Goal: Task Accomplishment & Management: Use online tool/utility

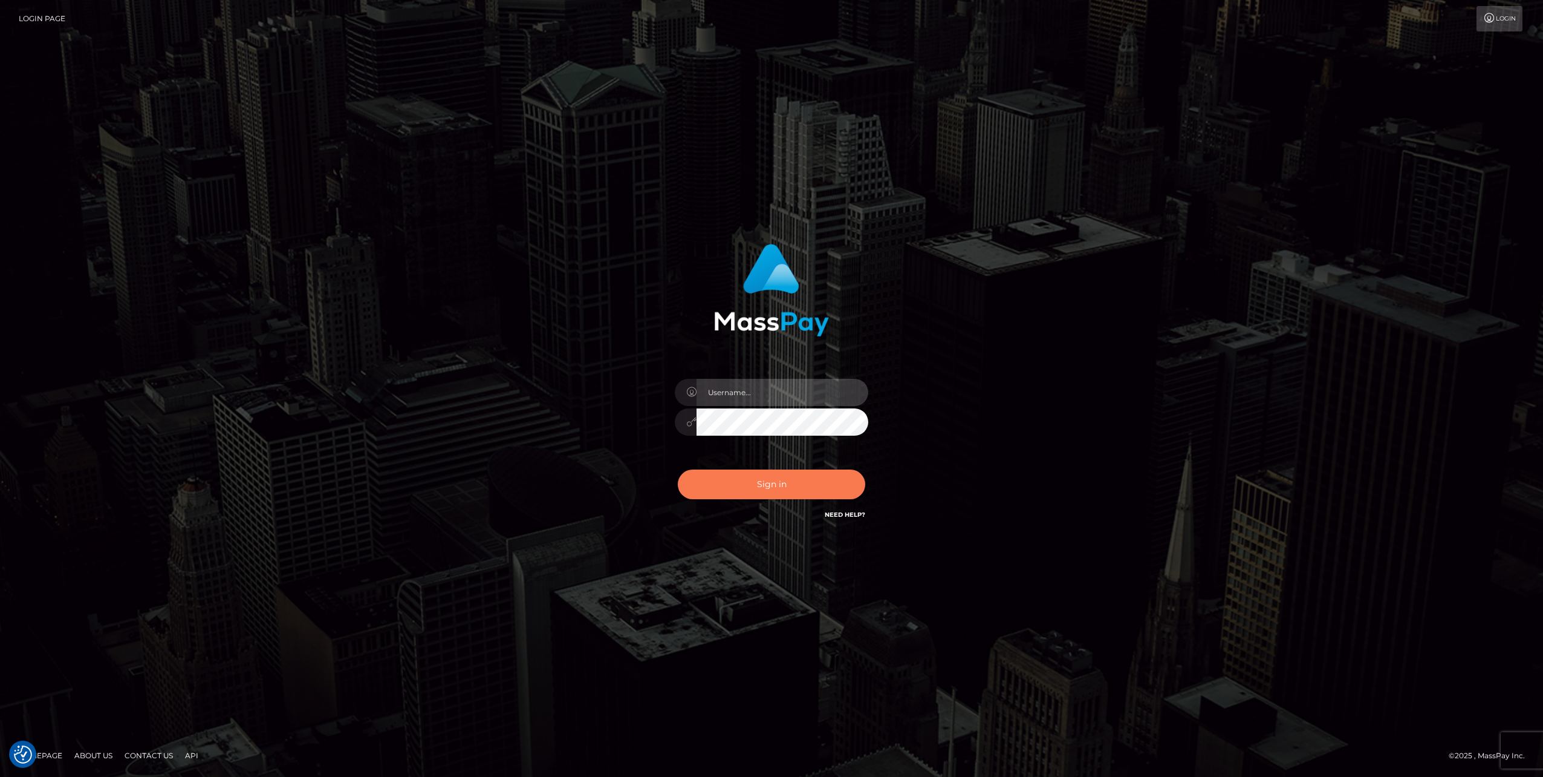
type input "jlo"
click at [777, 488] on button "Sign in" at bounding box center [771, 484] width 187 height 30
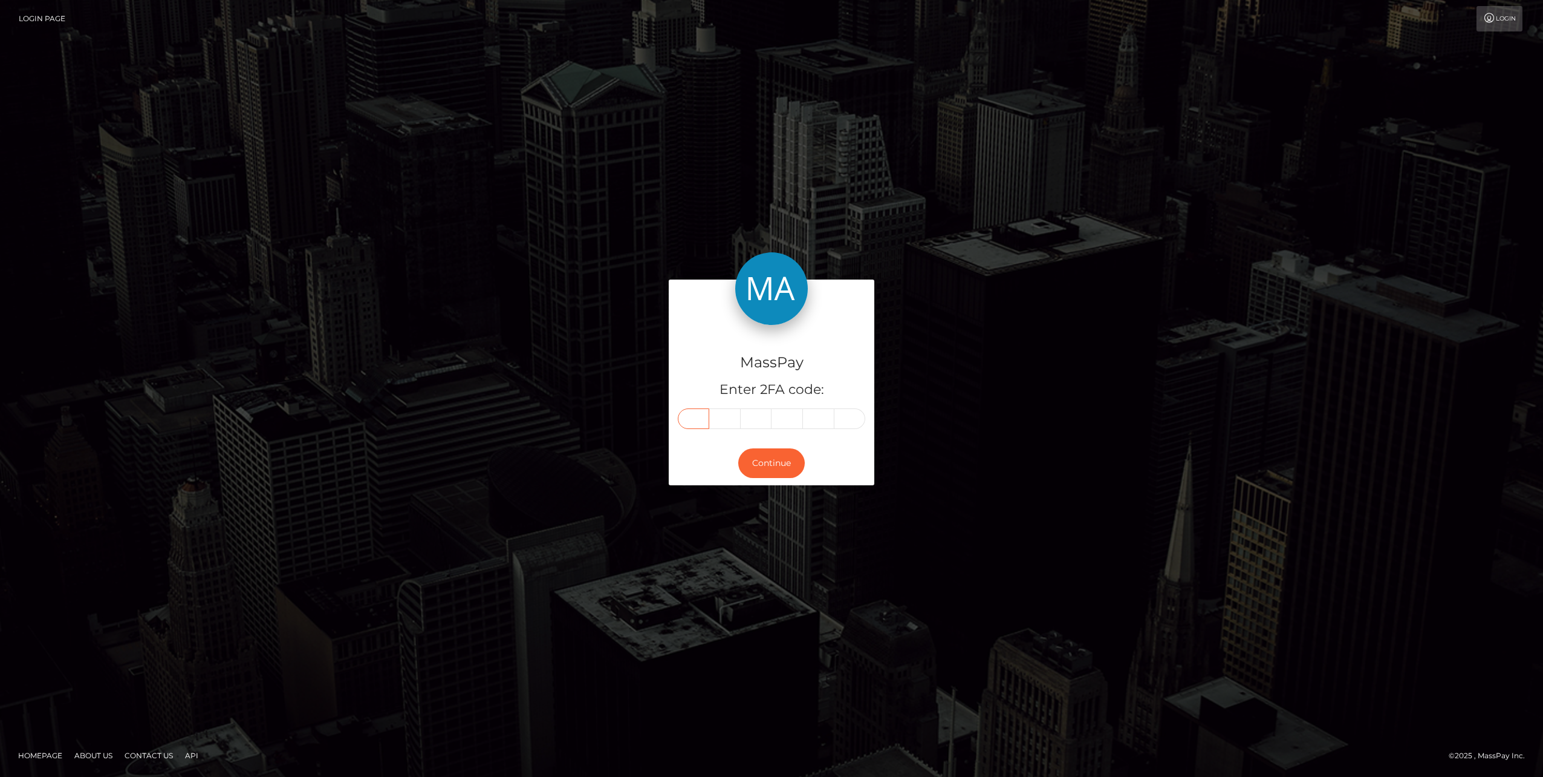
paste input "9"
type input "9"
type input "0"
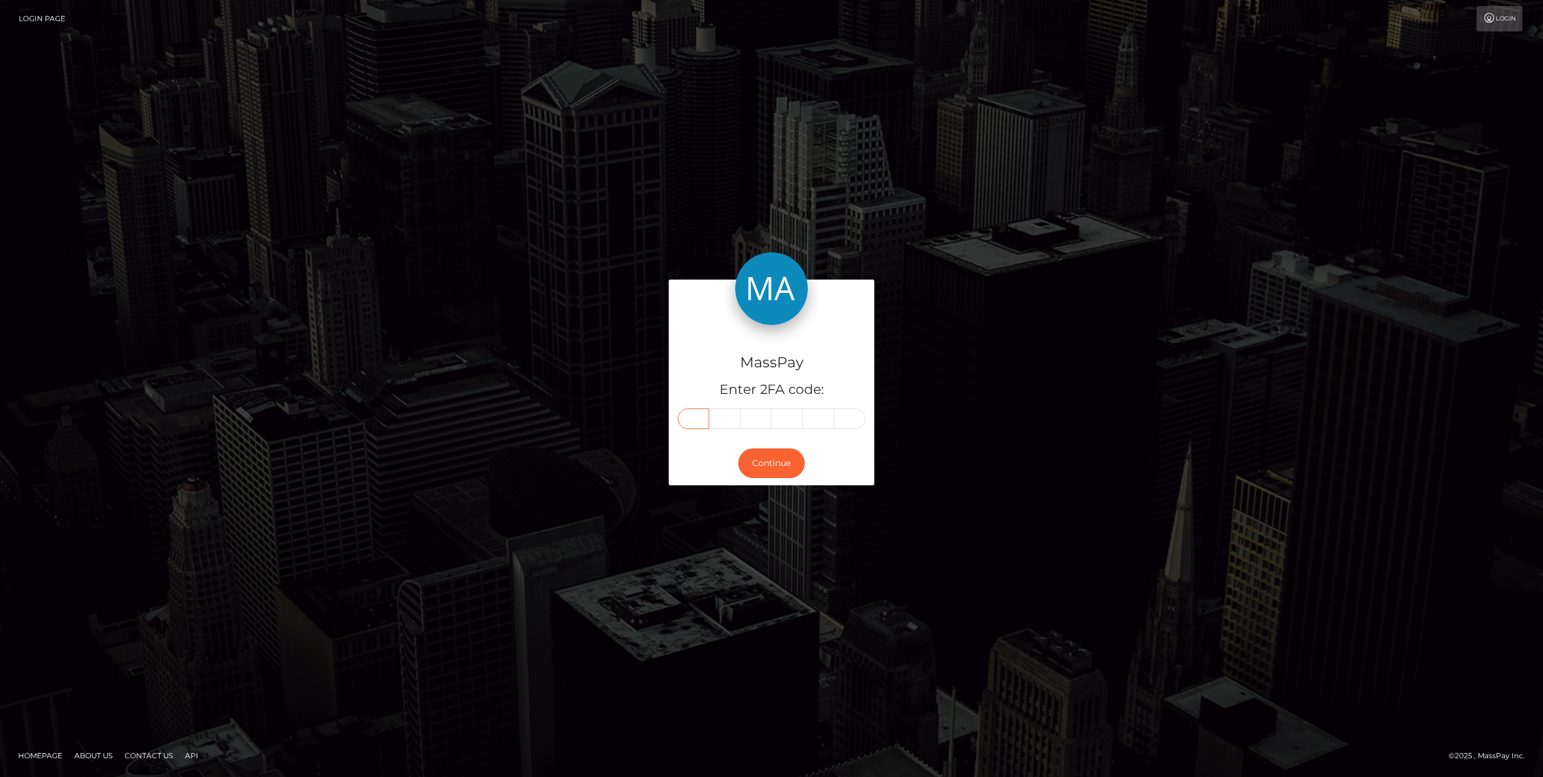
type input "6"
type input "1"
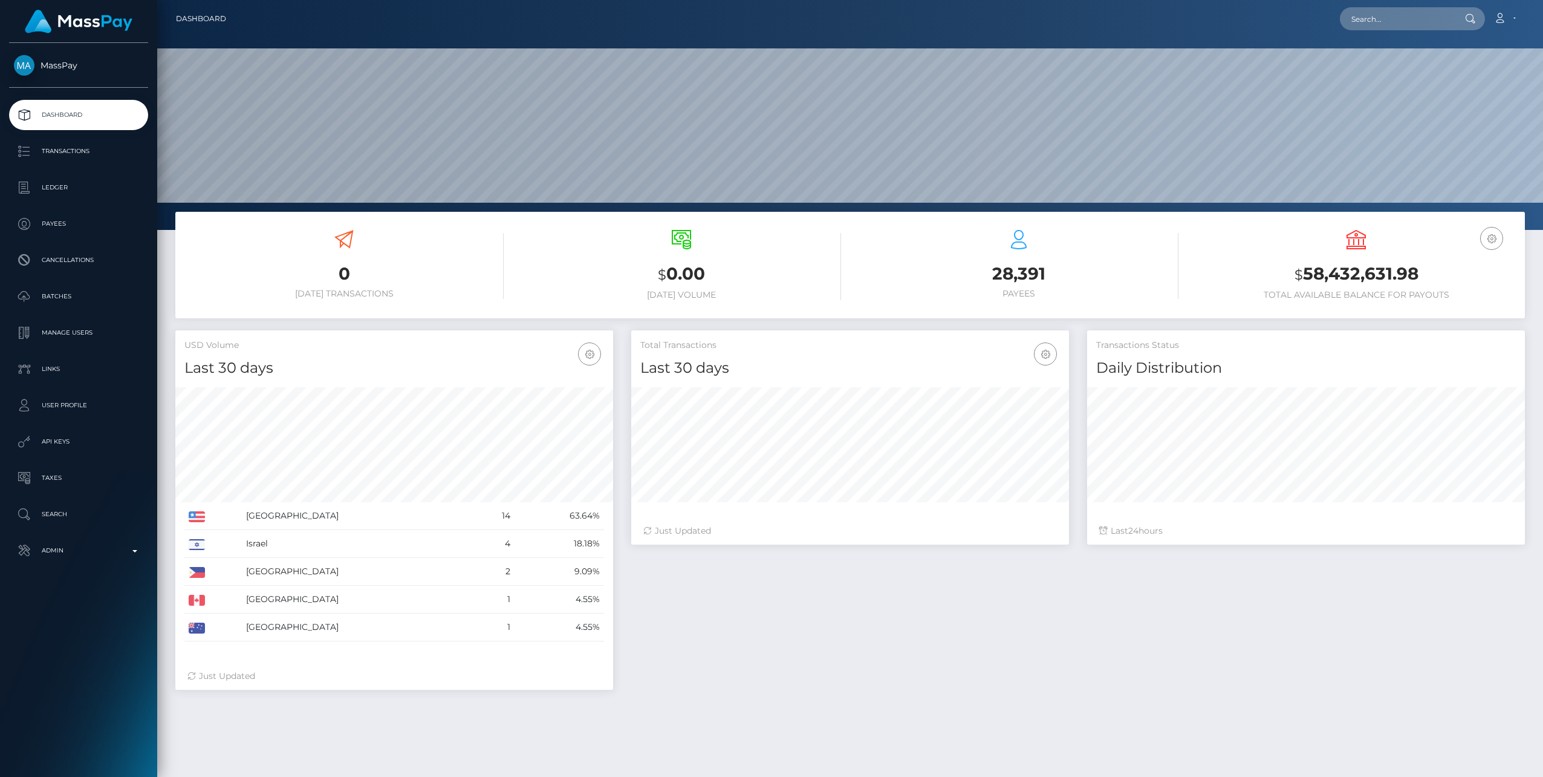
scroll to position [215, 438]
click at [131, 553] on p "Admin" at bounding box center [78, 550] width 129 height 18
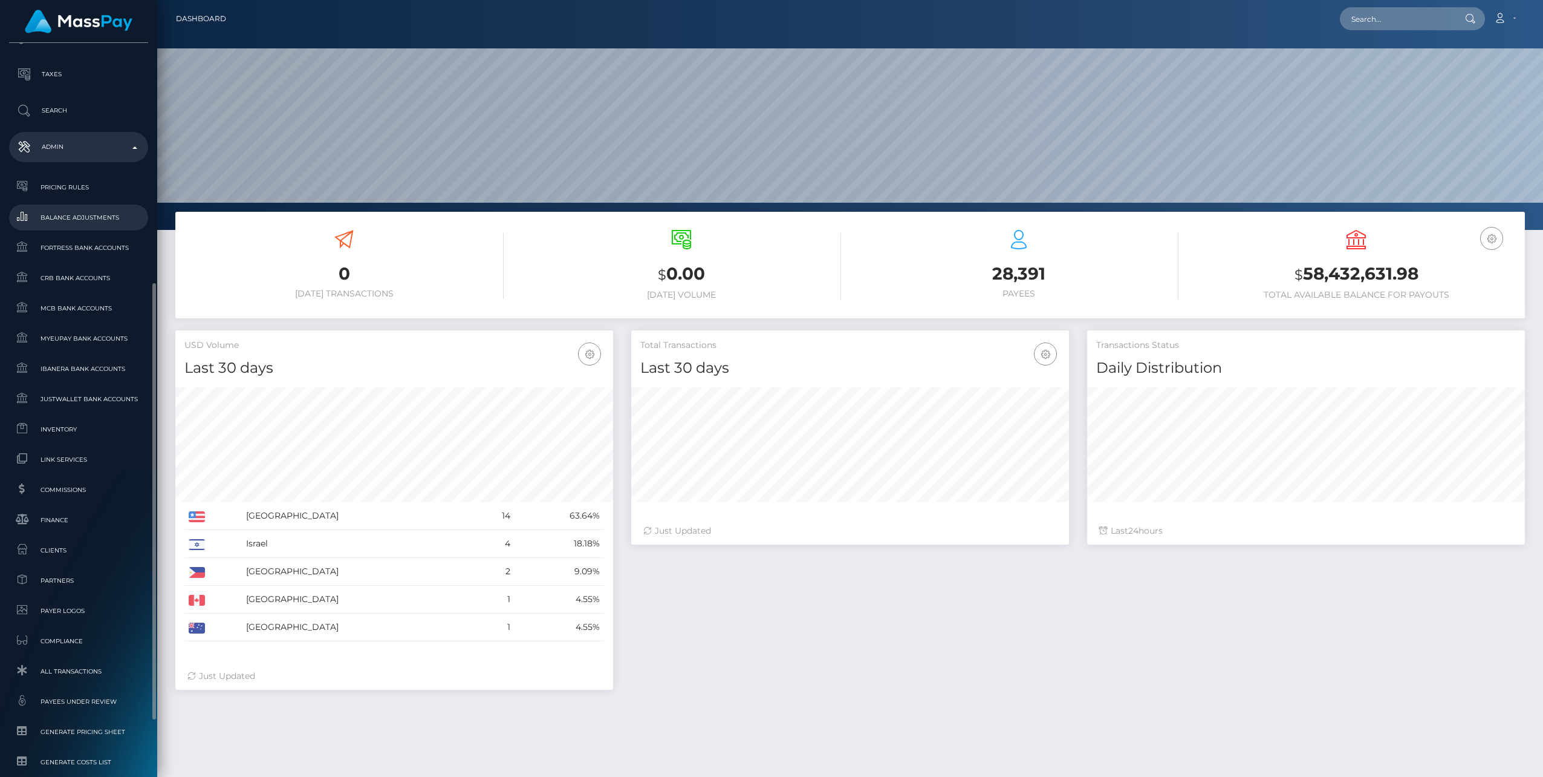
click at [76, 213] on span "Balance Adjustments" at bounding box center [78, 217] width 129 height 14
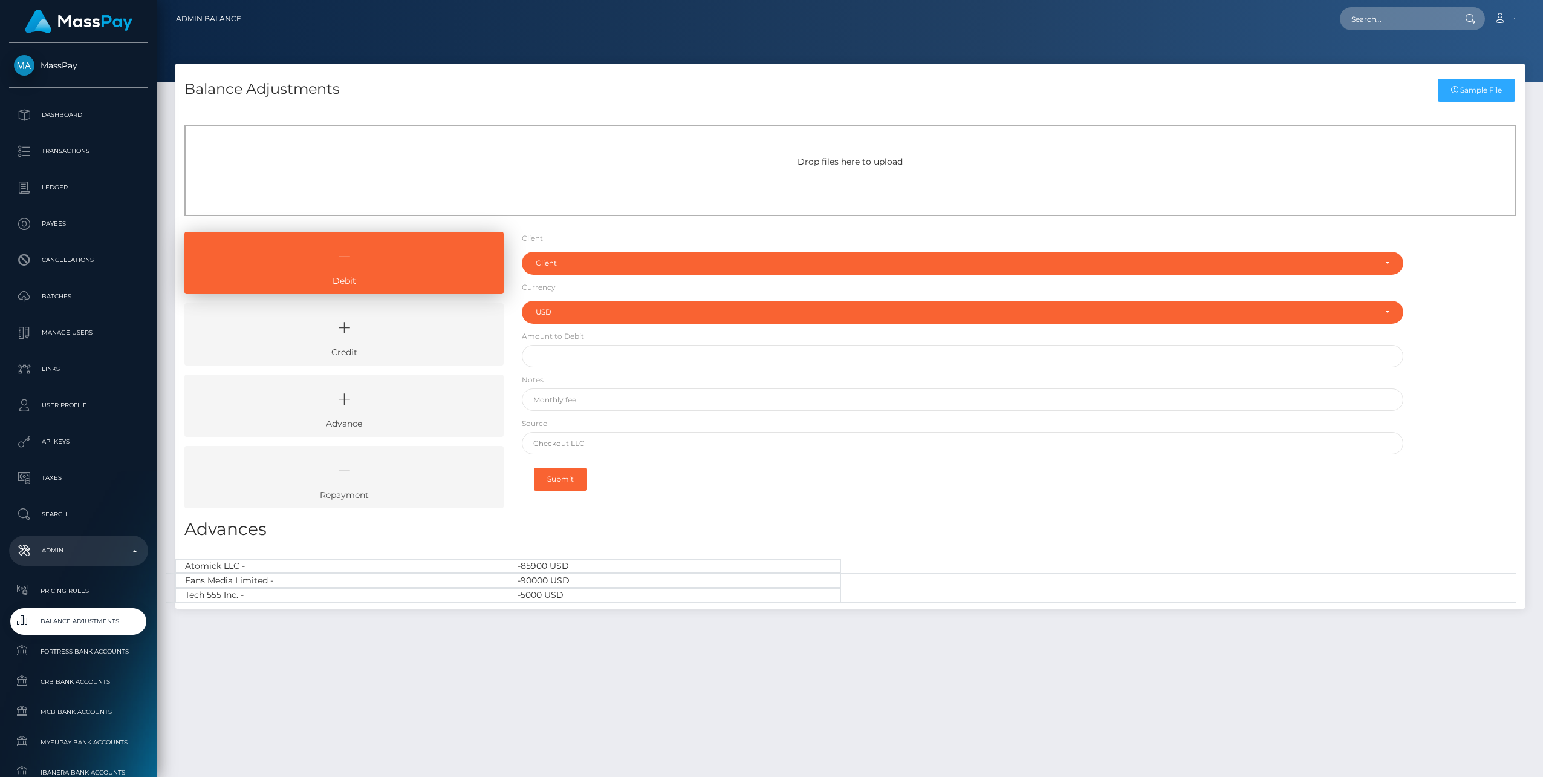
select select "USD"
click at [396, 339] on icon at bounding box center [344, 328] width 292 height 36
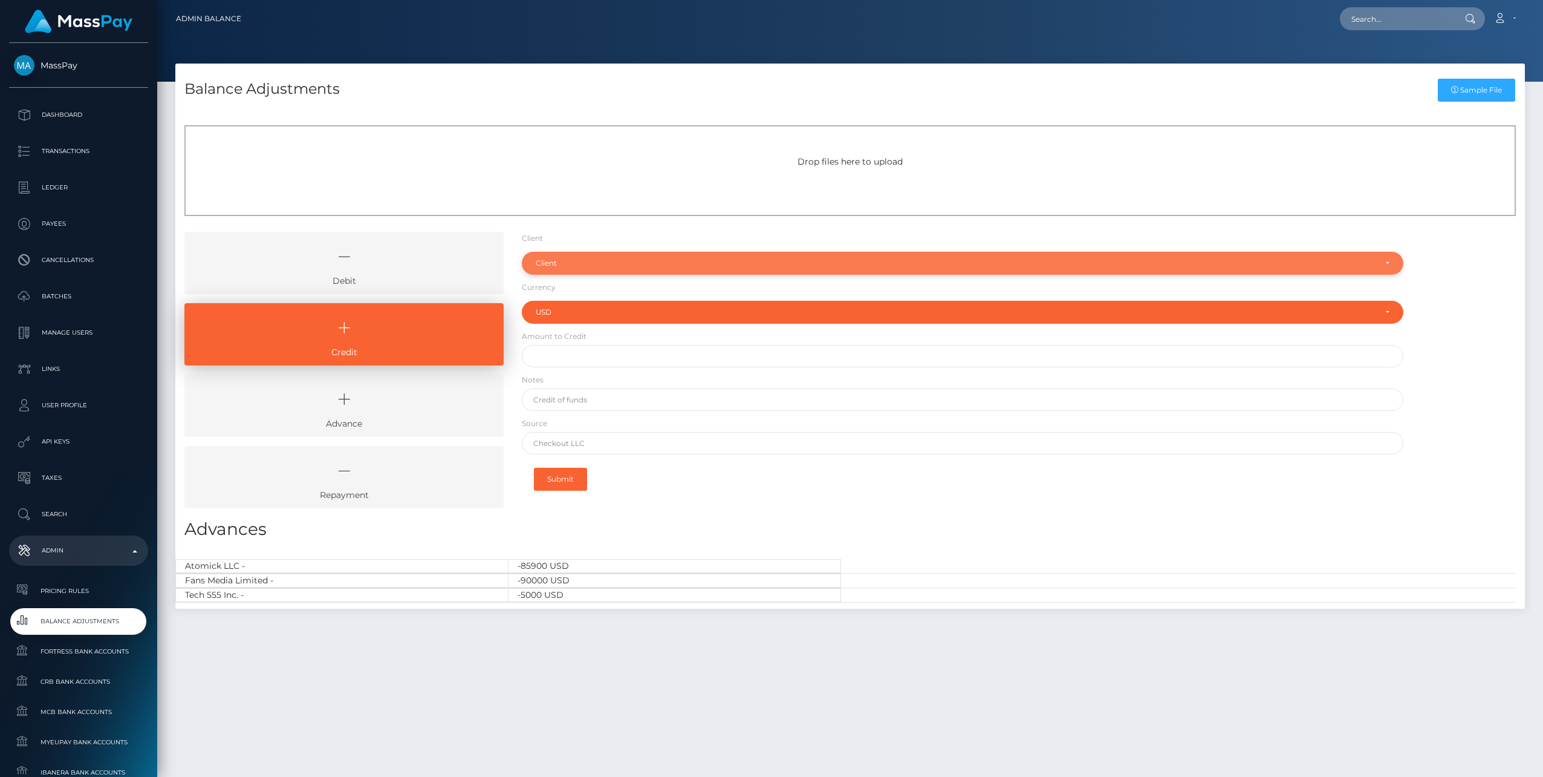
click at [563, 262] on div "Client" at bounding box center [956, 263] width 840 height 10
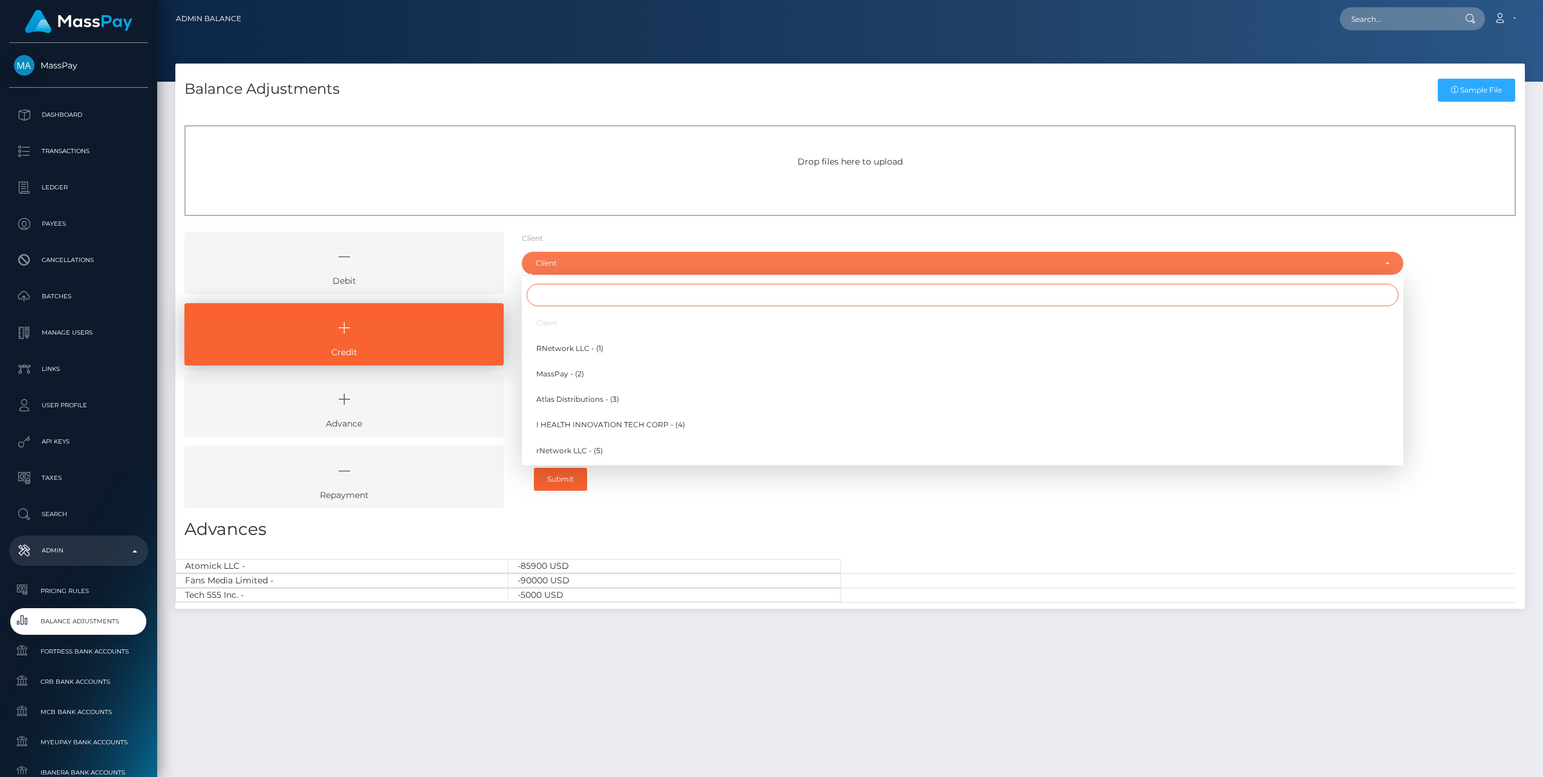
click at [560, 298] on input "Search" at bounding box center [963, 295] width 872 height 22
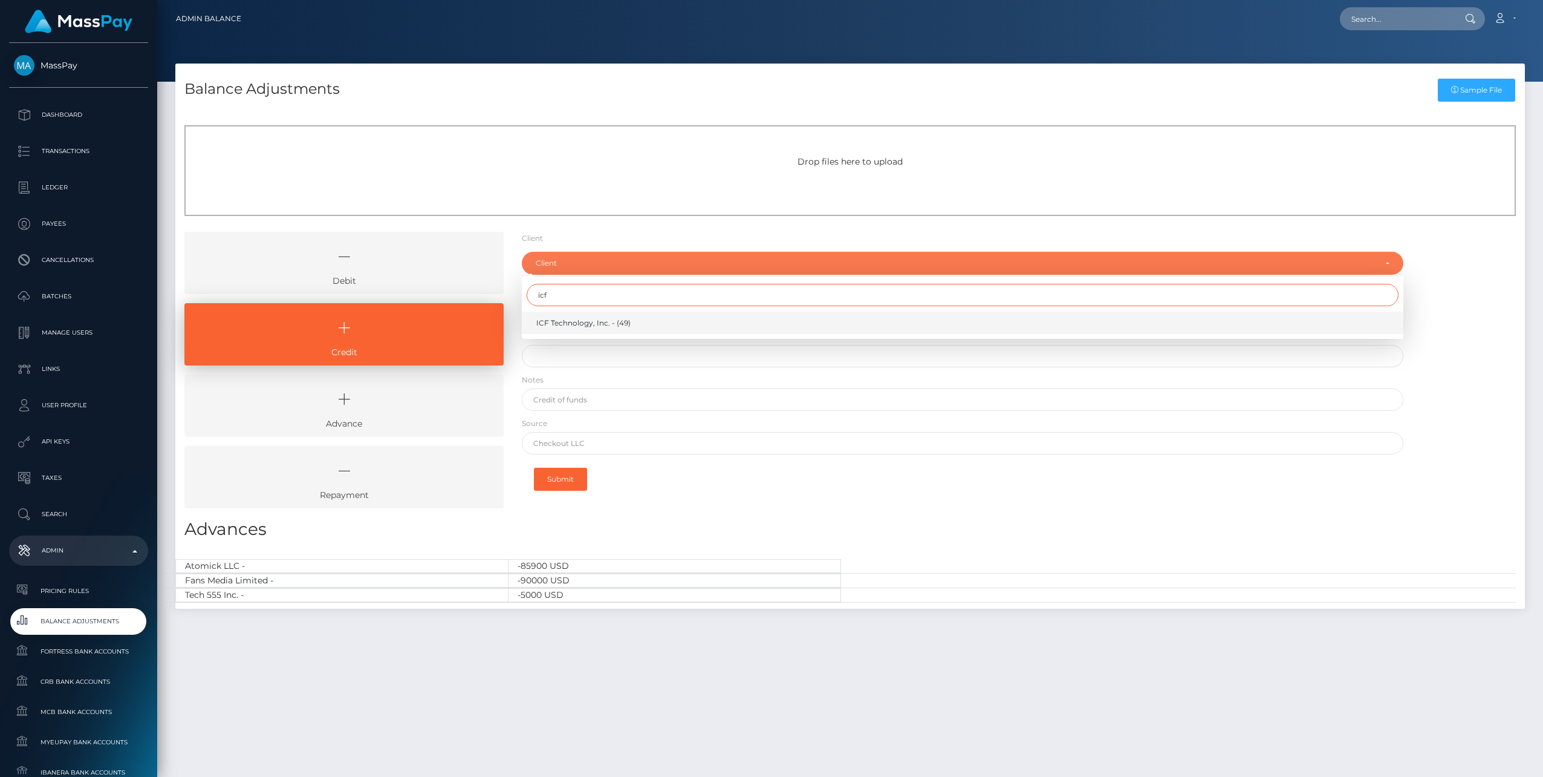
type input "icf"
click at [562, 325] on span "ICF Technology, Inc. - (49)" at bounding box center [583, 323] width 94 height 11
select select "49"
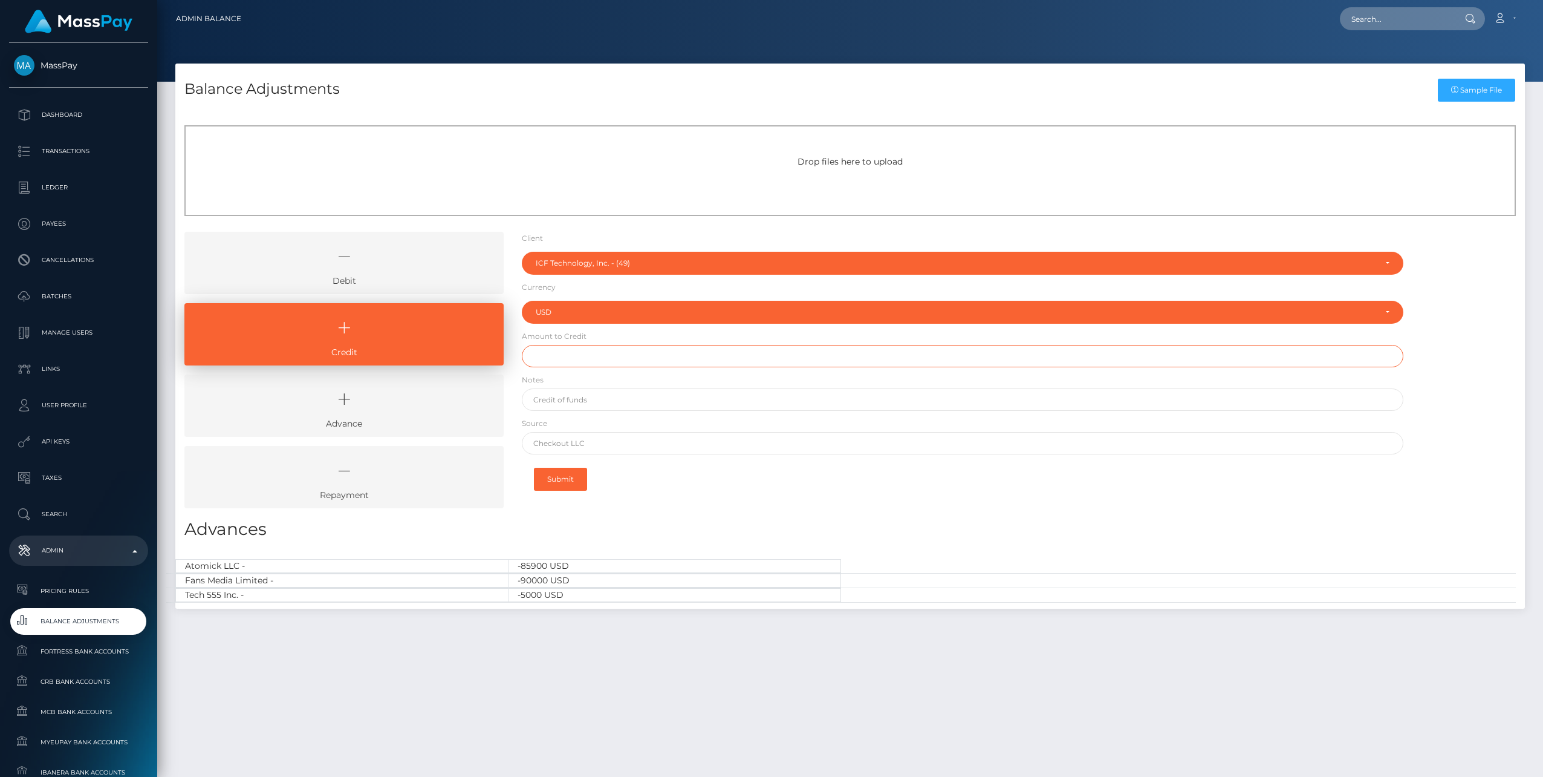
click at [571, 354] on input "text" at bounding box center [963, 356] width 882 height 22
type input "$325,000.00"
click at [575, 396] on input "text" at bounding box center [963, 399] width 882 height 22
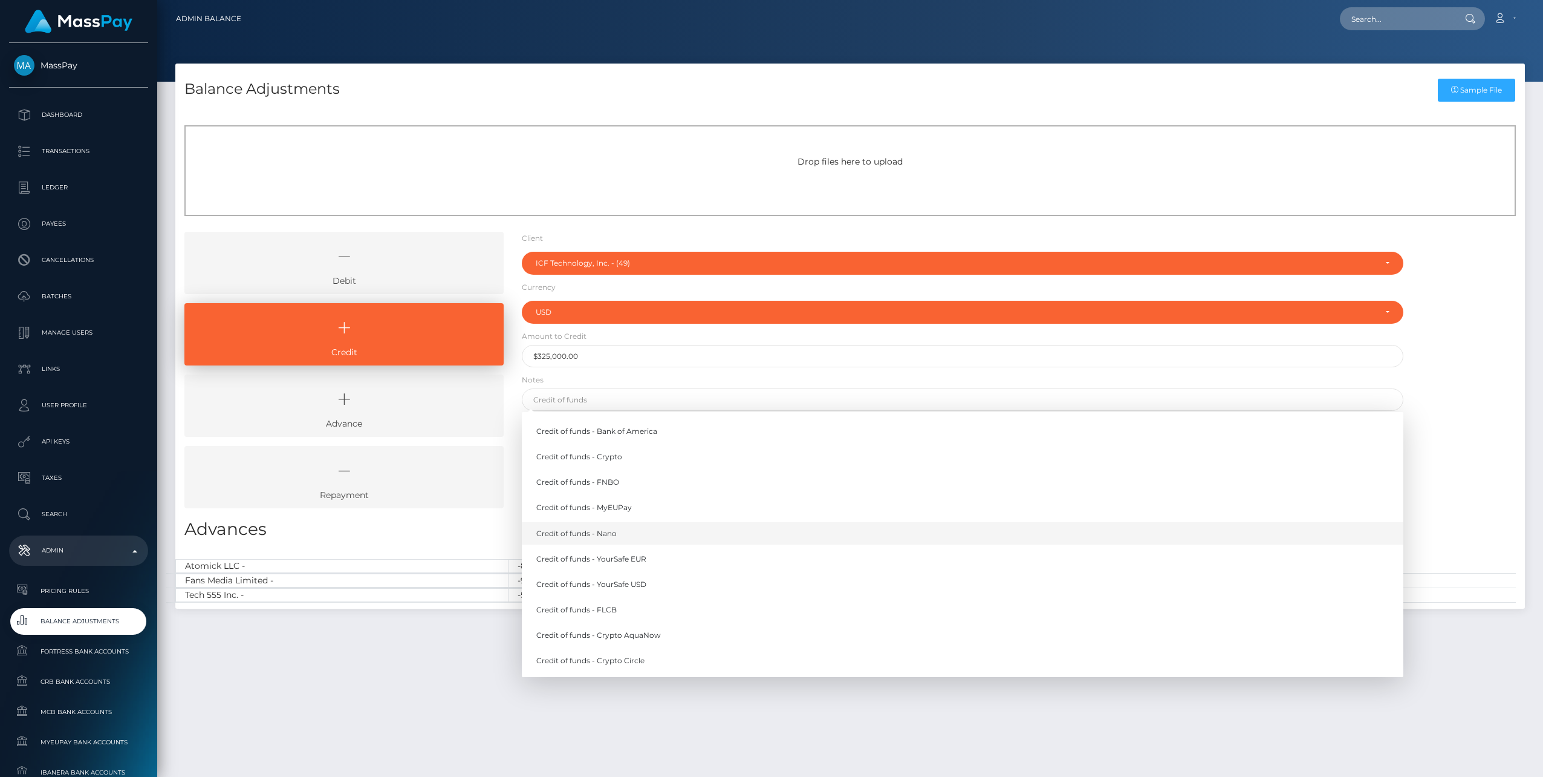
click at [601, 531] on link "Credit of funds - Nano" at bounding box center [963, 533] width 882 height 22
type input "Credit of funds - Nano"
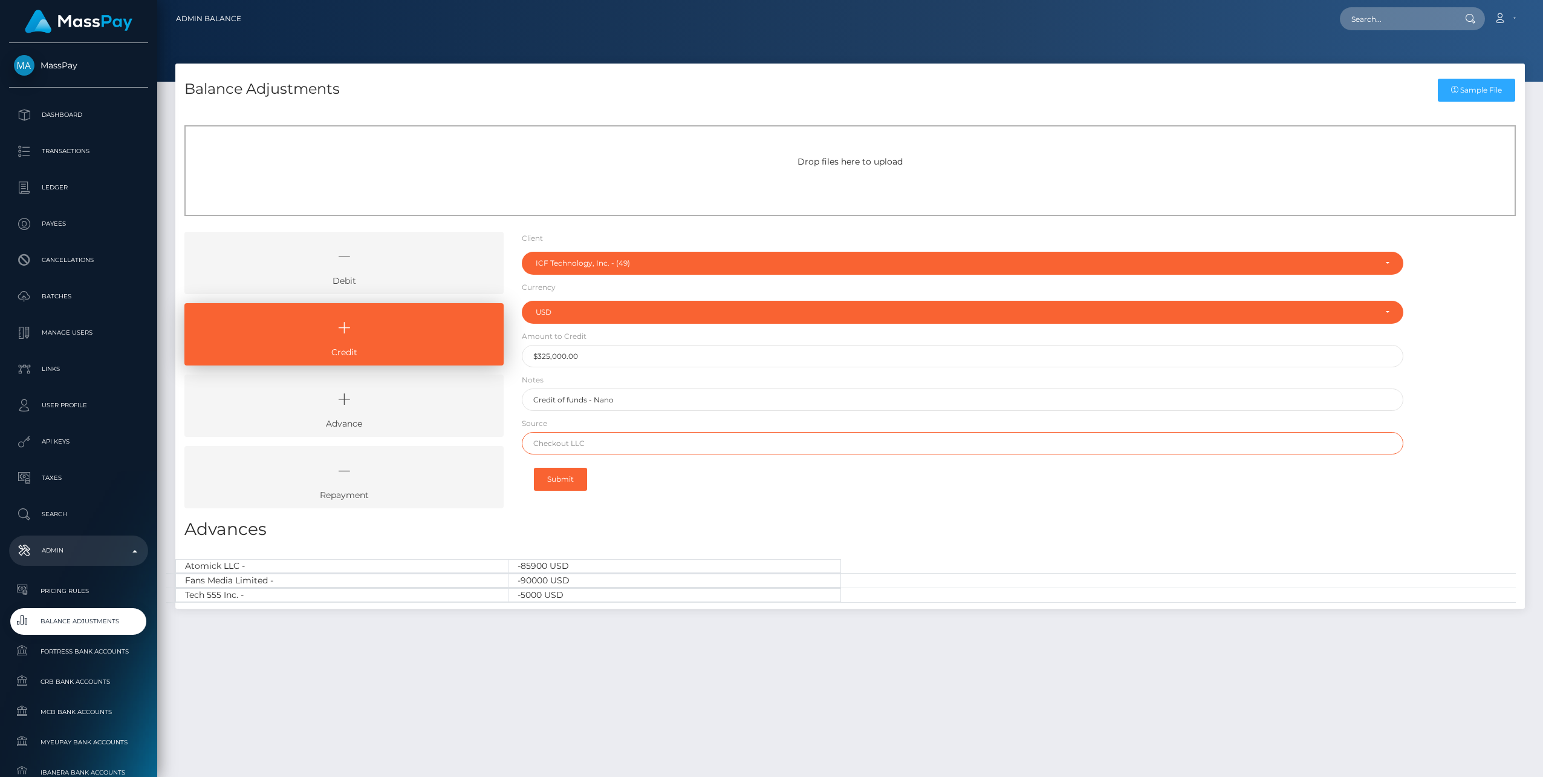
click at [575, 448] on input "text" at bounding box center [963, 443] width 882 height 22
type input "Nano"
click at [554, 481] on button "Submit" at bounding box center [560, 478] width 53 height 23
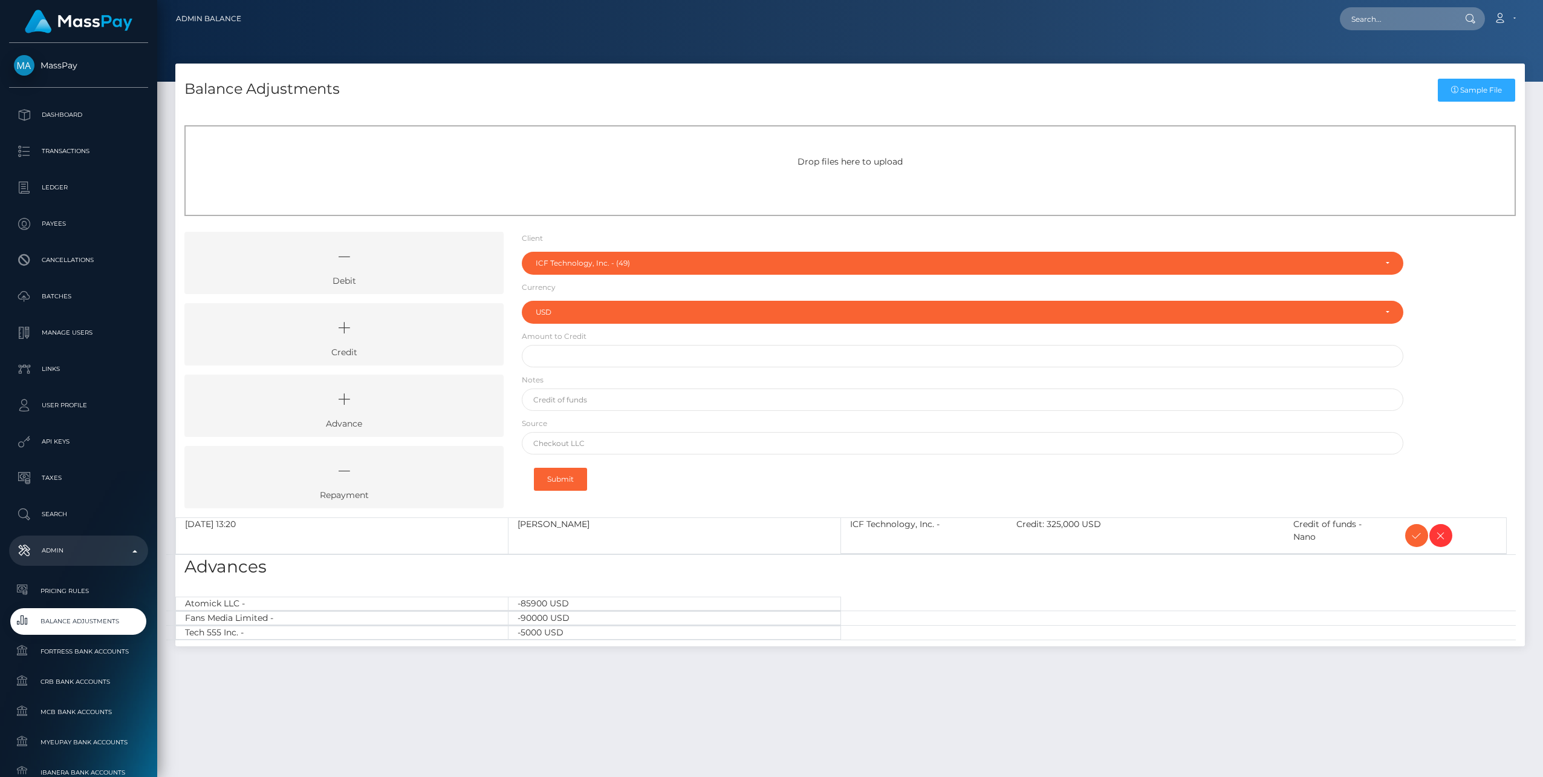
select select "49"
select select "USD"
click at [1415, 535] on icon at bounding box center [1417, 535] width 15 height 15
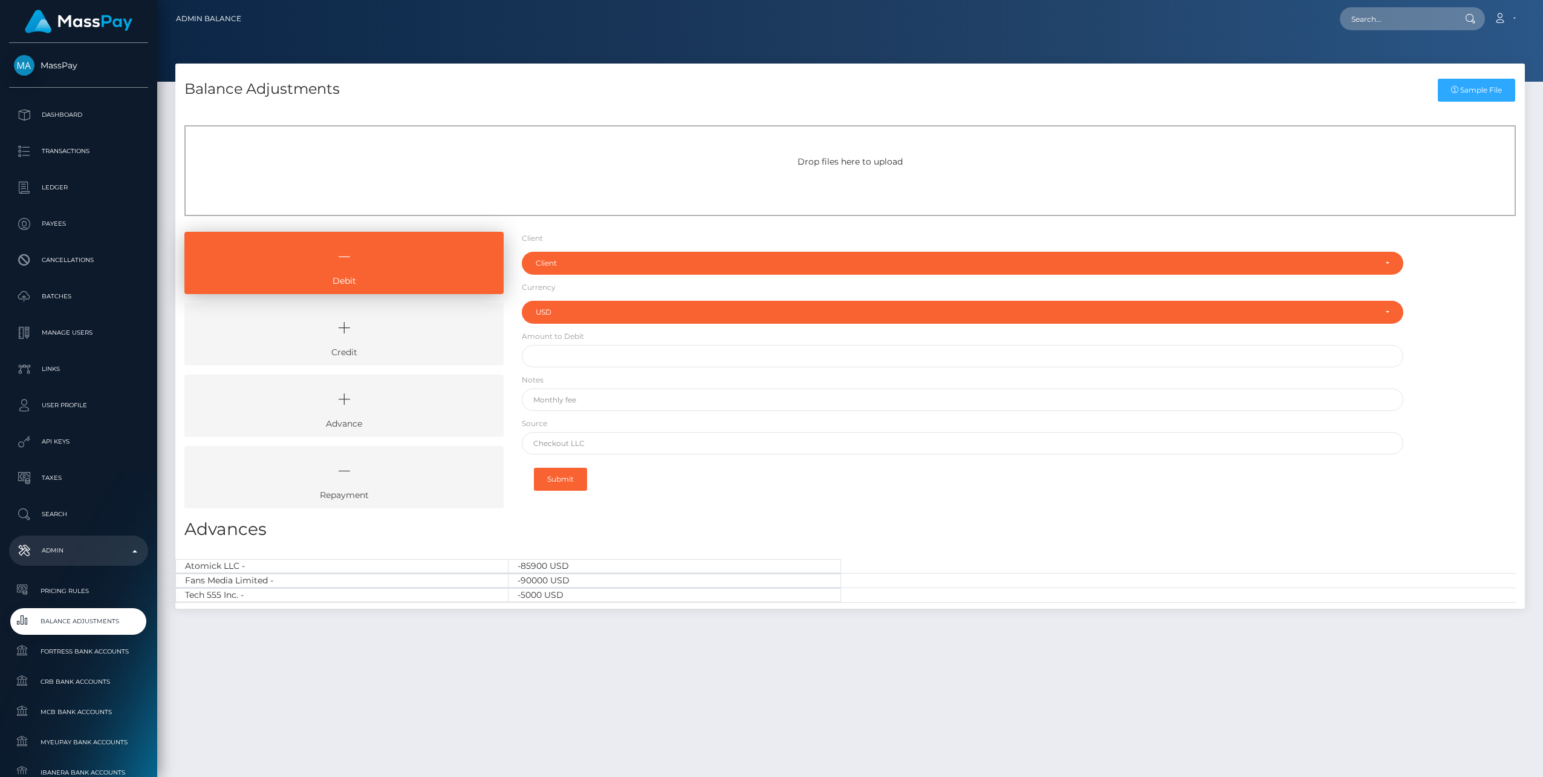
select select "USD"
click at [363, 330] on icon at bounding box center [344, 328] width 292 height 36
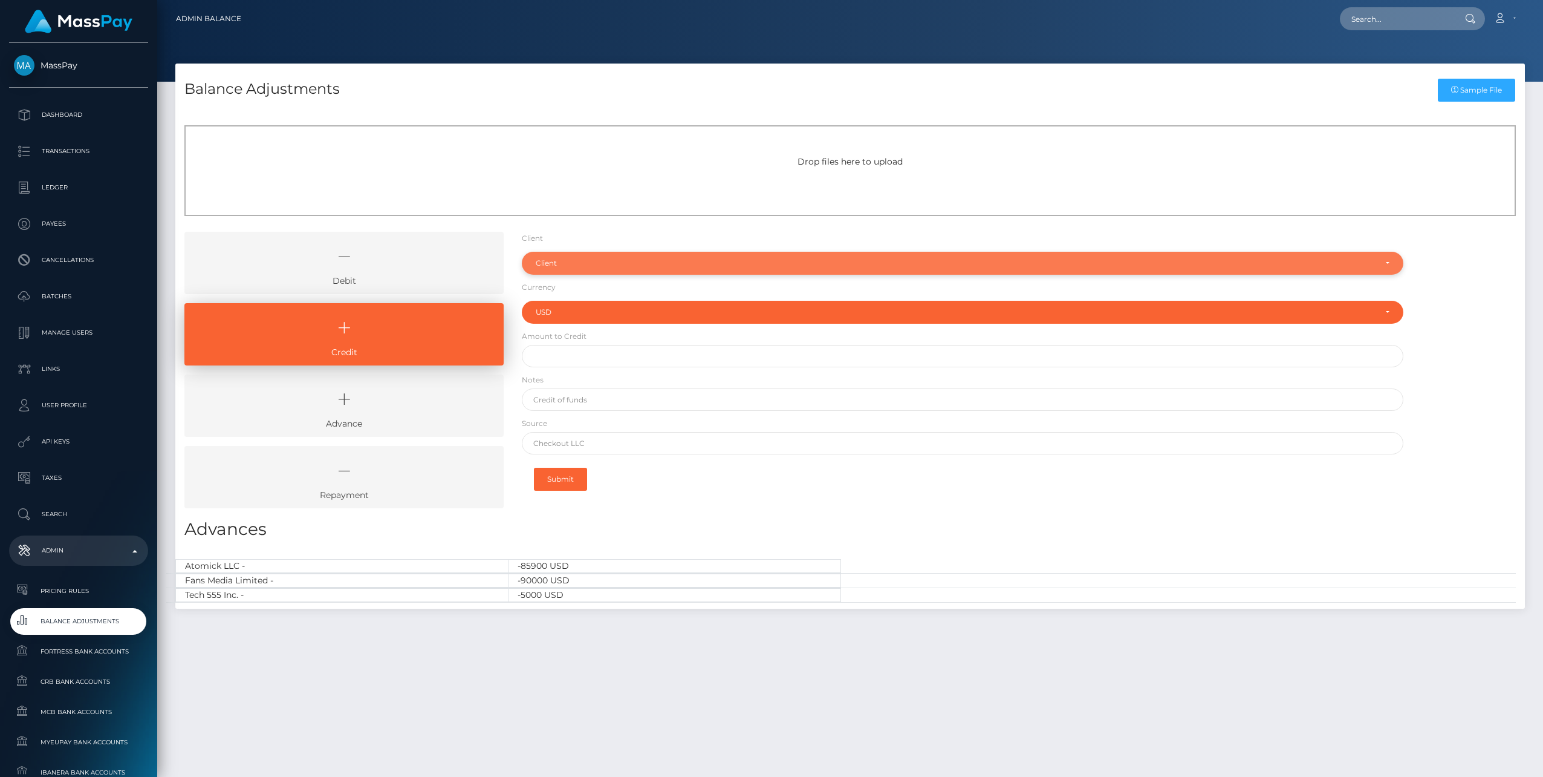
click at [591, 267] on div "Client" at bounding box center [956, 263] width 840 height 10
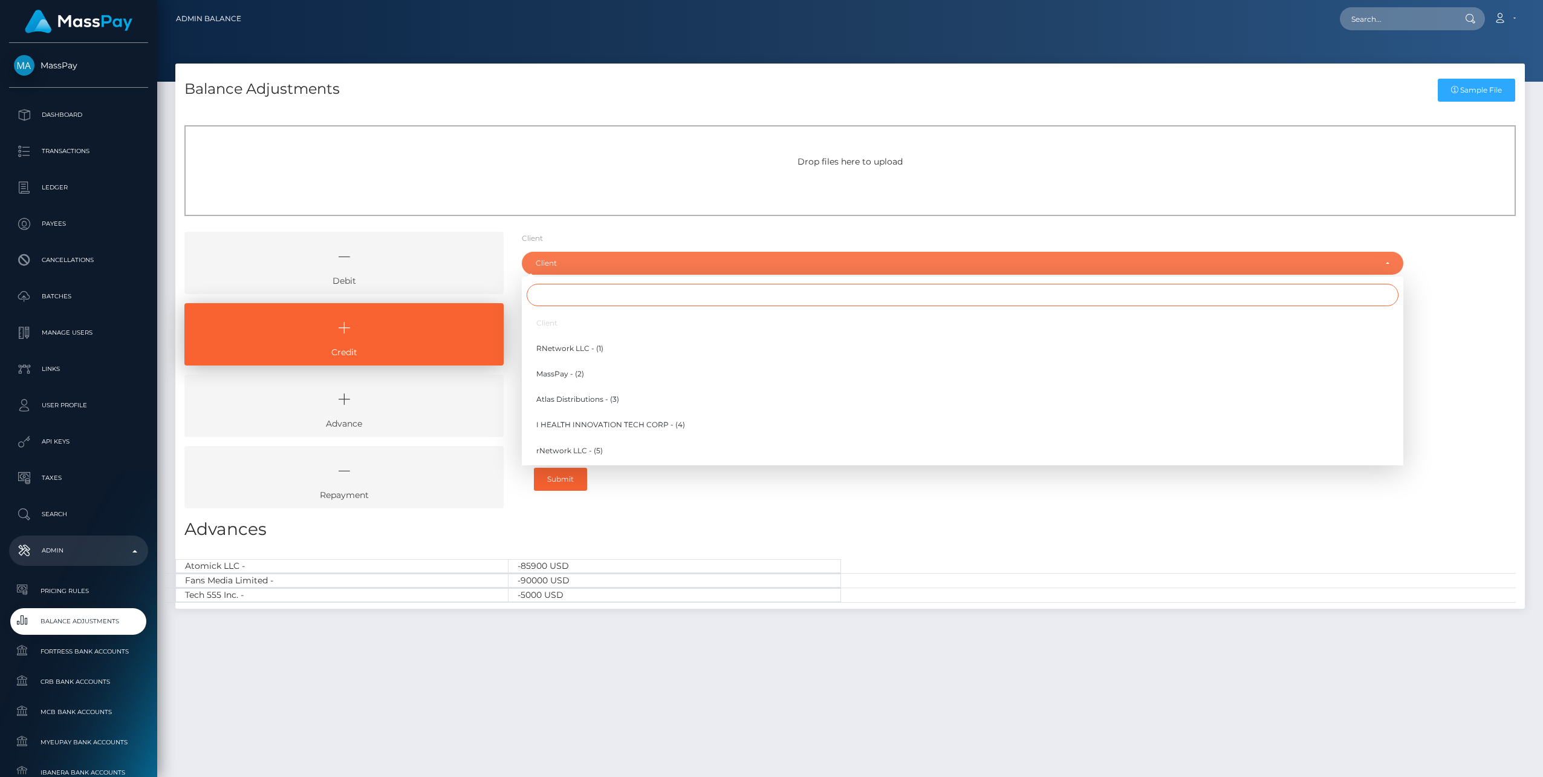
click at [559, 300] on input "Search" at bounding box center [963, 295] width 872 height 22
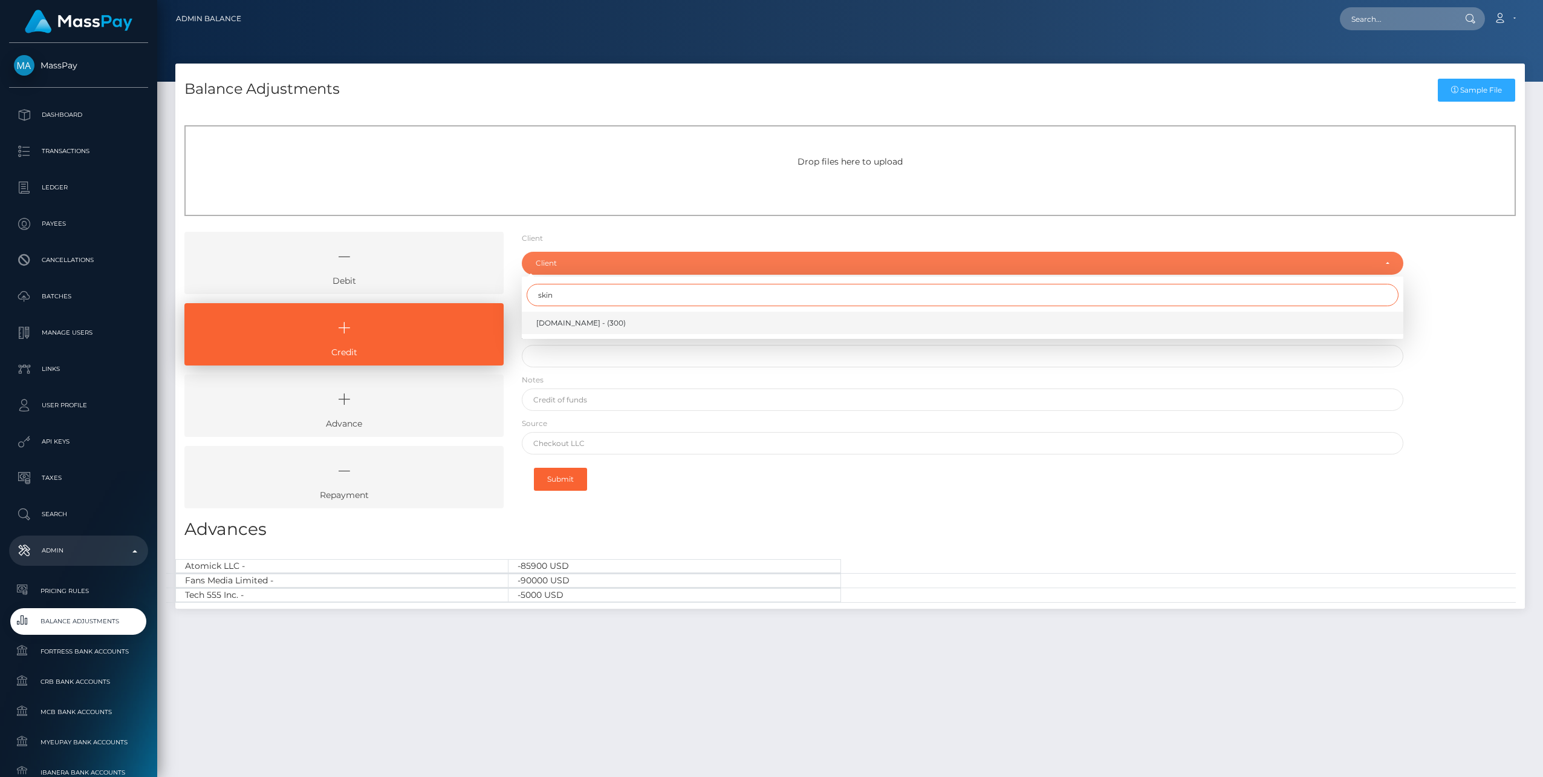
type input "skin"
click at [553, 323] on span "Skin.Land - (300)" at bounding box center [581, 323] width 90 height 11
select select "300"
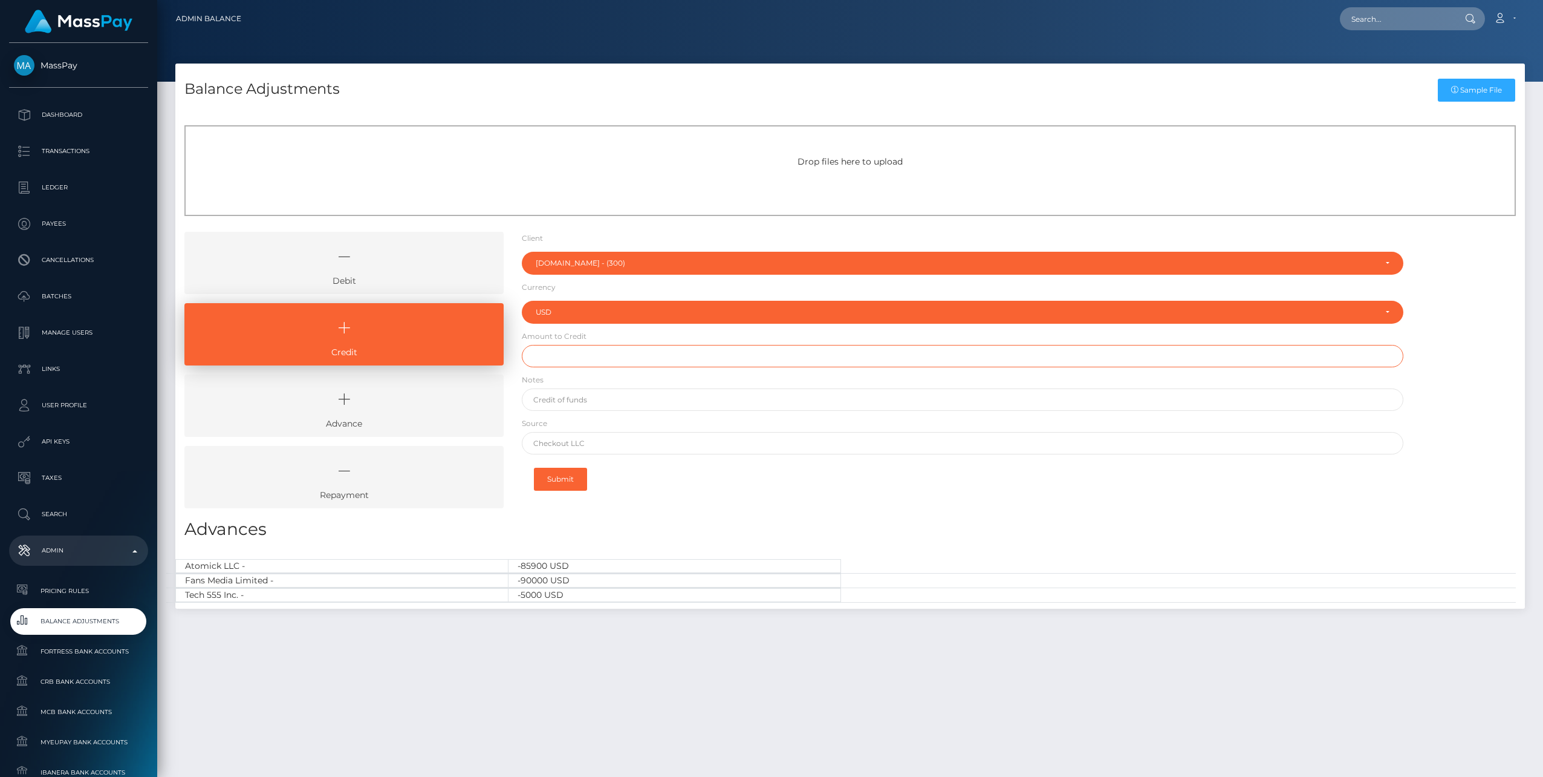
click at [556, 357] on input "text" at bounding box center [963, 356] width 882 height 22
click at [573, 359] on input "text" at bounding box center [963, 356] width 882 height 22
paste input "39,999.96"
type input "$39,999.96"
click at [581, 408] on input "text" at bounding box center [963, 399] width 882 height 22
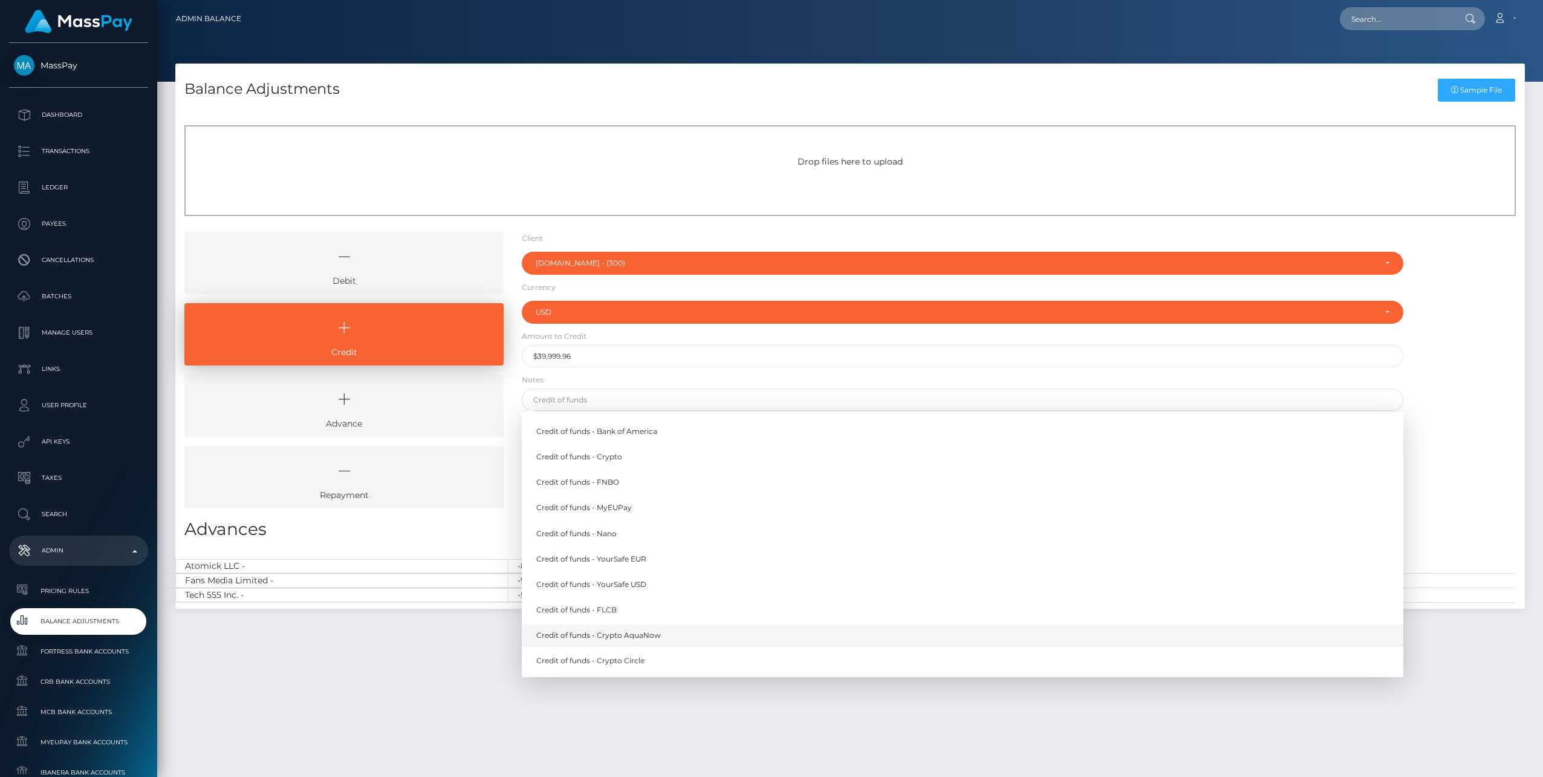
click at [642, 637] on link "Credit of funds - Crypto AquaNow" at bounding box center [963, 635] width 882 height 22
type input "Credit of funds - Crypto AquaNow"
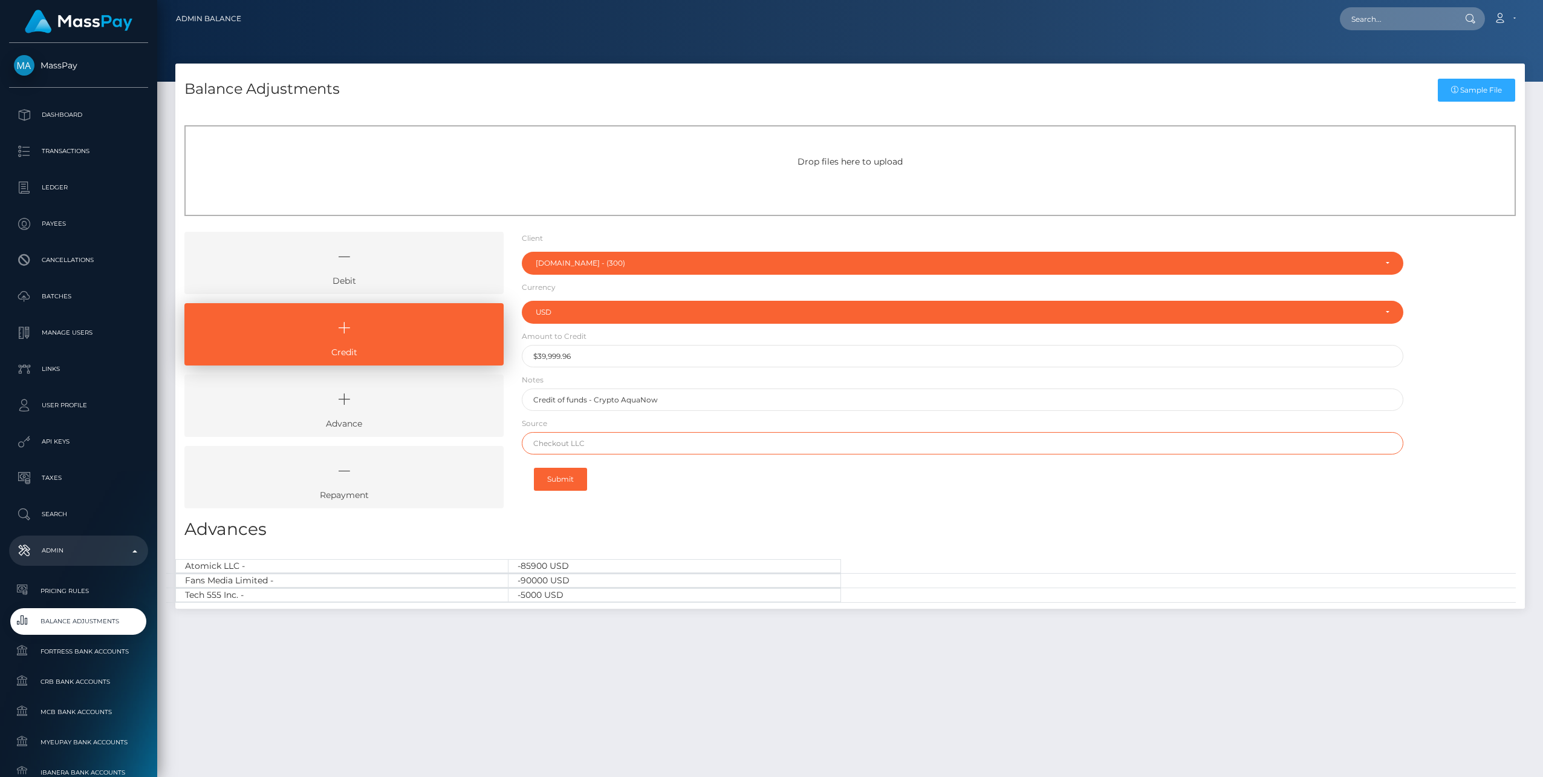
click at [648, 445] on input "text" at bounding box center [963, 443] width 882 height 22
click at [562, 445] on input "text" at bounding box center [963, 443] width 882 height 22
paste input "0x92fca5ebc7645763ca1e575d40f15610fd0ac12ca1f0230774a924038672ae11"
type input "0x92fca5ebc7645763ca1e575d40f15610fd0ac12ca1f0230774a924038672ae11"
click at [570, 479] on button "Submit" at bounding box center [560, 478] width 53 height 23
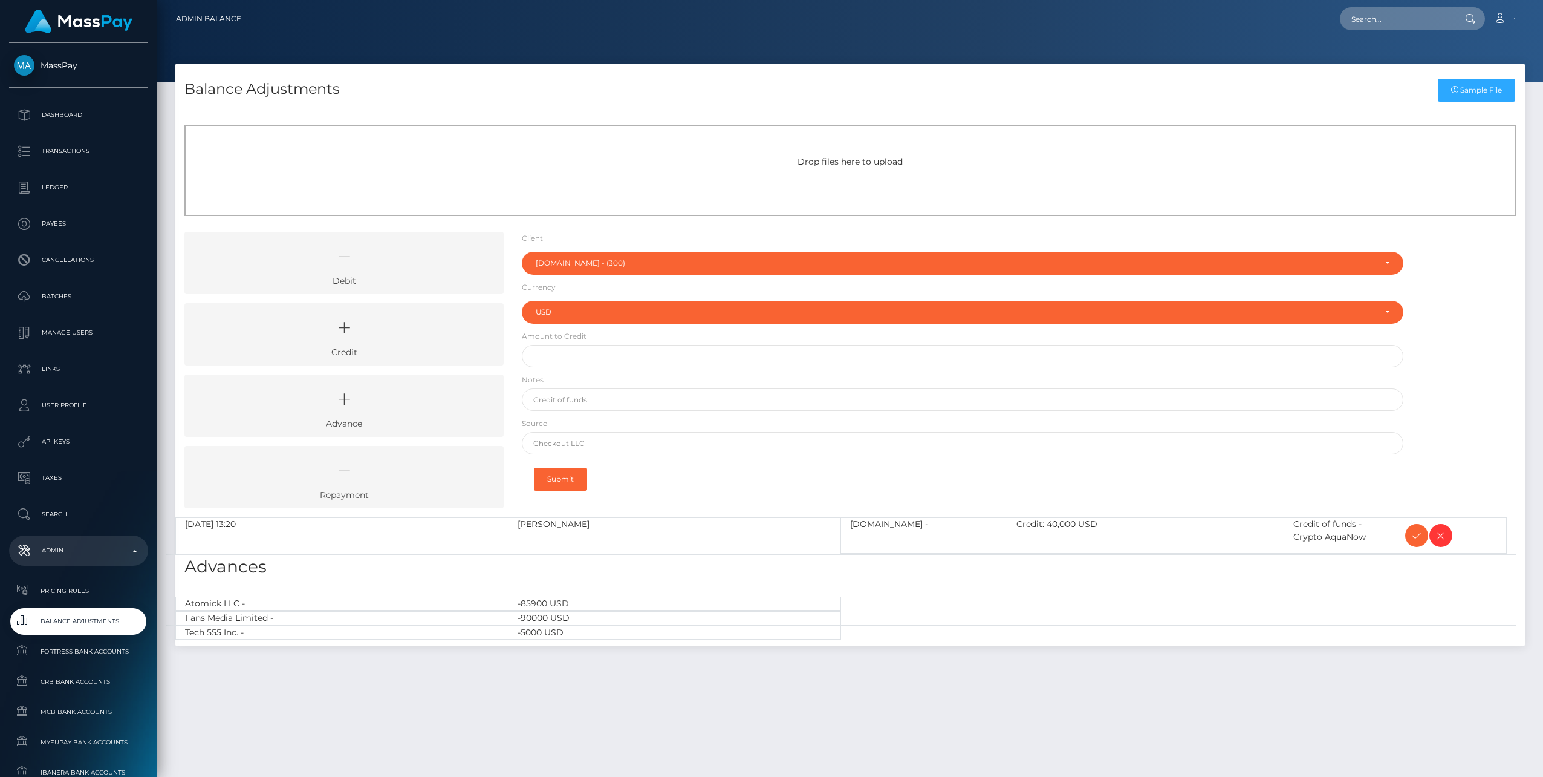
select select "300"
select select "USD"
click at [1413, 535] on icon at bounding box center [1417, 535] width 15 height 15
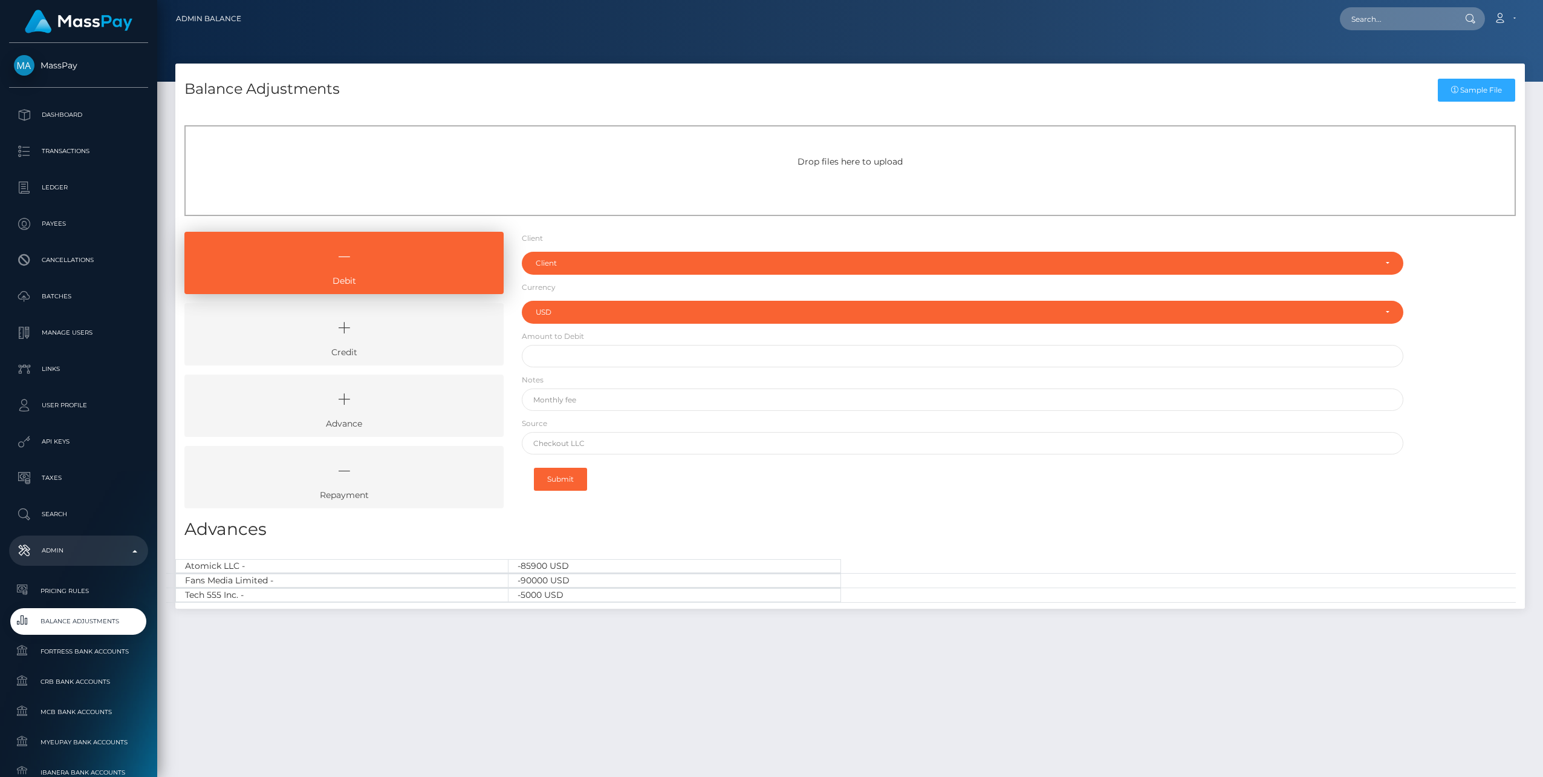
select select "USD"
click at [412, 324] on icon at bounding box center [344, 328] width 292 height 36
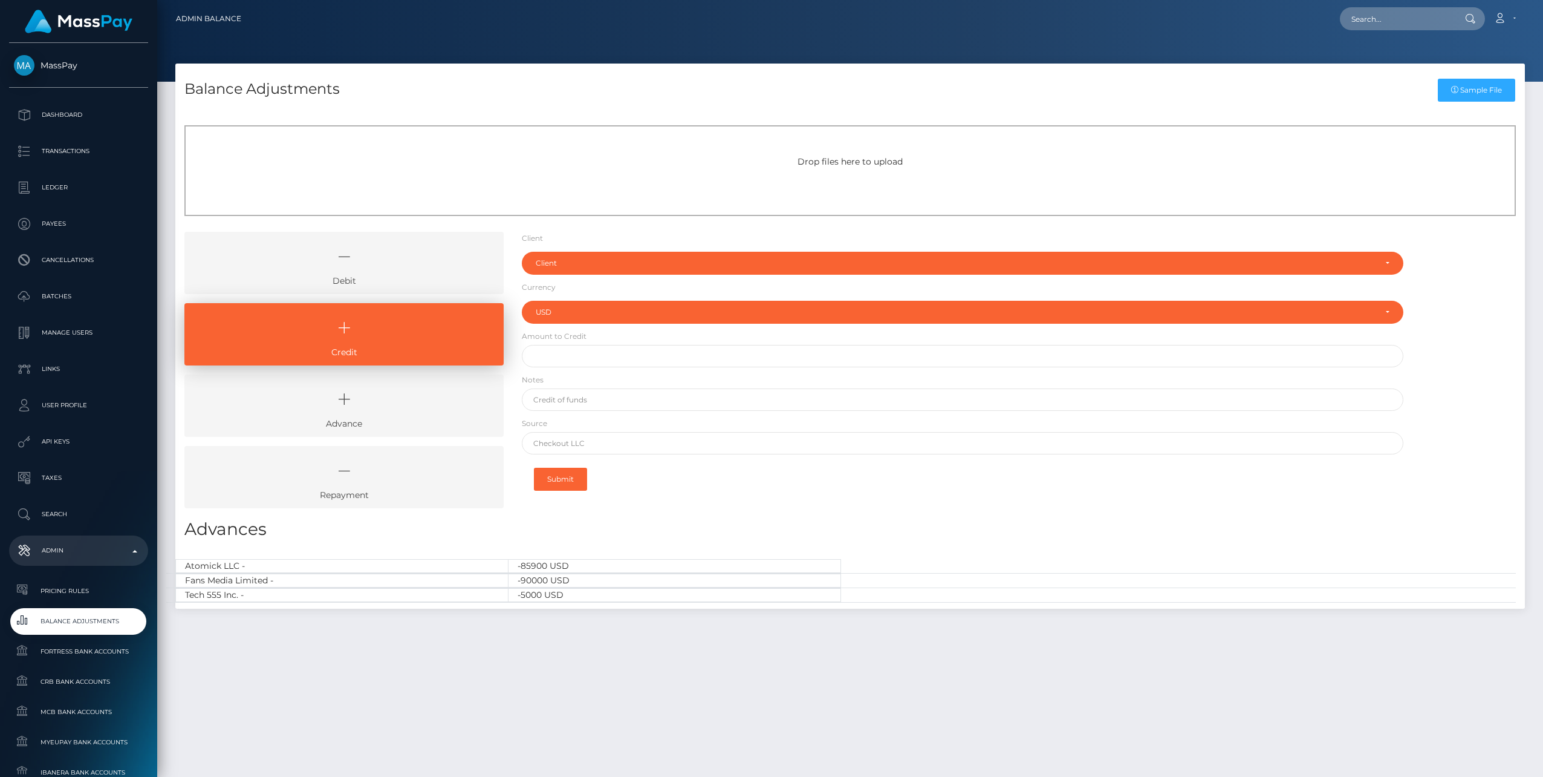
click at [401, 253] on icon at bounding box center [344, 256] width 292 height 36
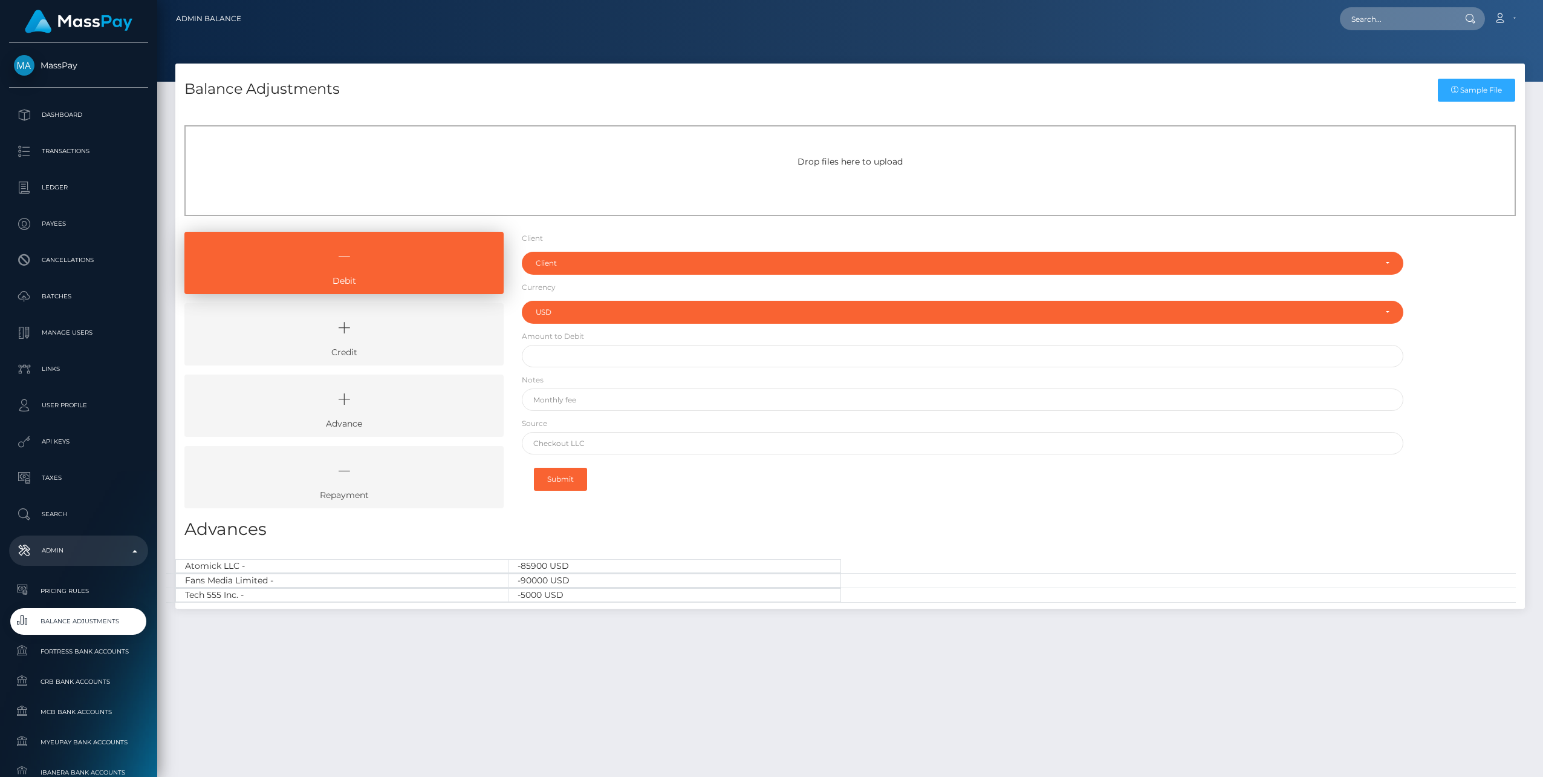
click at [440, 334] on icon at bounding box center [344, 328] width 292 height 36
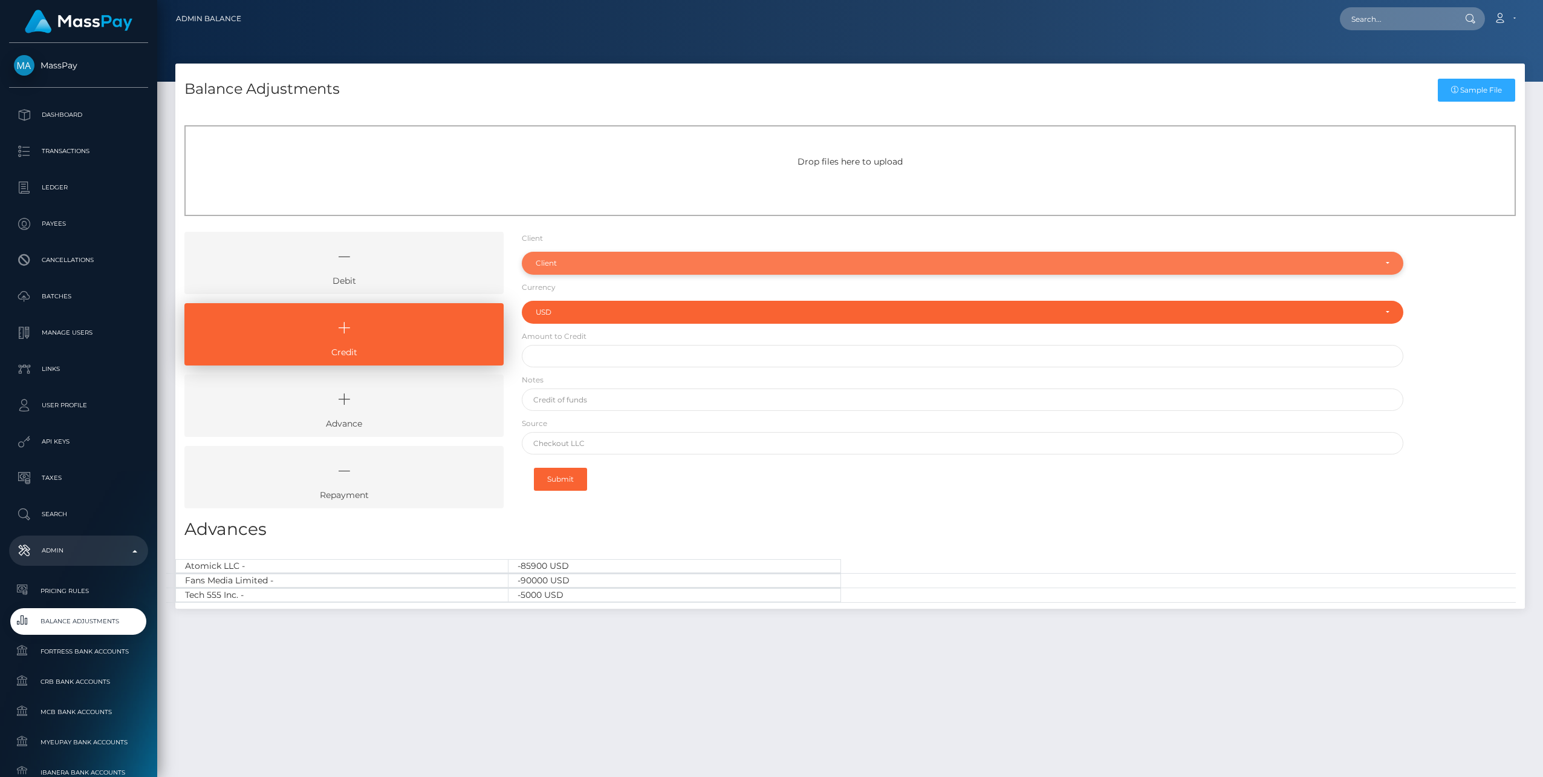
click at [539, 262] on div "Client" at bounding box center [956, 263] width 840 height 10
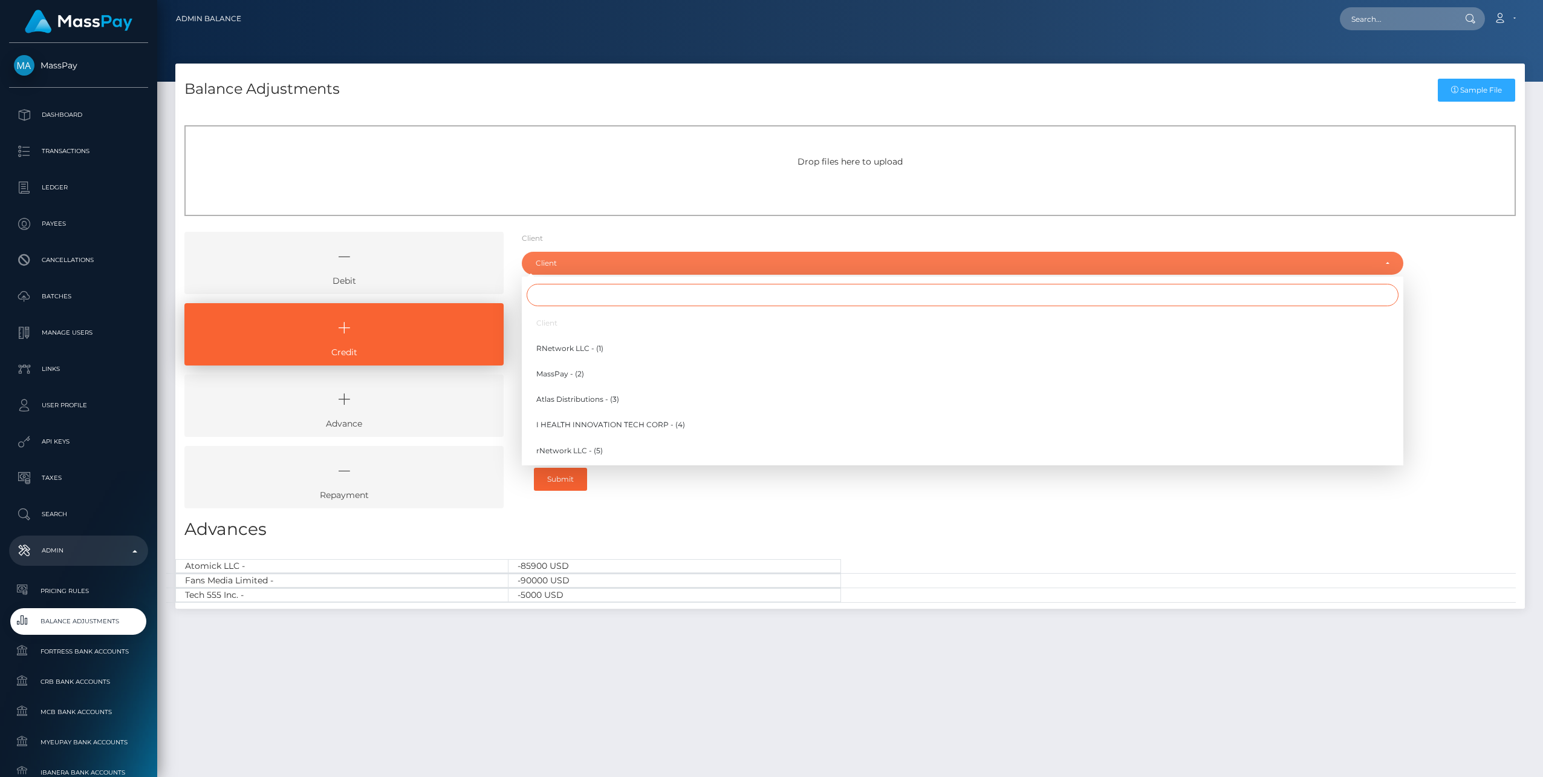
click at [588, 296] on input "Search" at bounding box center [963, 295] width 872 height 22
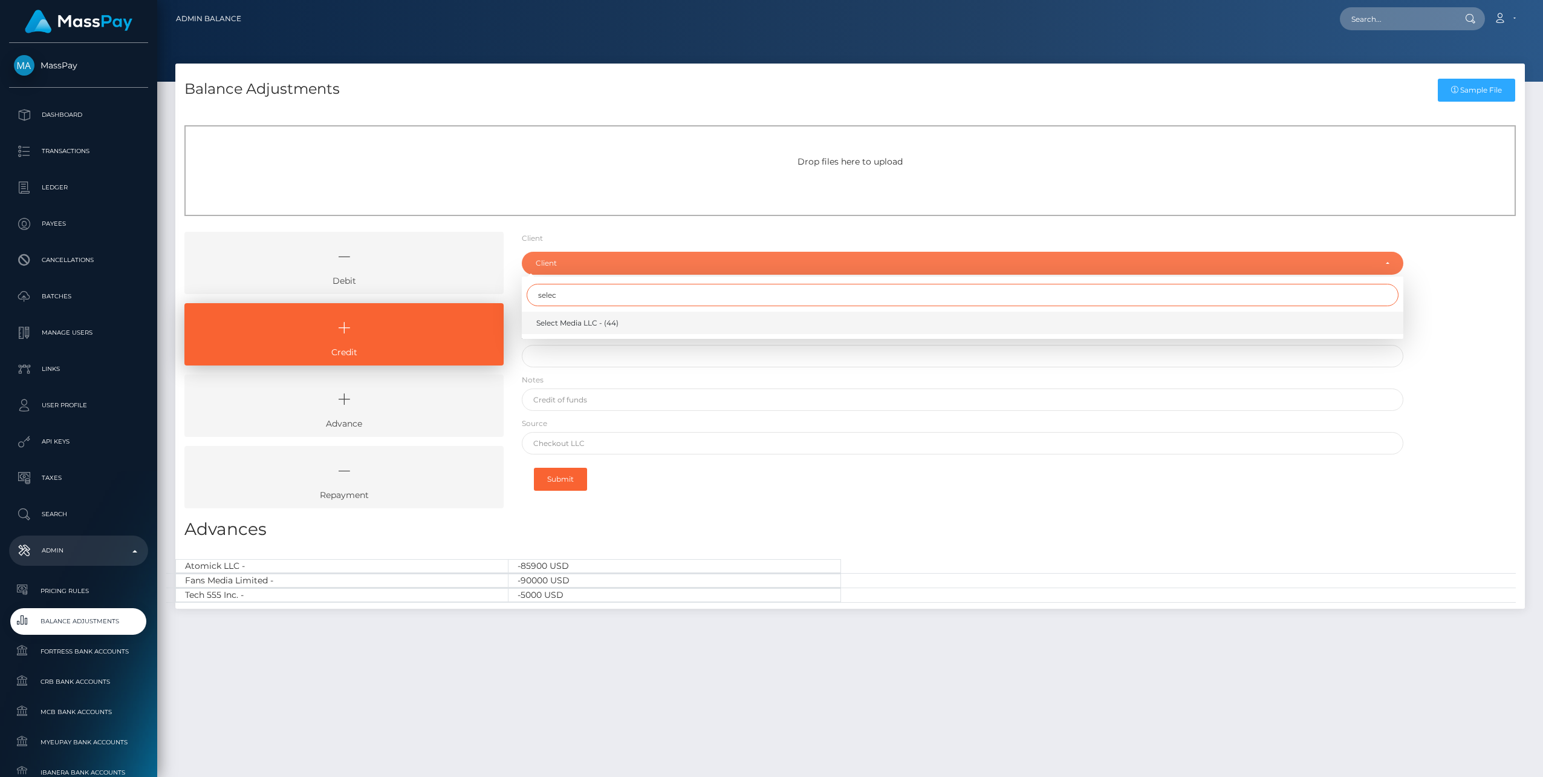
type input "selec"
click at [575, 321] on span "Select Media LLC - (44)" at bounding box center [577, 323] width 82 height 11
select select "44"
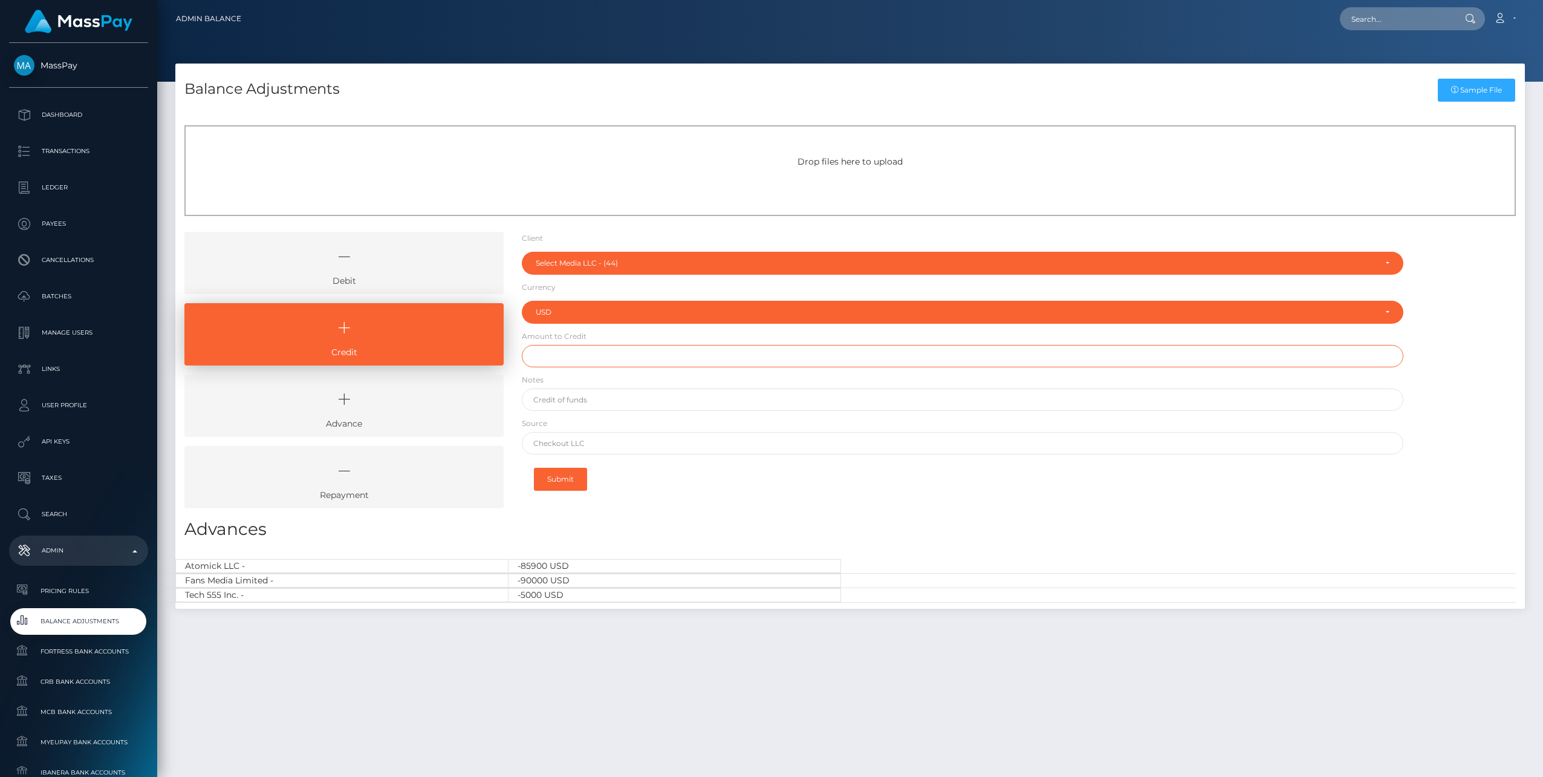
click at [563, 359] on input "text" at bounding box center [963, 356] width 882 height 22
type input "$1,500,000.00"
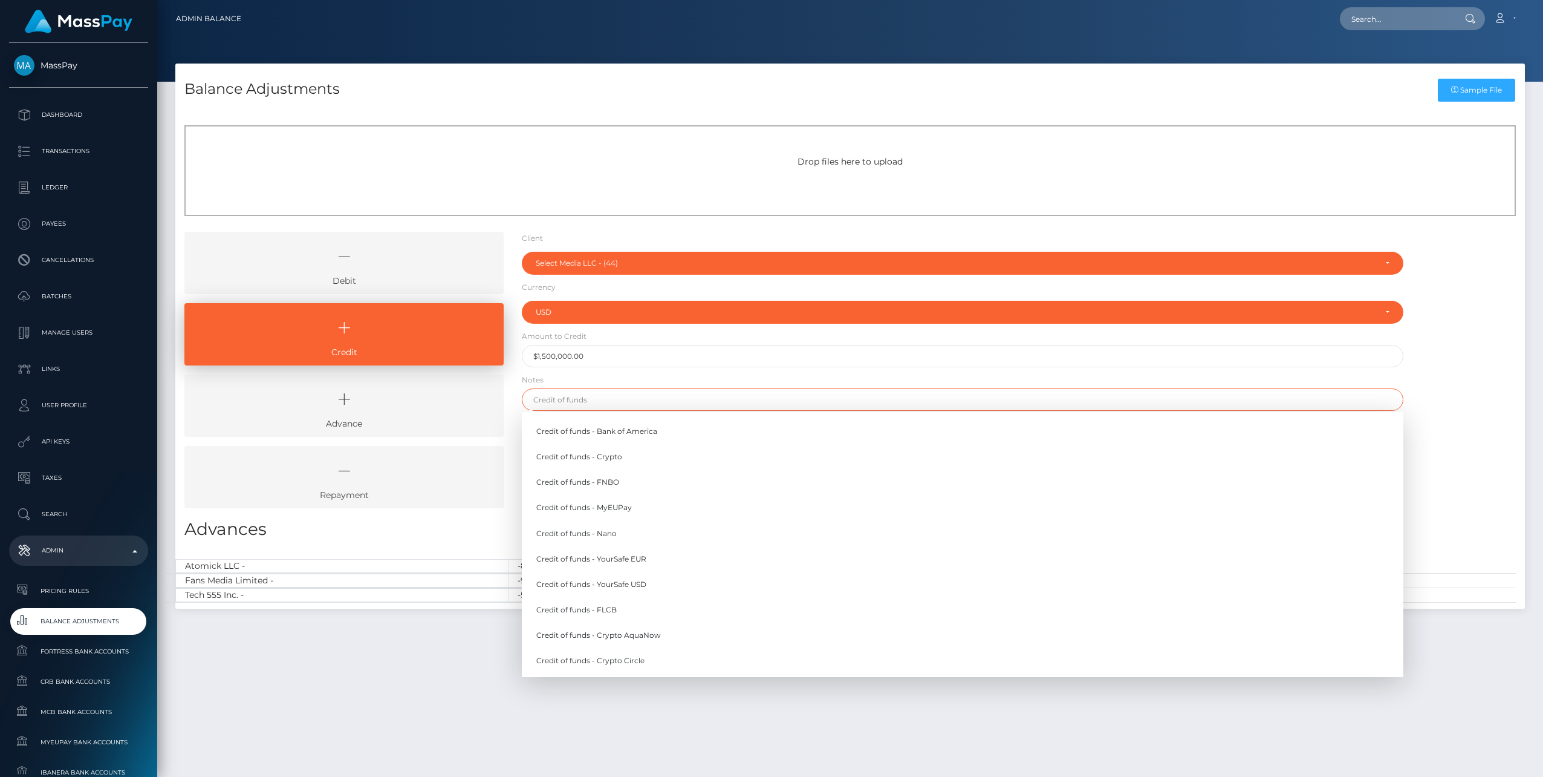
click at [561, 399] on input "text" at bounding box center [963, 399] width 882 height 22
click at [610, 432] on link "Credit of funds - Bank of America" at bounding box center [963, 431] width 882 height 22
type input "Credit of funds - Bank of America"
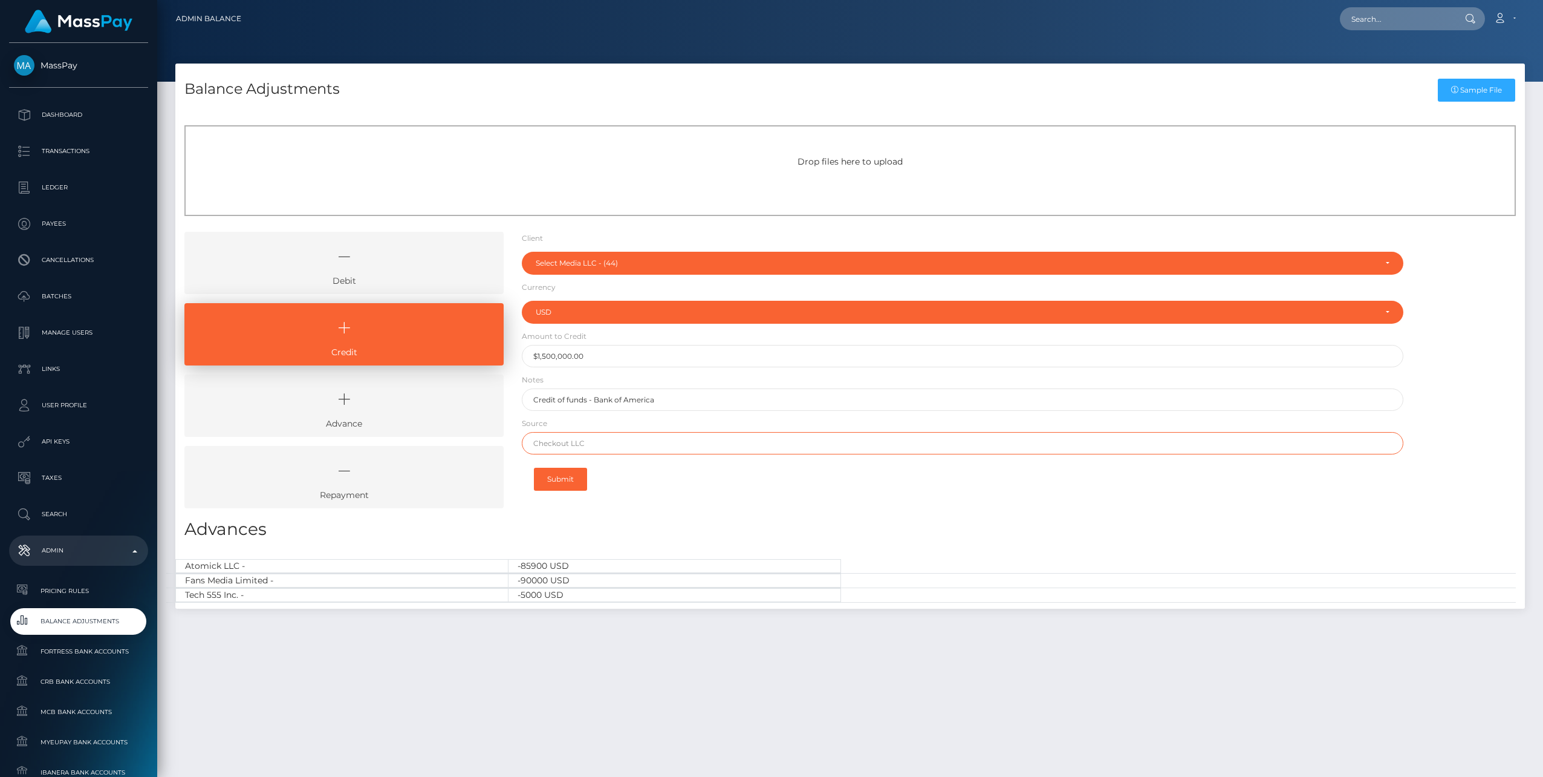
click at [573, 452] on input "text" at bounding box center [963, 443] width 882 height 22
type input "Chase"
click at [572, 475] on button "Submit" at bounding box center [560, 478] width 53 height 23
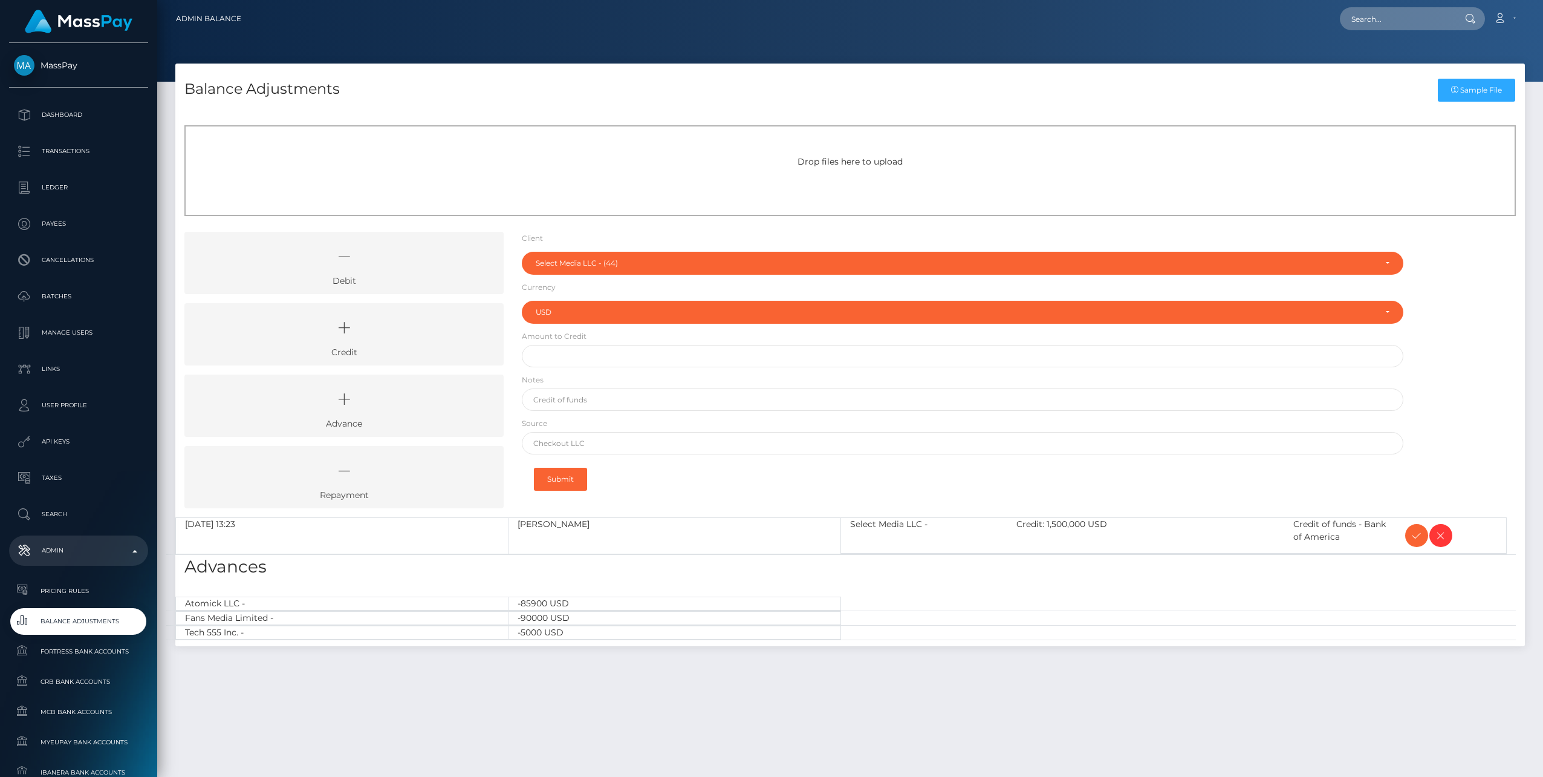
select select "44"
select select "USD"
click at [1413, 536] on icon at bounding box center [1417, 535] width 15 height 15
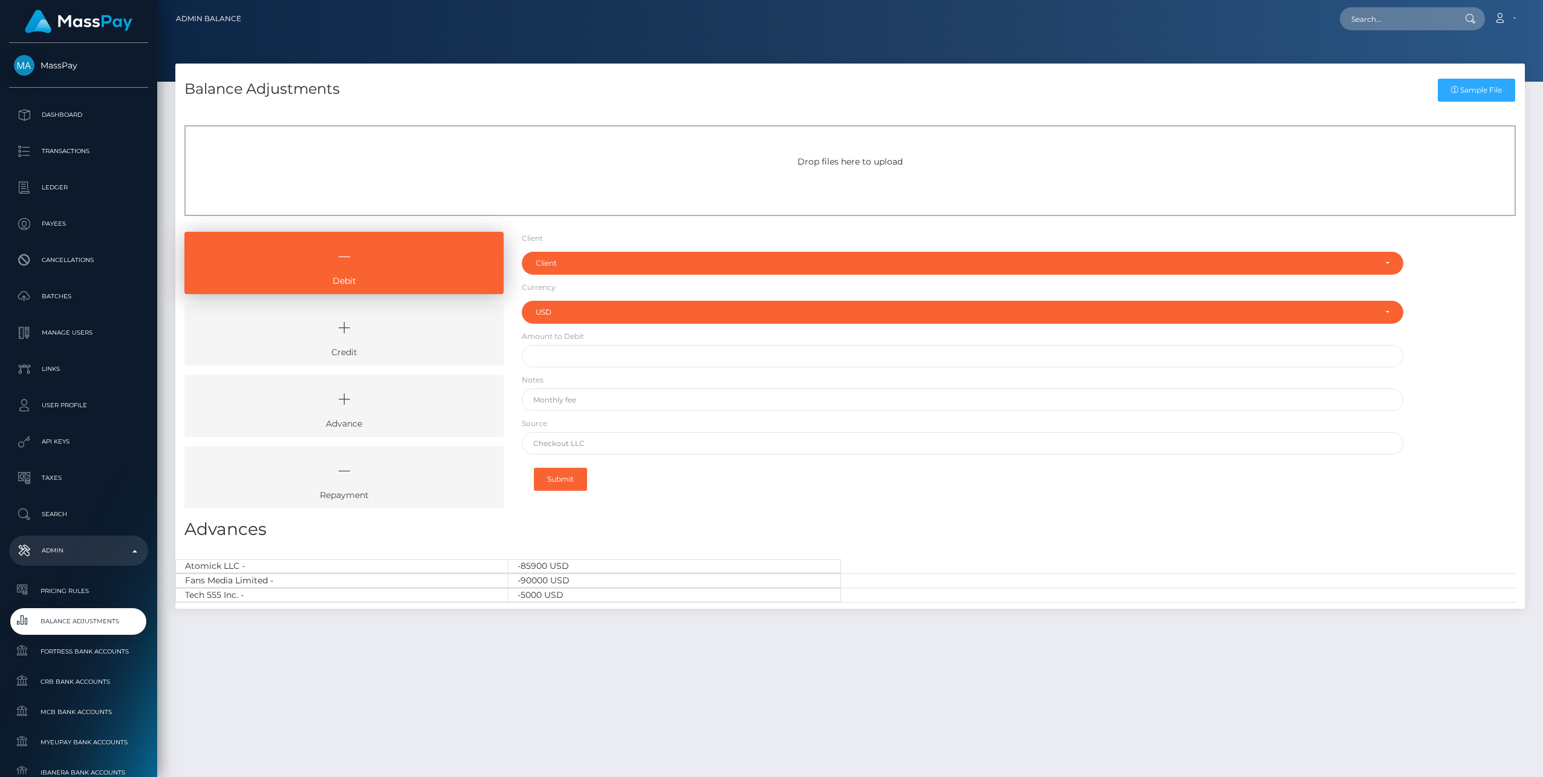
select select "USD"
click at [362, 336] on icon at bounding box center [344, 328] width 292 height 36
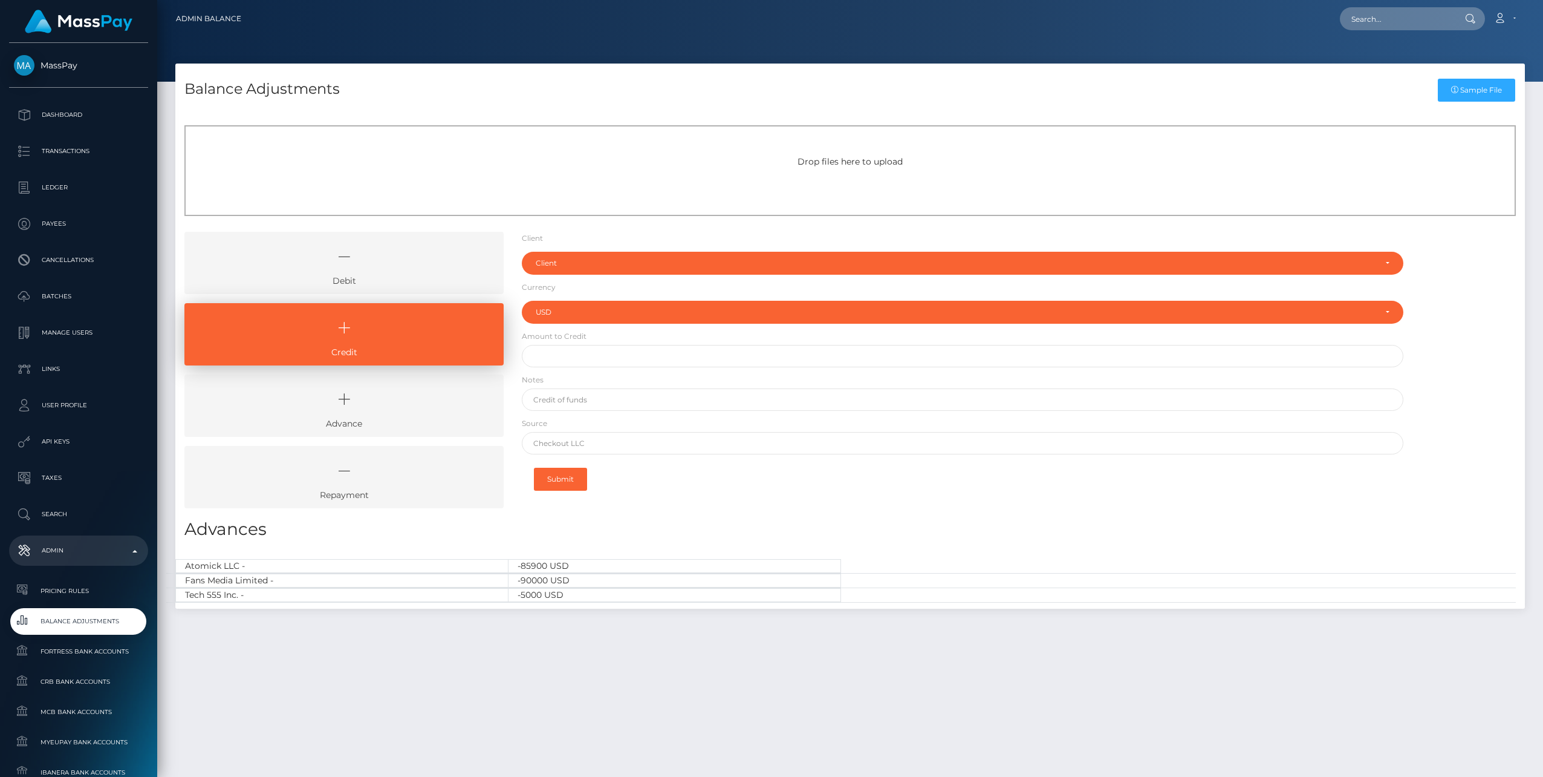
drag, startPoint x: 398, startPoint y: 256, endPoint x: 457, endPoint y: 99, distance: 168.4
click at [399, 256] on icon at bounding box center [344, 256] width 292 height 36
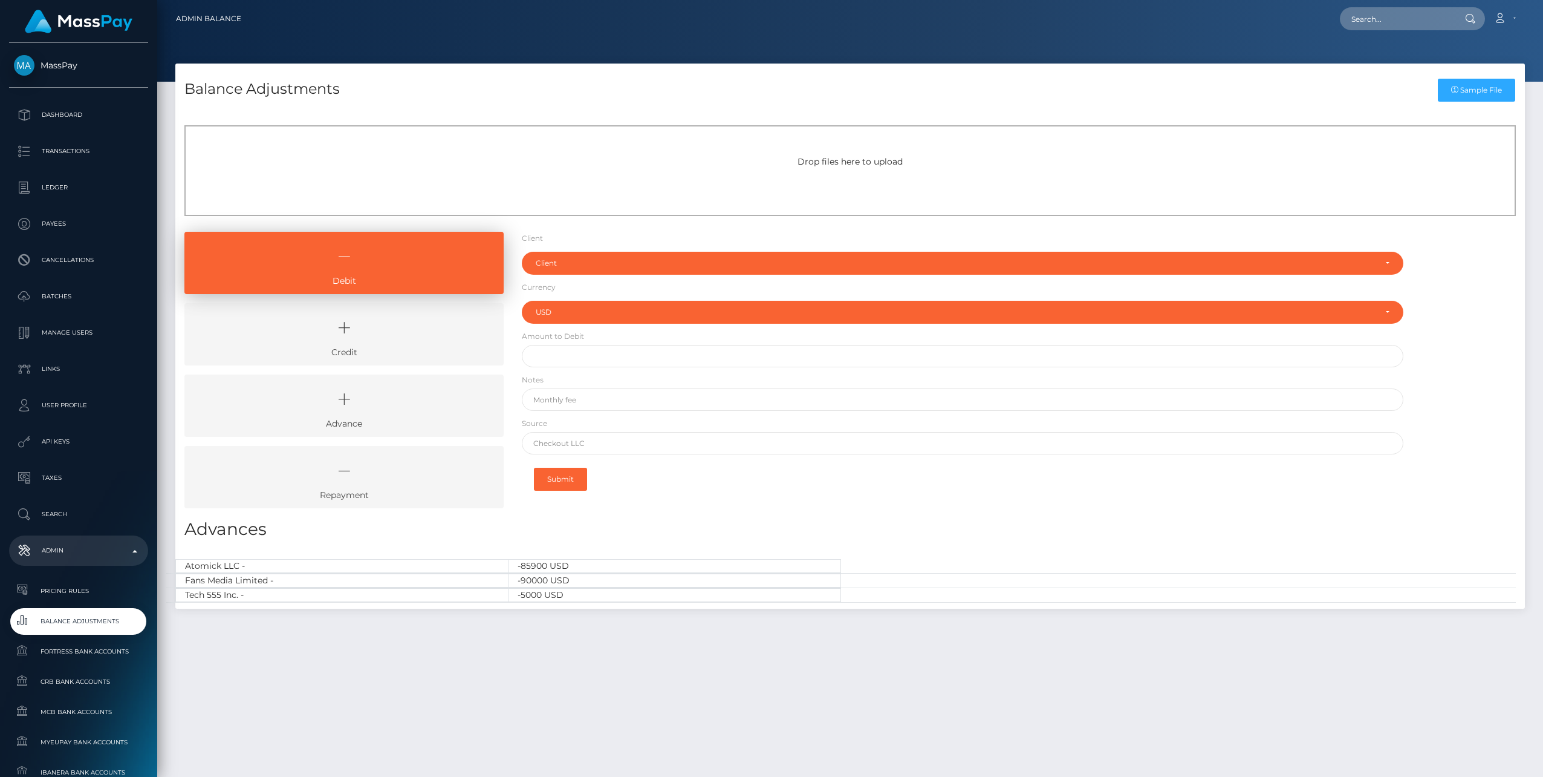
click at [384, 327] on icon at bounding box center [344, 328] width 292 height 36
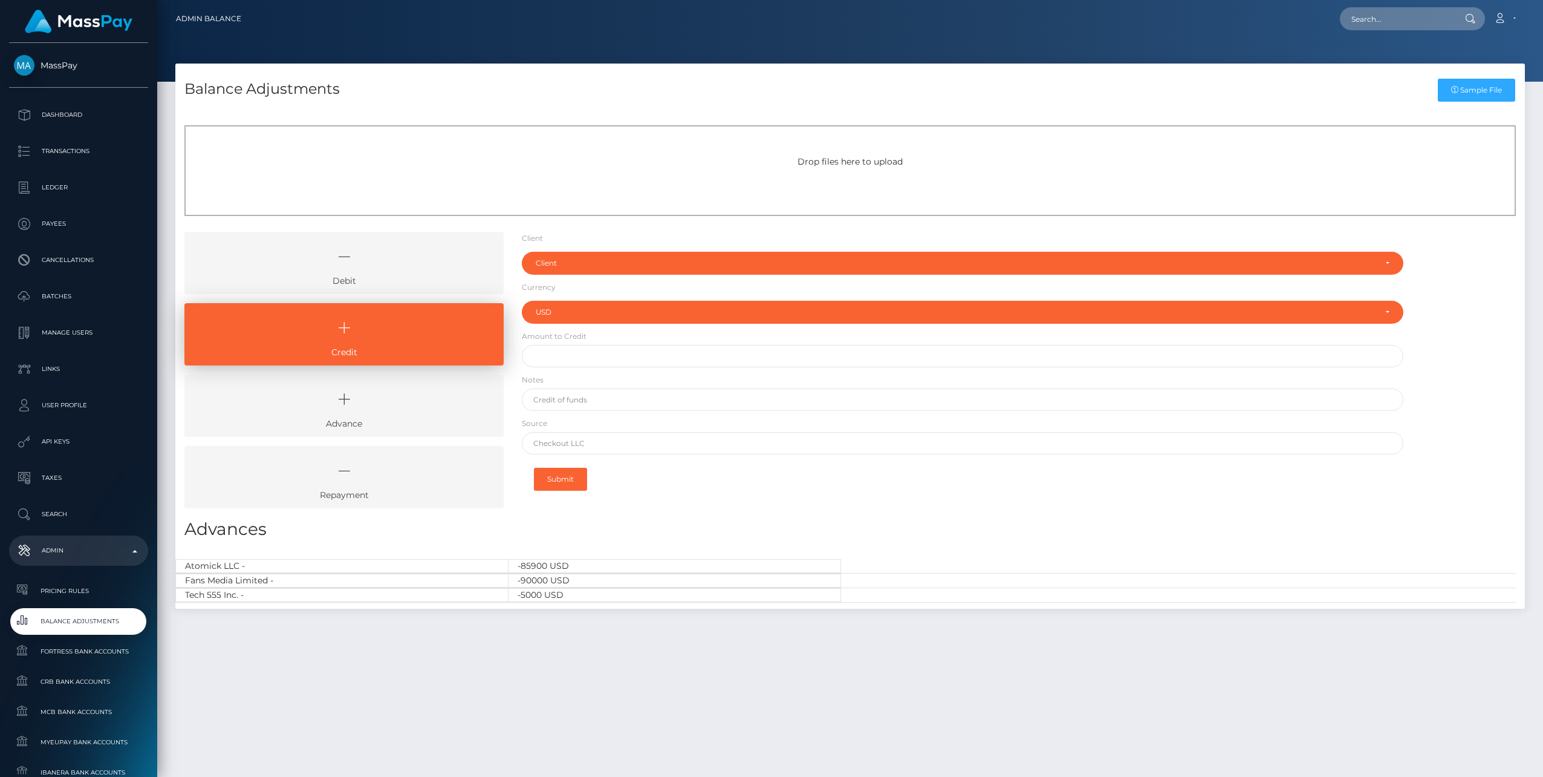
click at [393, 281] on link "Debit" at bounding box center [343, 263] width 319 height 62
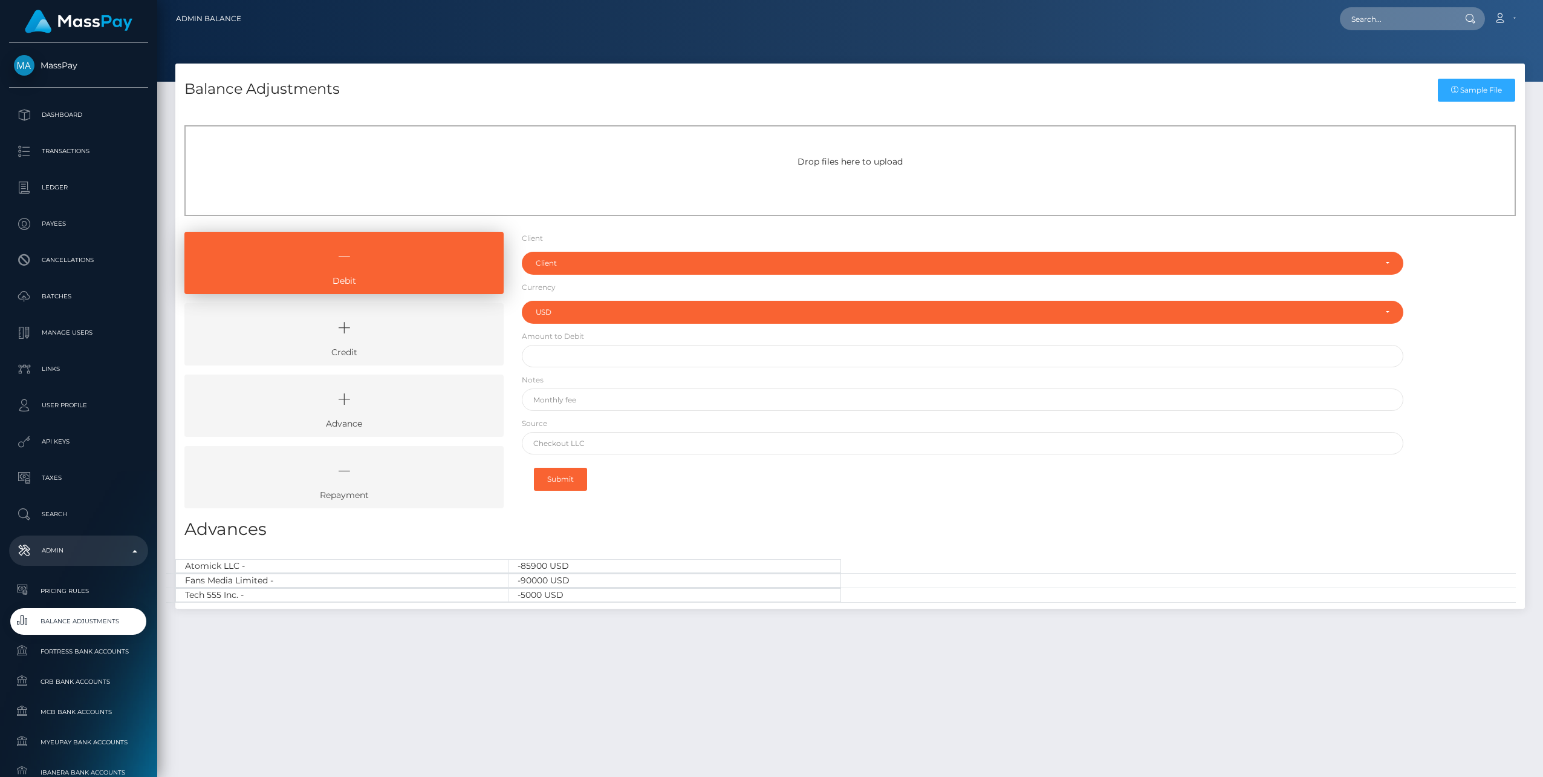
click at [405, 335] on icon at bounding box center [344, 328] width 292 height 36
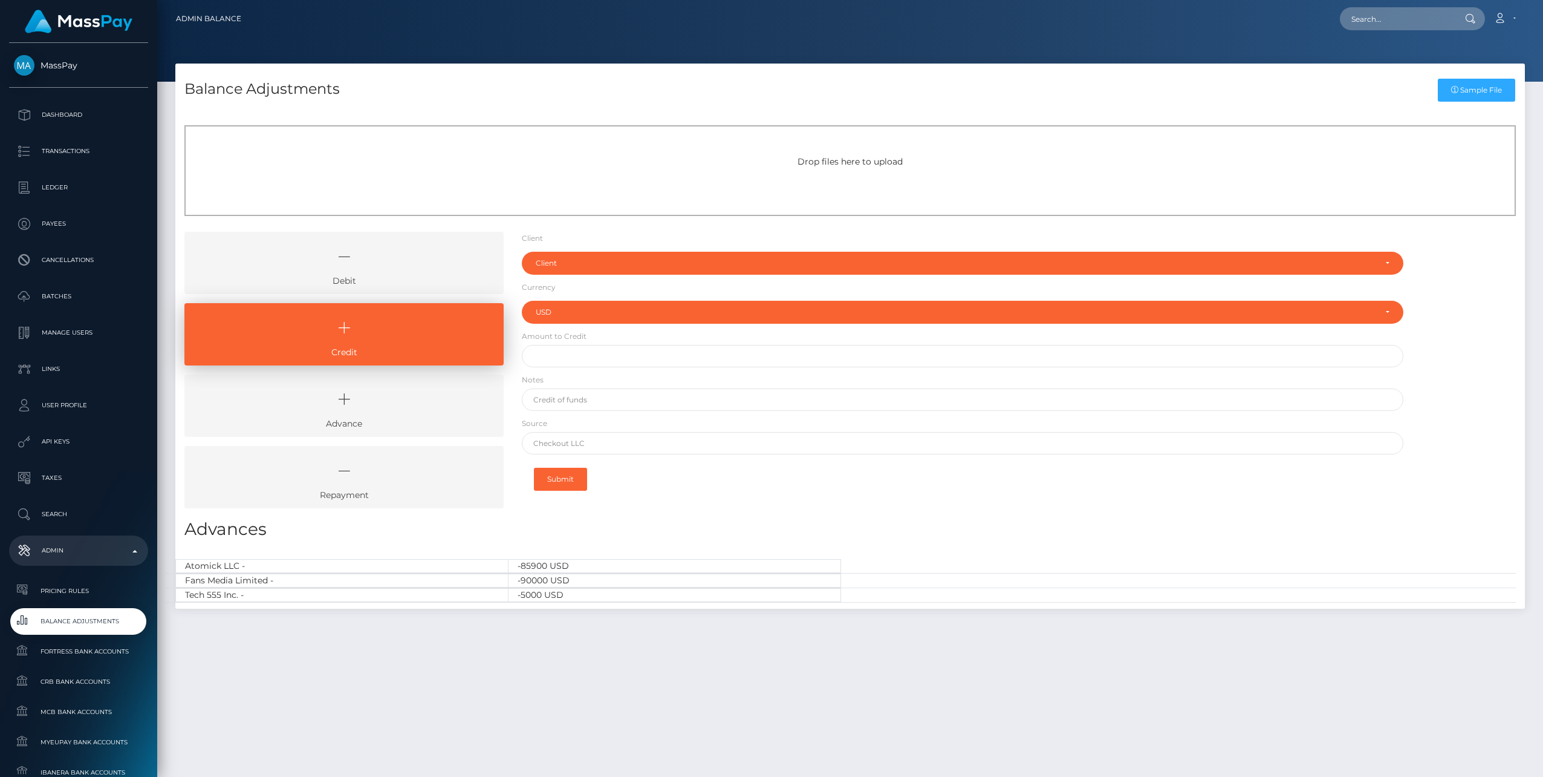
click at [412, 275] on link "Debit" at bounding box center [343, 263] width 319 height 62
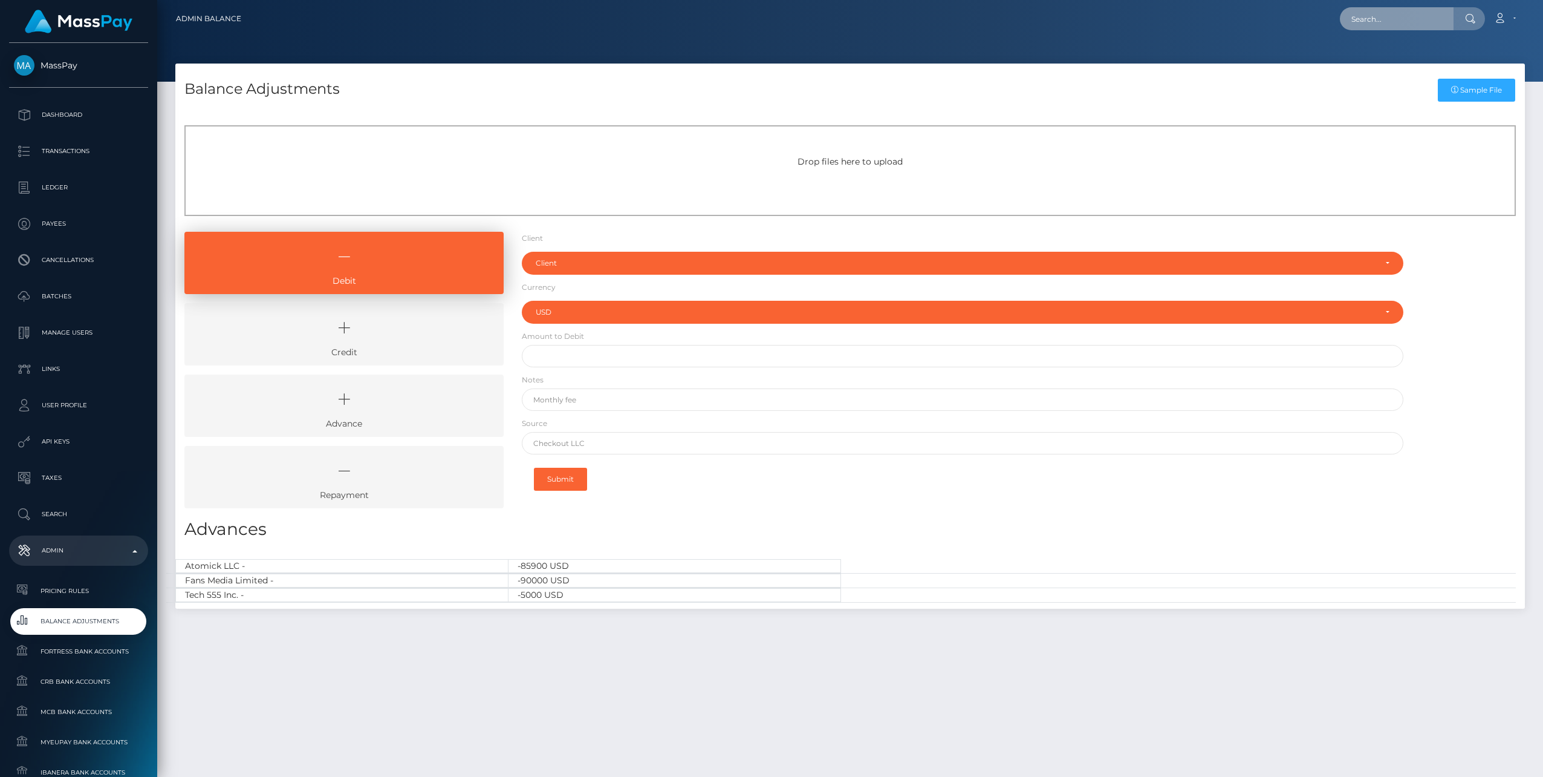
click at [1378, 20] on input "text" at bounding box center [1397, 18] width 114 height 23
paste input "e8400af2-8e8d-11f0-bd85-0694aced620b"
type input "e8400af2-8e8d-11f0-bd85-0694aced620b"
click at [1381, 63] on link "NATASA SINKOVIC (Whop Inc - )" at bounding box center [1411, 62] width 142 height 22
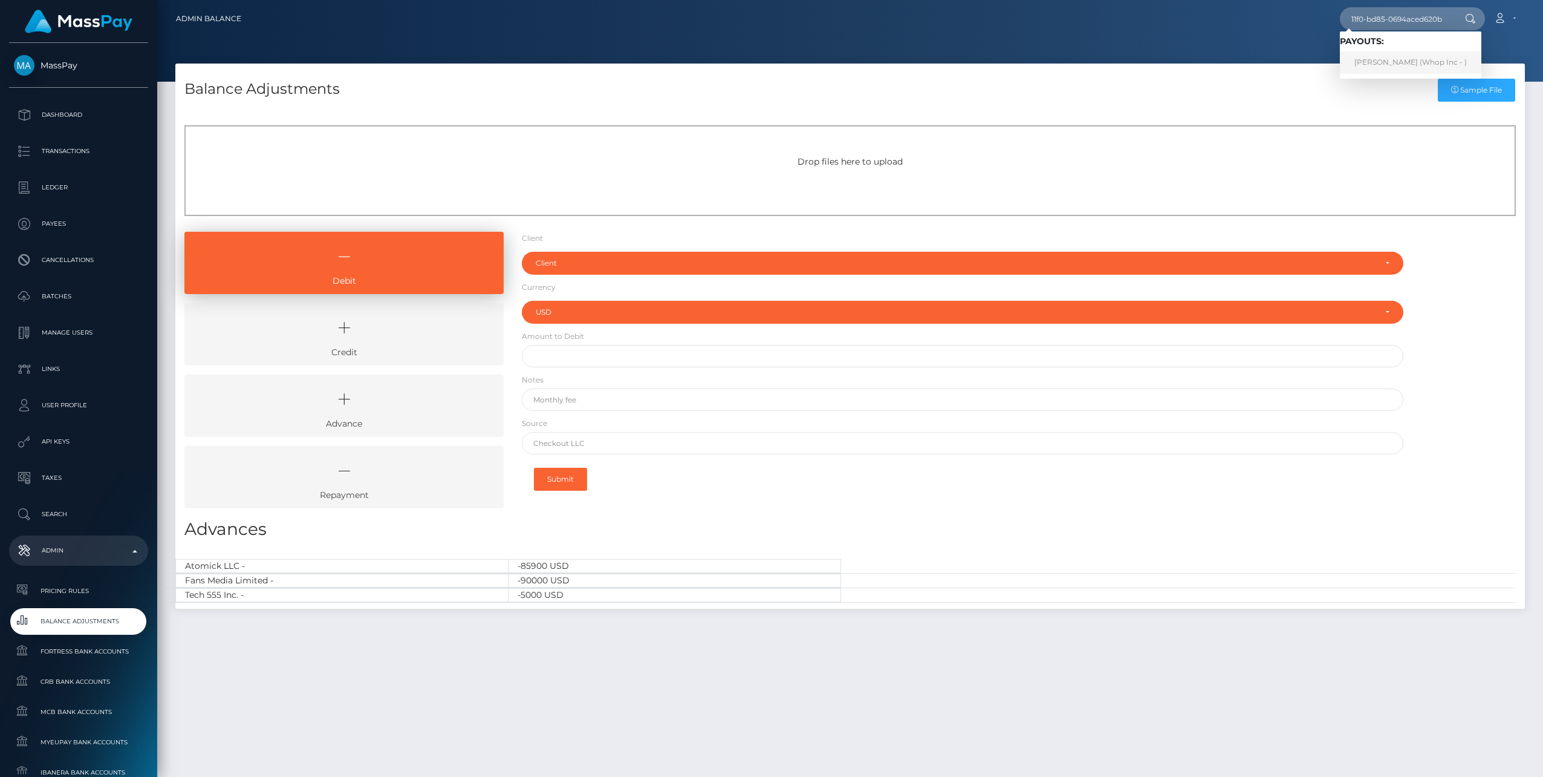
scroll to position [0, 0]
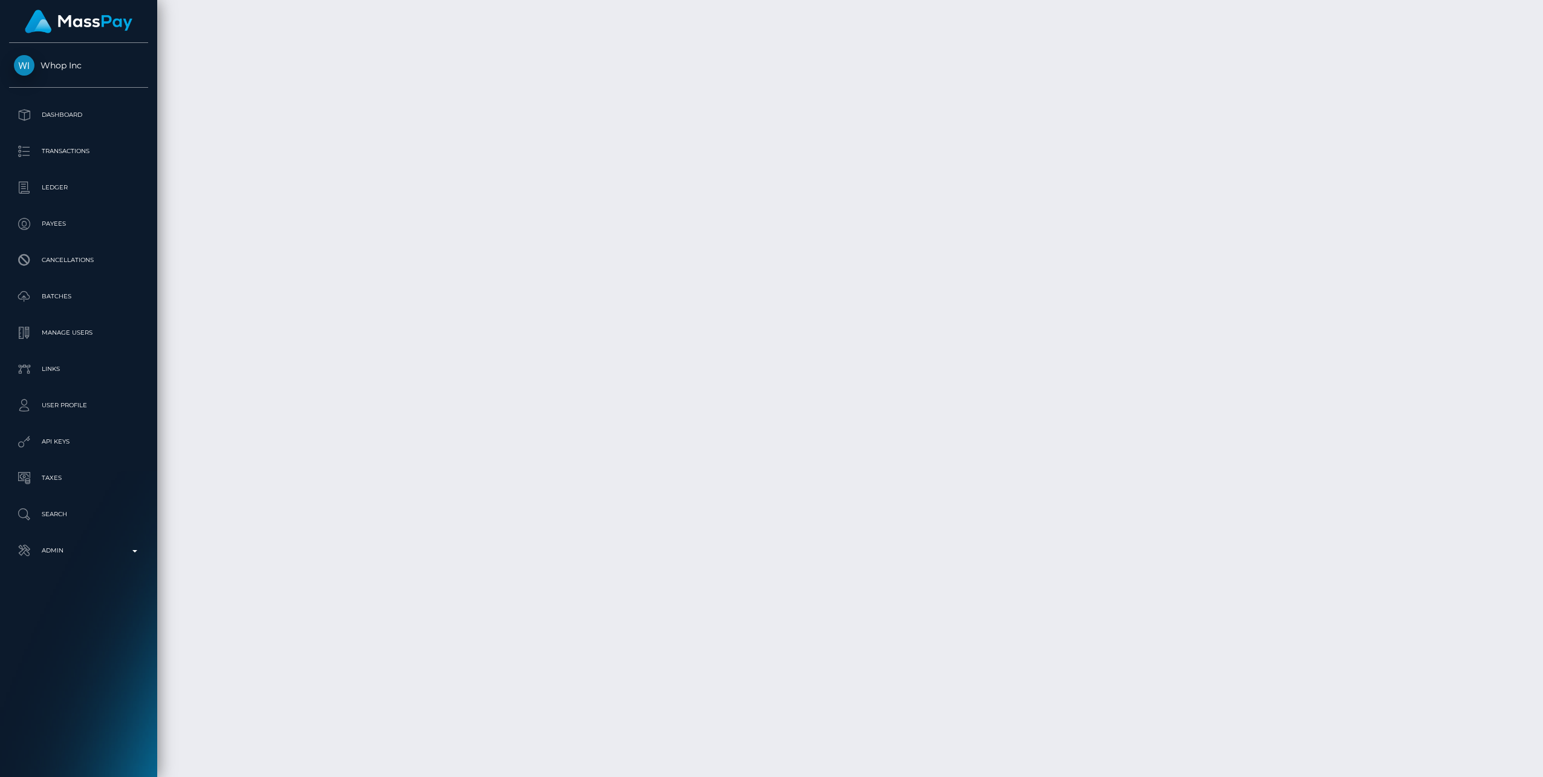
scroll to position [145, 438]
click at [1244, 665] on div "Return of transaction #6NS4ZTKI" at bounding box center [1199, 673] width 121 height 35
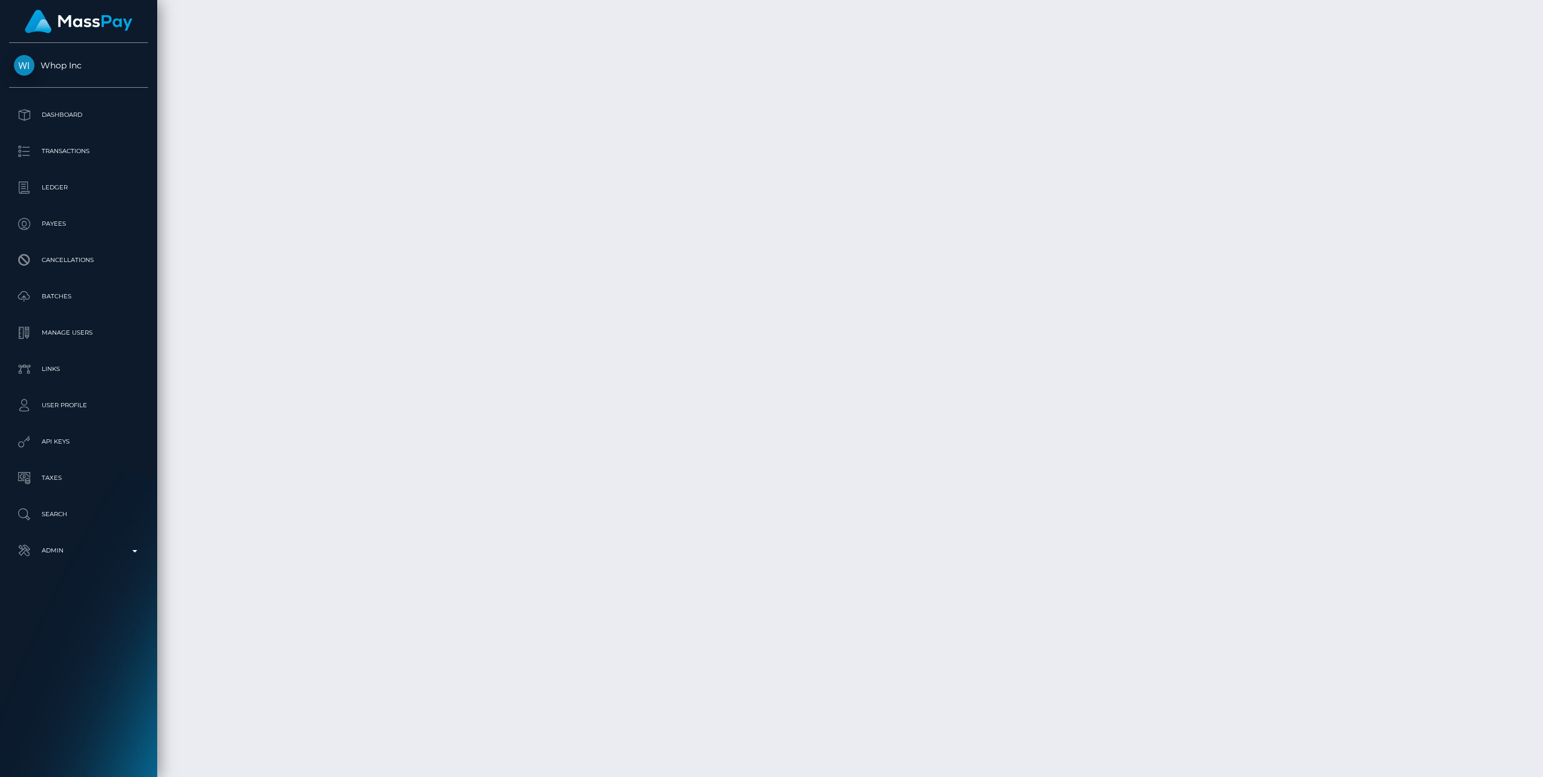
scroll to position [145, 438]
click at [1249, 666] on body "Whop Inc Dashboard Transactions Ledger Payees" at bounding box center [771, 388] width 1543 height 777
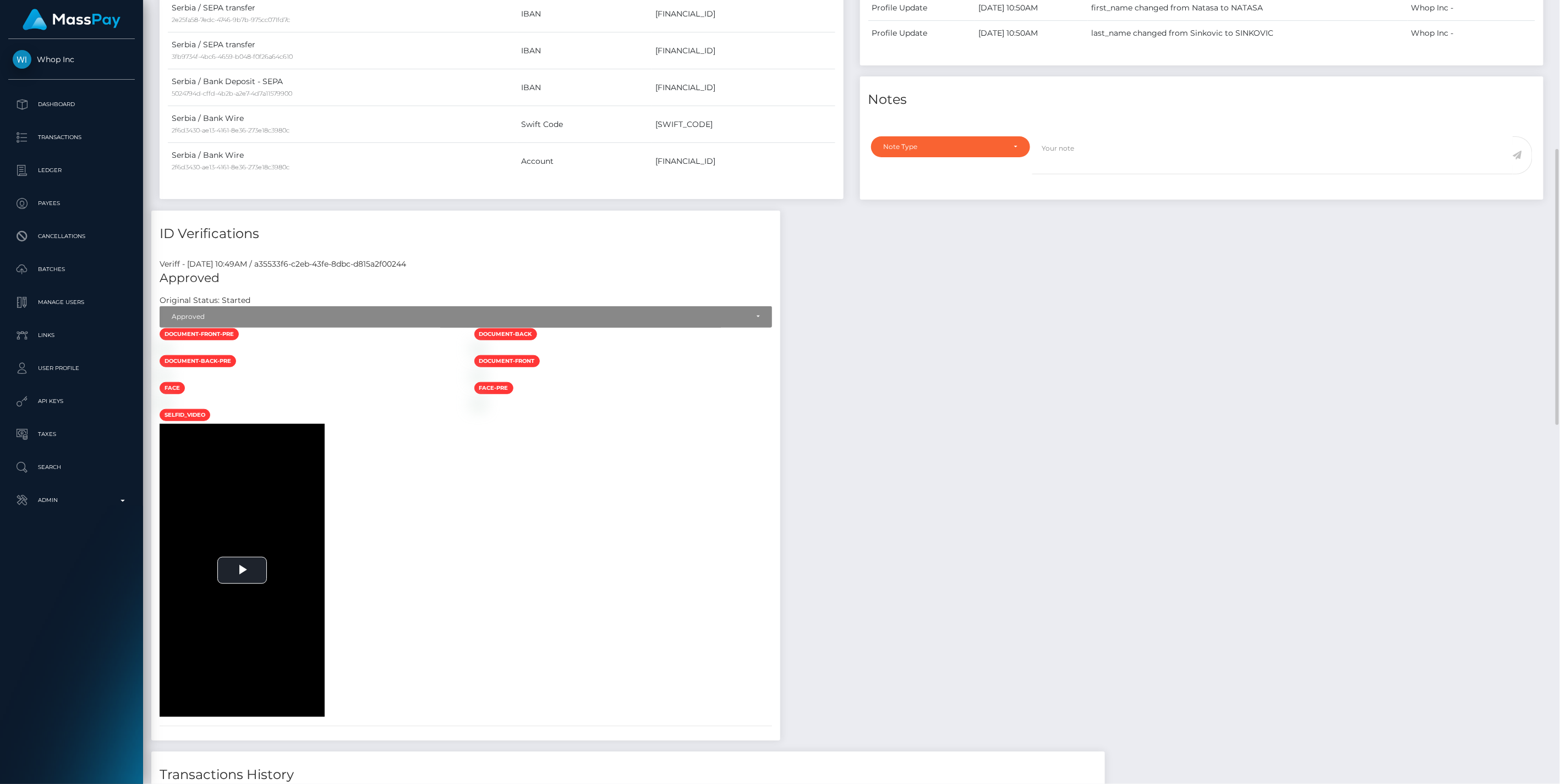
scroll to position [0, 0]
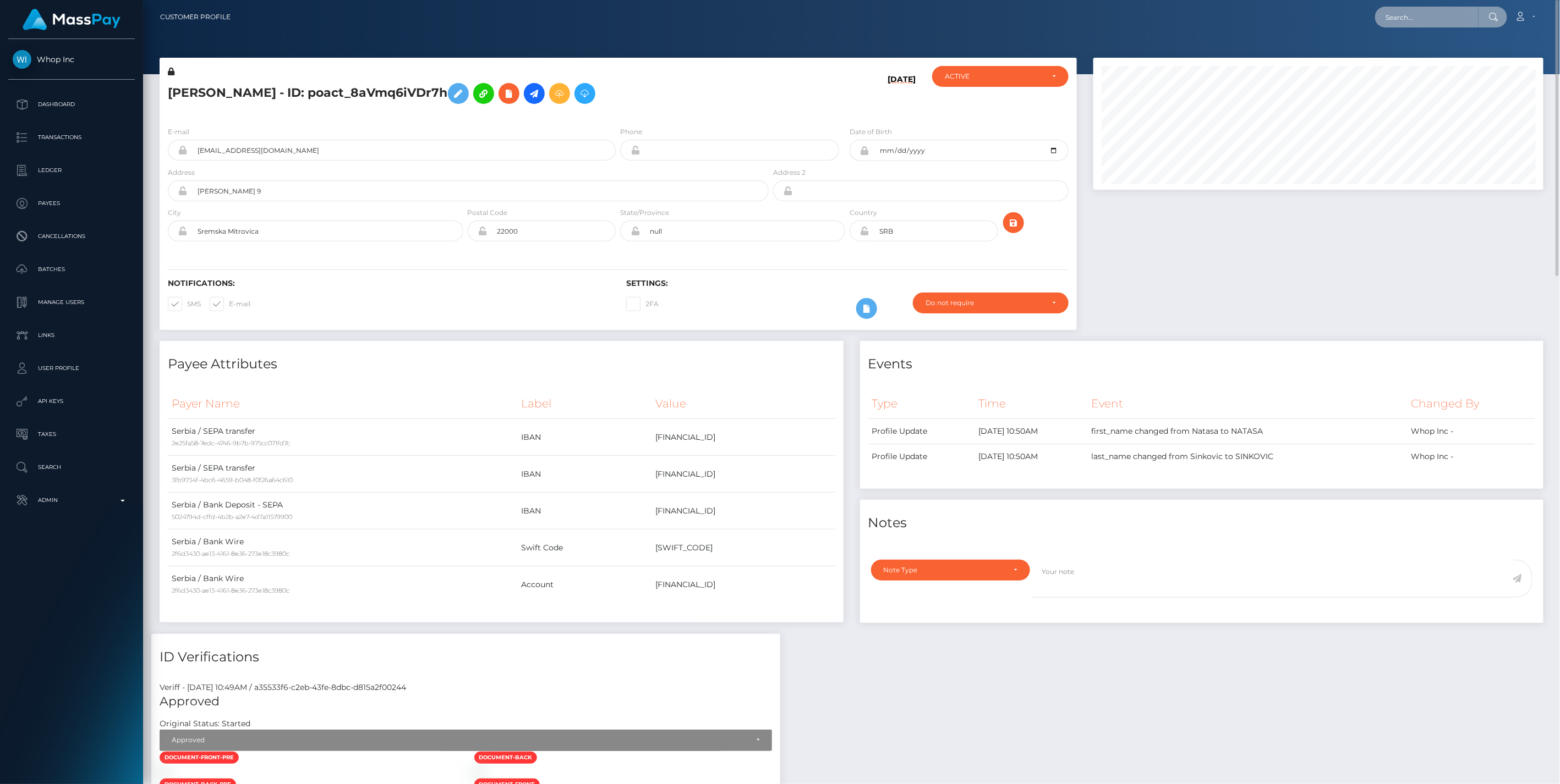
click at [1404, 19] on input "text" at bounding box center [1426, 16] width 104 height 21
paste input "26b305e7-8ec9-11f0-bd85-0694aced620b"
type input "26b305e7-8ec9-11f0-bd85-0694aced620b"
click at [1404, 57] on link "[PERSON_NAME] (Starcling LLC - )" at bounding box center [1444, 56] width 140 height 20
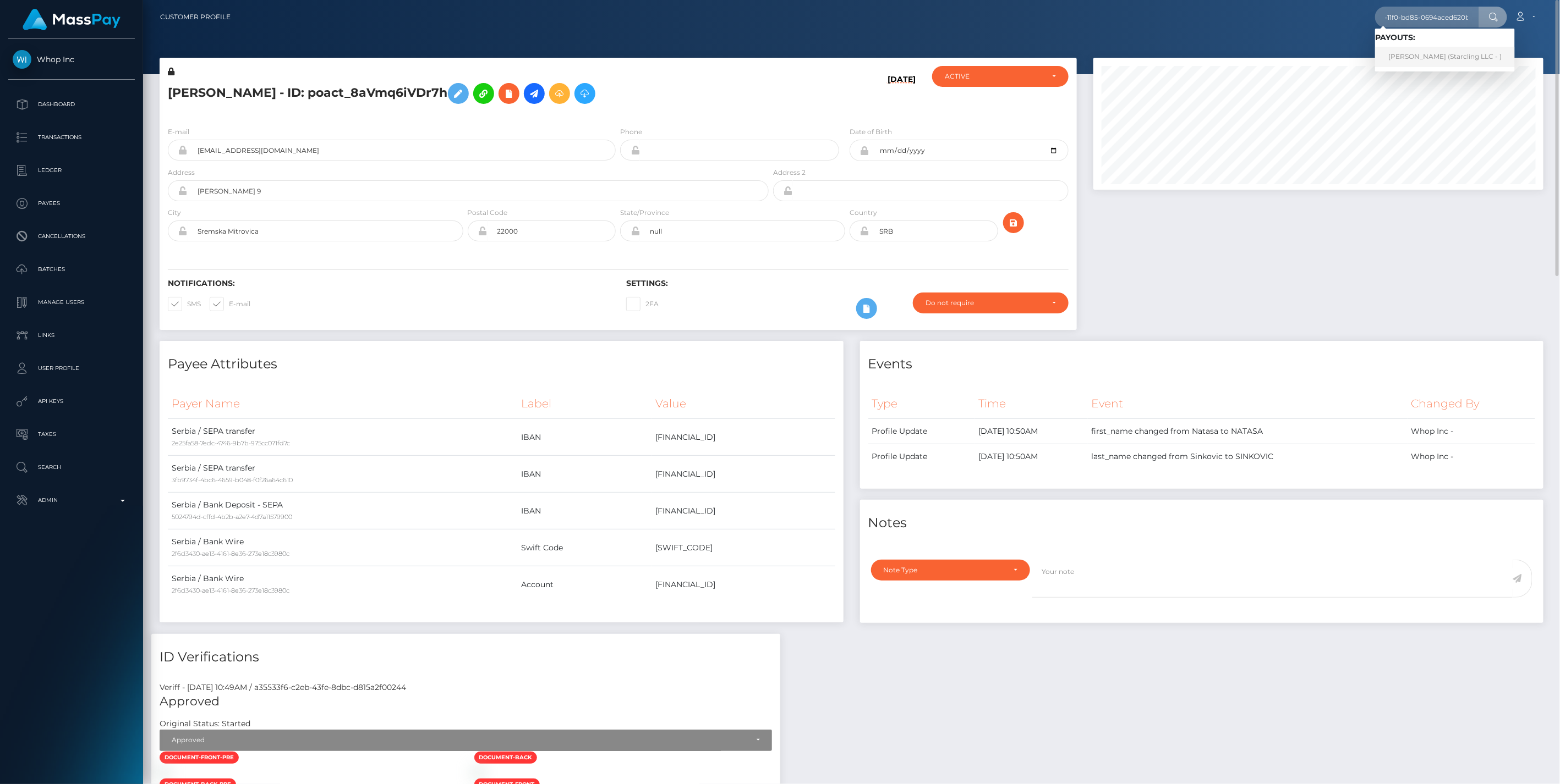
scroll to position [0, 0]
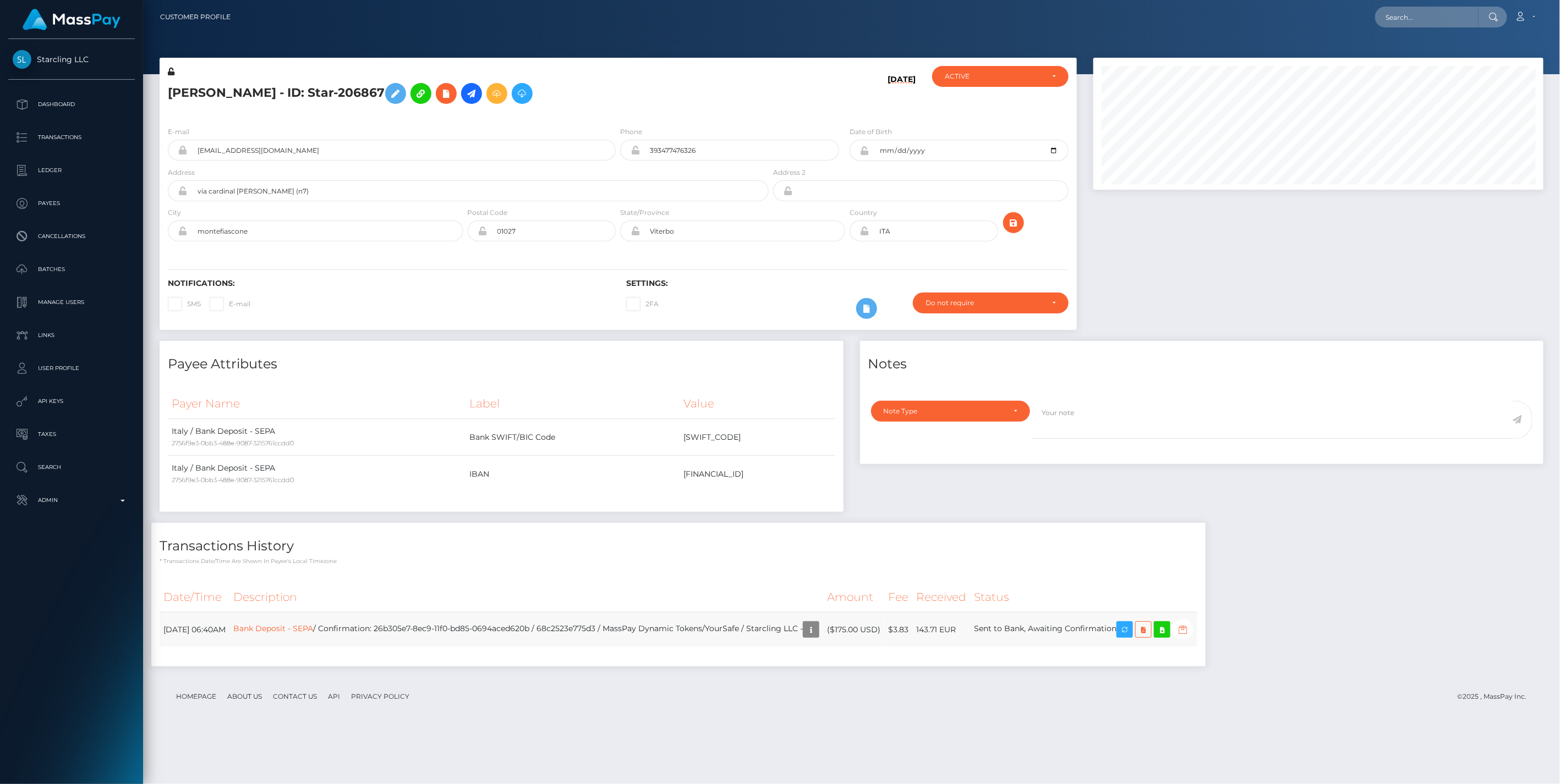
scroll to position [132, 449]
click at [1190, 631] on icon "button" at bounding box center [1183, 629] width 14 height 14
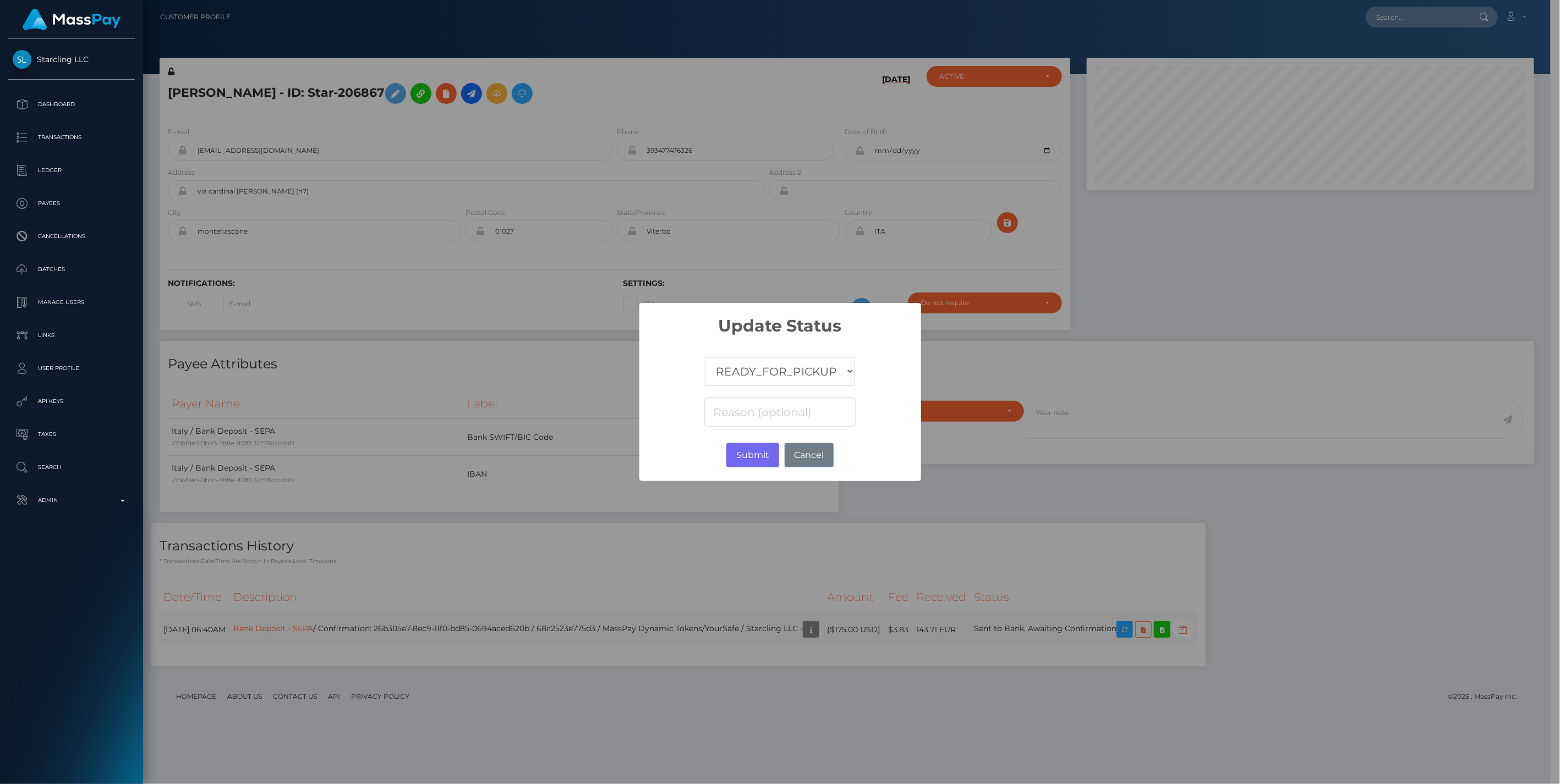
scroll to position [549925, 549675]
drag, startPoint x: 734, startPoint y: 367, endPoint x: 737, endPoint y: 376, distance: 9.5
click at [734, 367] on select "COMPLETED CANCELLED READY_FOR_PICKUP PROCESSING" at bounding box center [780, 372] width 150 height 29
select select "CANCELLED"
click at [705, 357] on select "COMPLETED CANCELLED READY_FOR_PICKUP PROCESSING" at bounding box center [780, 372] width 150 height 29
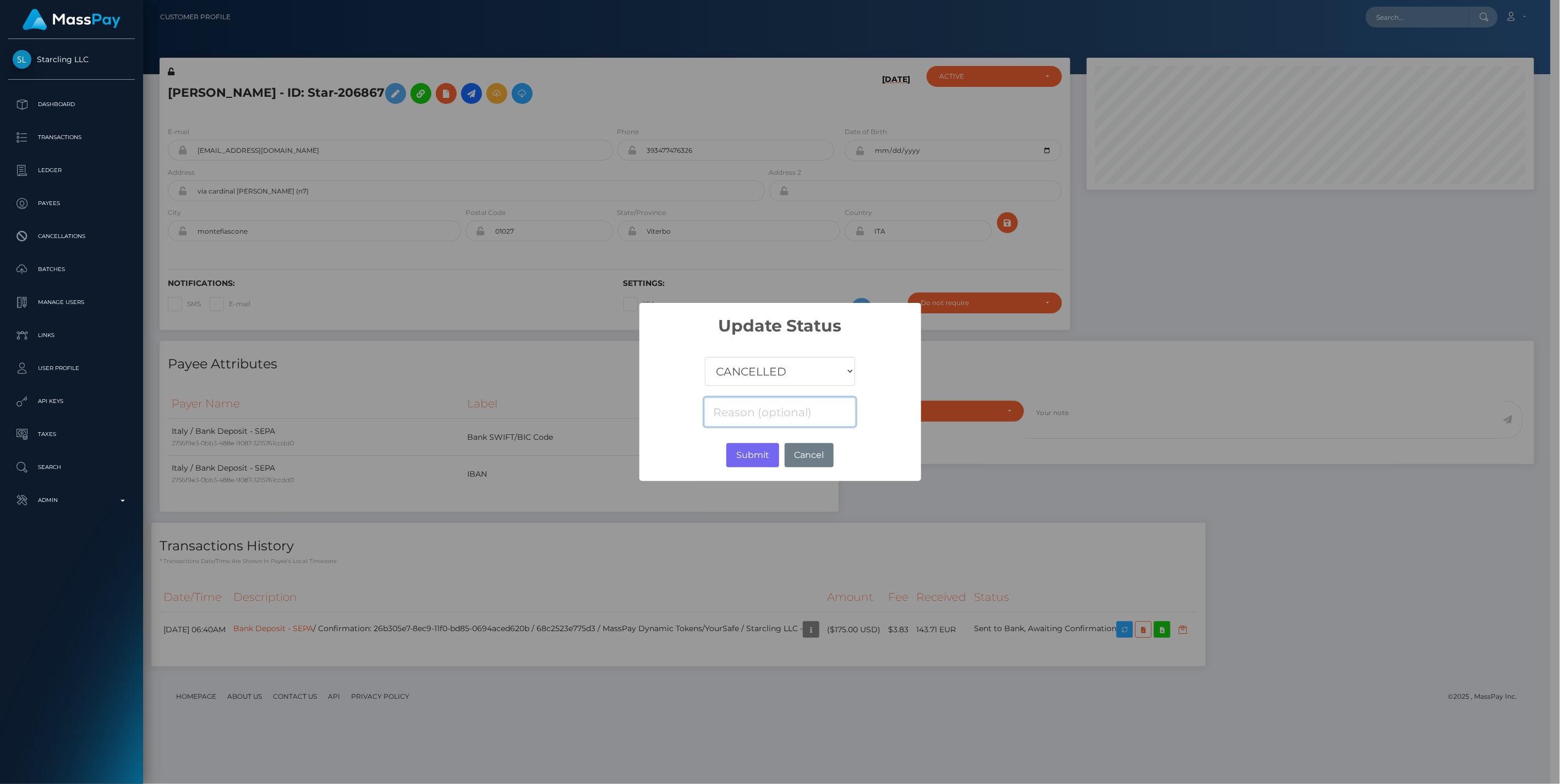
click at [735, 414] on input at bounding box center [780, 412] width 151 height 29
paste input "Return of transaction #7SPWGQZH, Transaction not accepted, please contact benef…"
type input "Return of transaction #7SPWGQZH, Transaction not accepted, please contact benef…"
click at [754, 455] on button "Submit" at bounding box center [751, 455] width 52 height 25
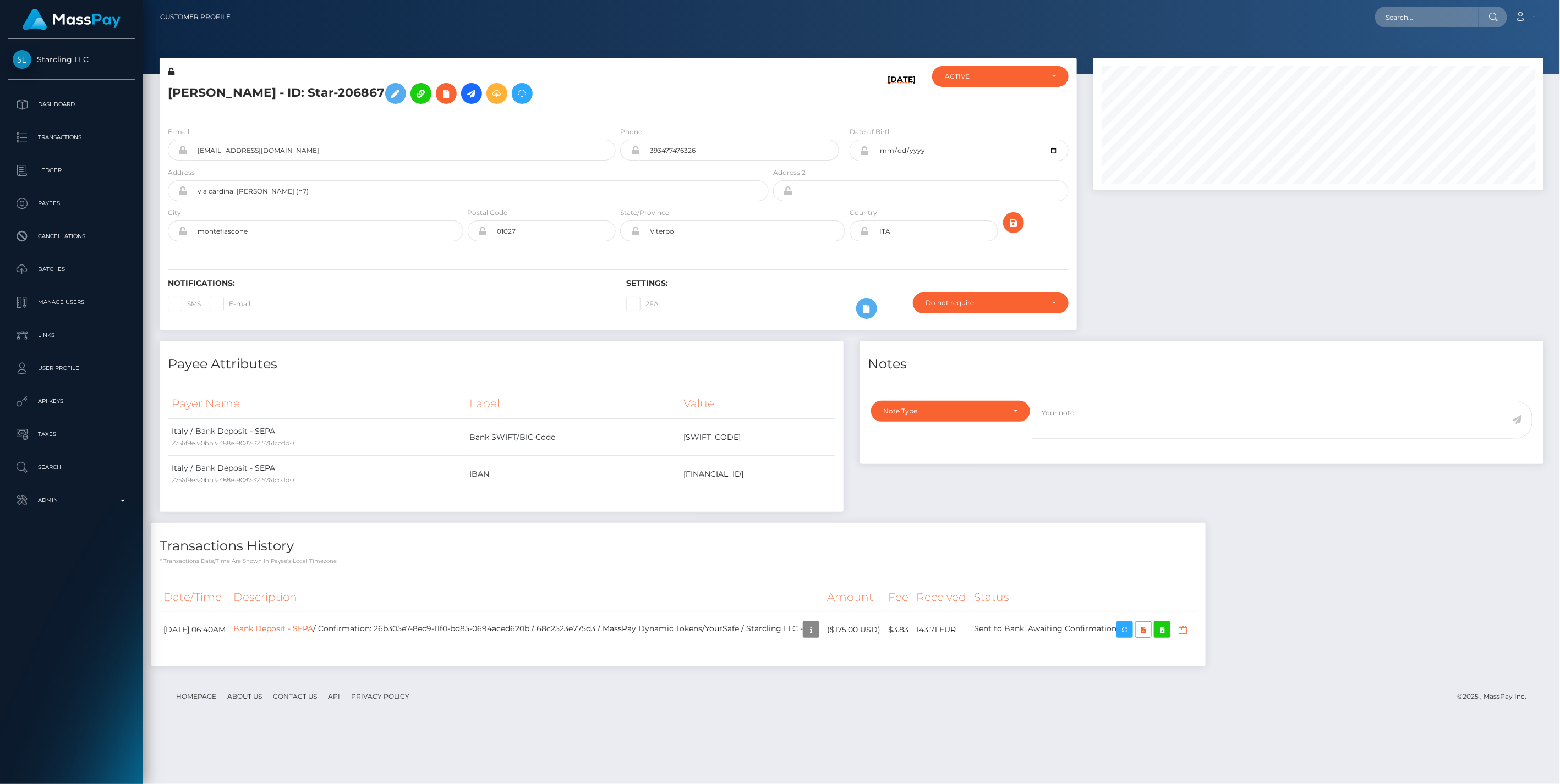
scroll to position [132, 449]
click at [1403, 15] on input "text" at bounding box center [1426, 16] width 104 height 21
paste input "6411ac91-89ab-11f0-8023-0266f44cc279"
type input "6411ac91-89ab-11f0-8023-0266f44cc279"
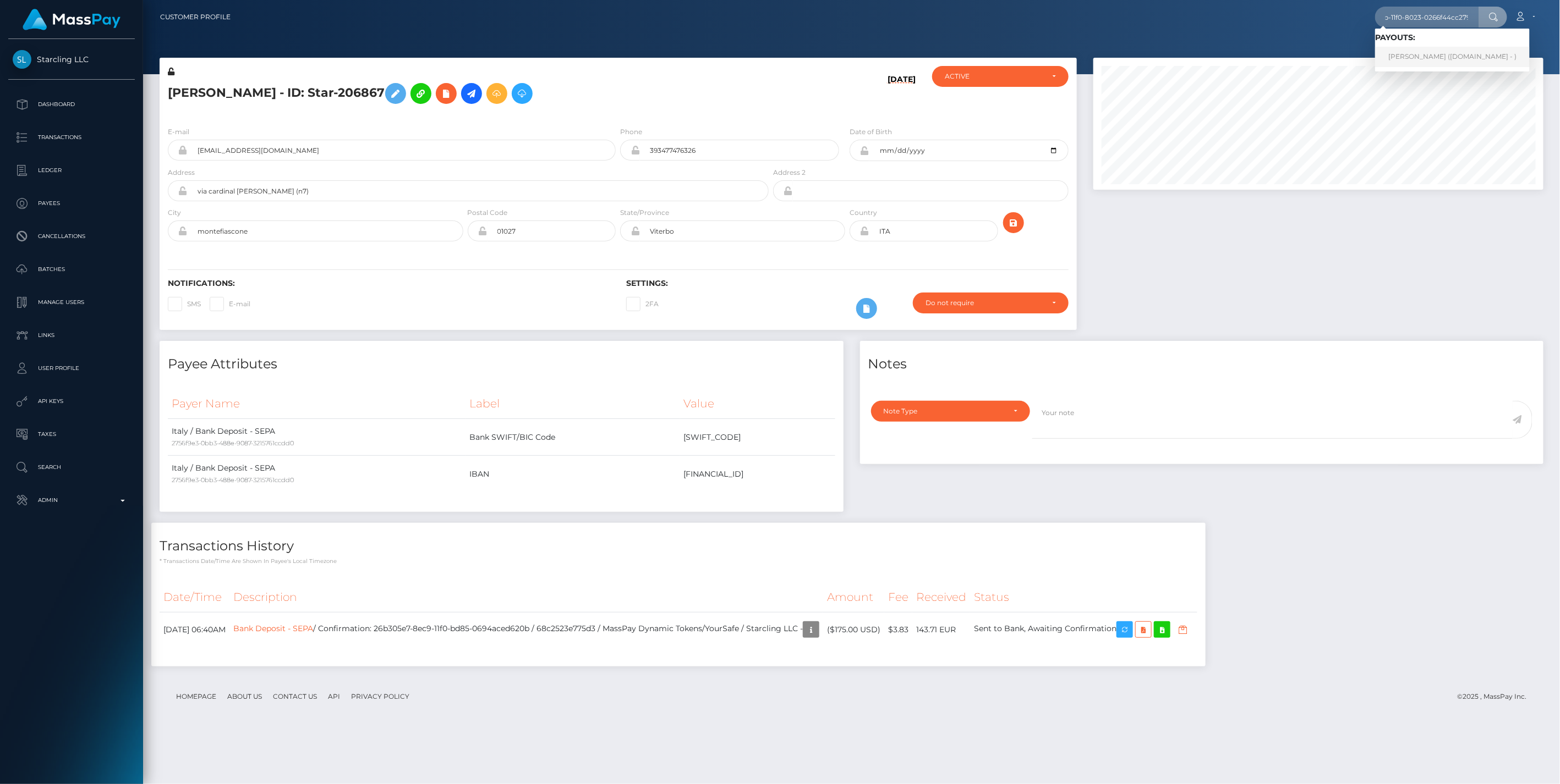
scroll to position [0, 0]
click at [1414, 59] on link "ADRIANO STELWAGEN (Unlockt.me - )" at bounding box center [1452, 56] width 155 height 20
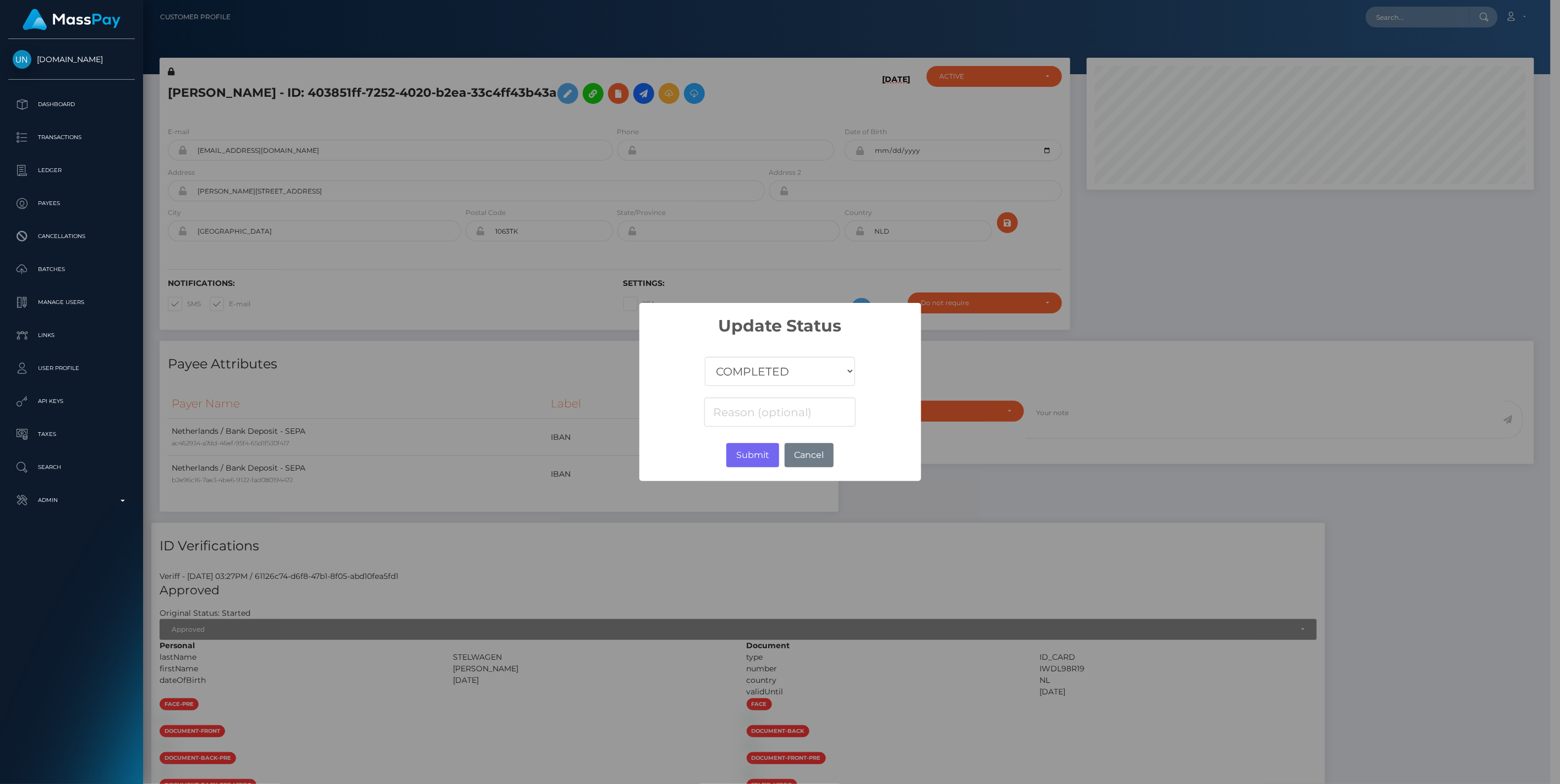
scroll to position [132, 447]
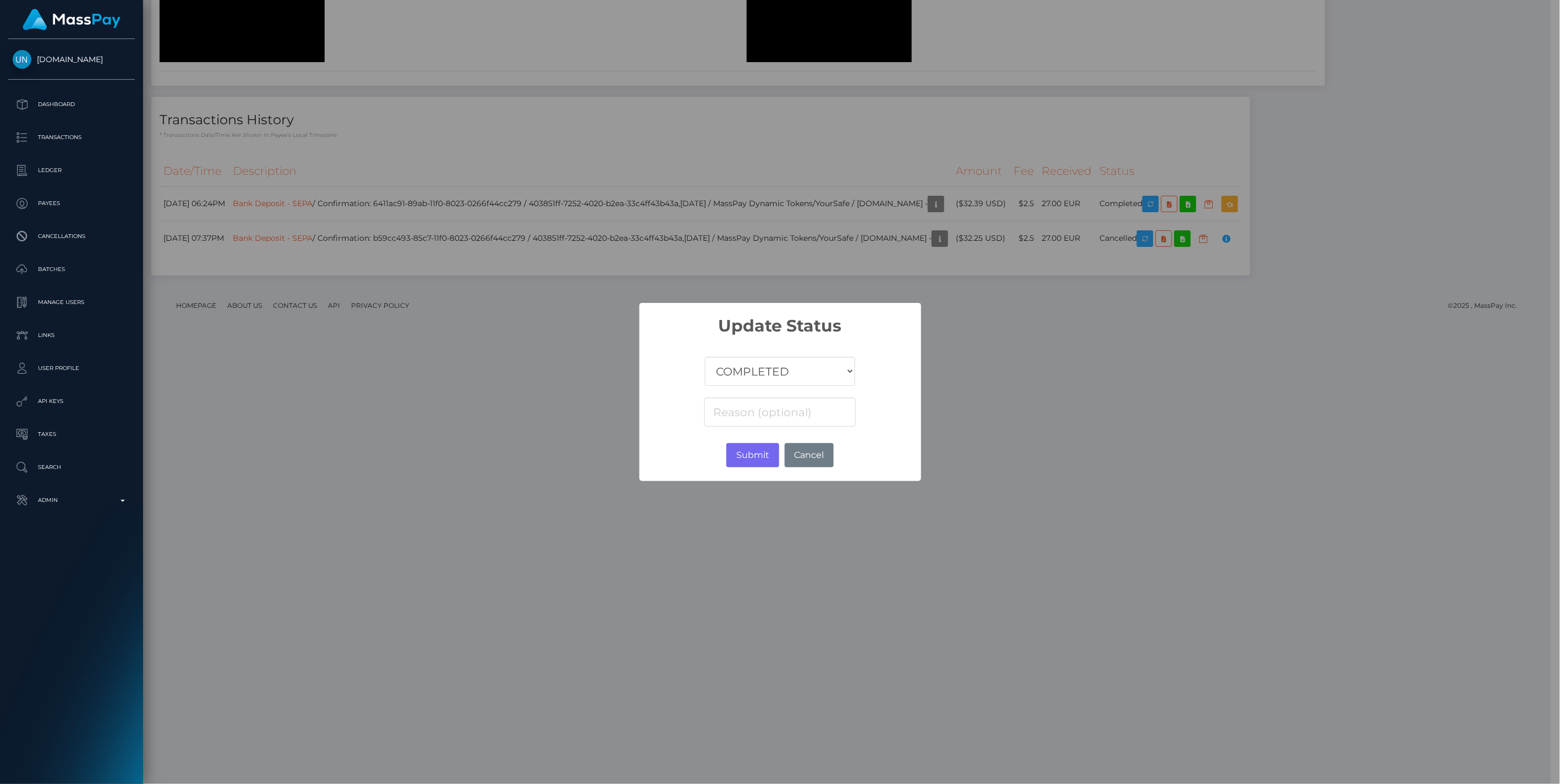
select select "CANCELLED"
click at [705, 357] on select "COMPLETED CANCELLED READY_FOR_PICKUP PROCESSING" at bounding box center [780, 372] width 150 height 29
click at [812, 455] on button "Cancel" at bounding box center [809, 455] width 49 height 25
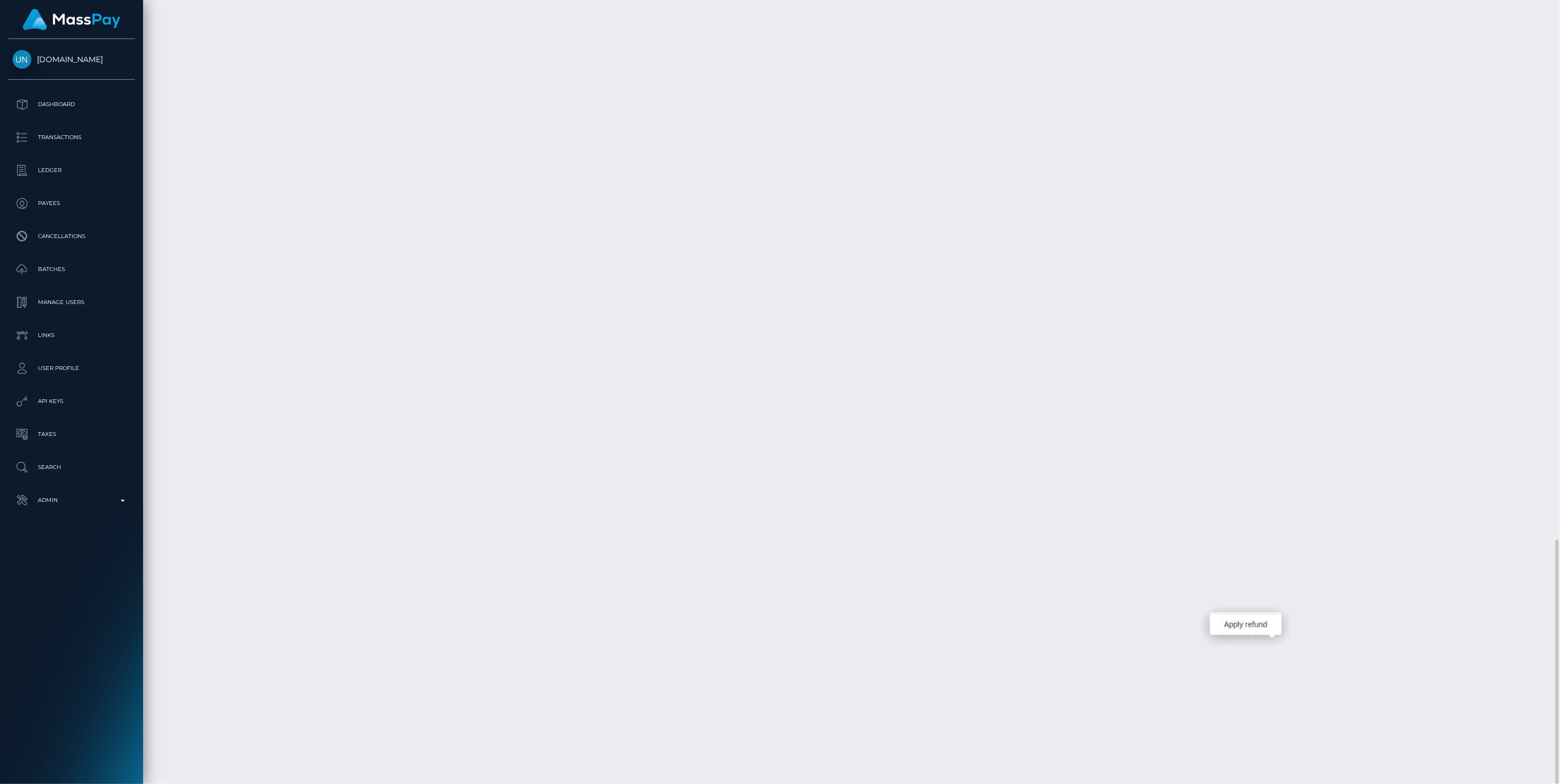
scroll to position [132, 449]
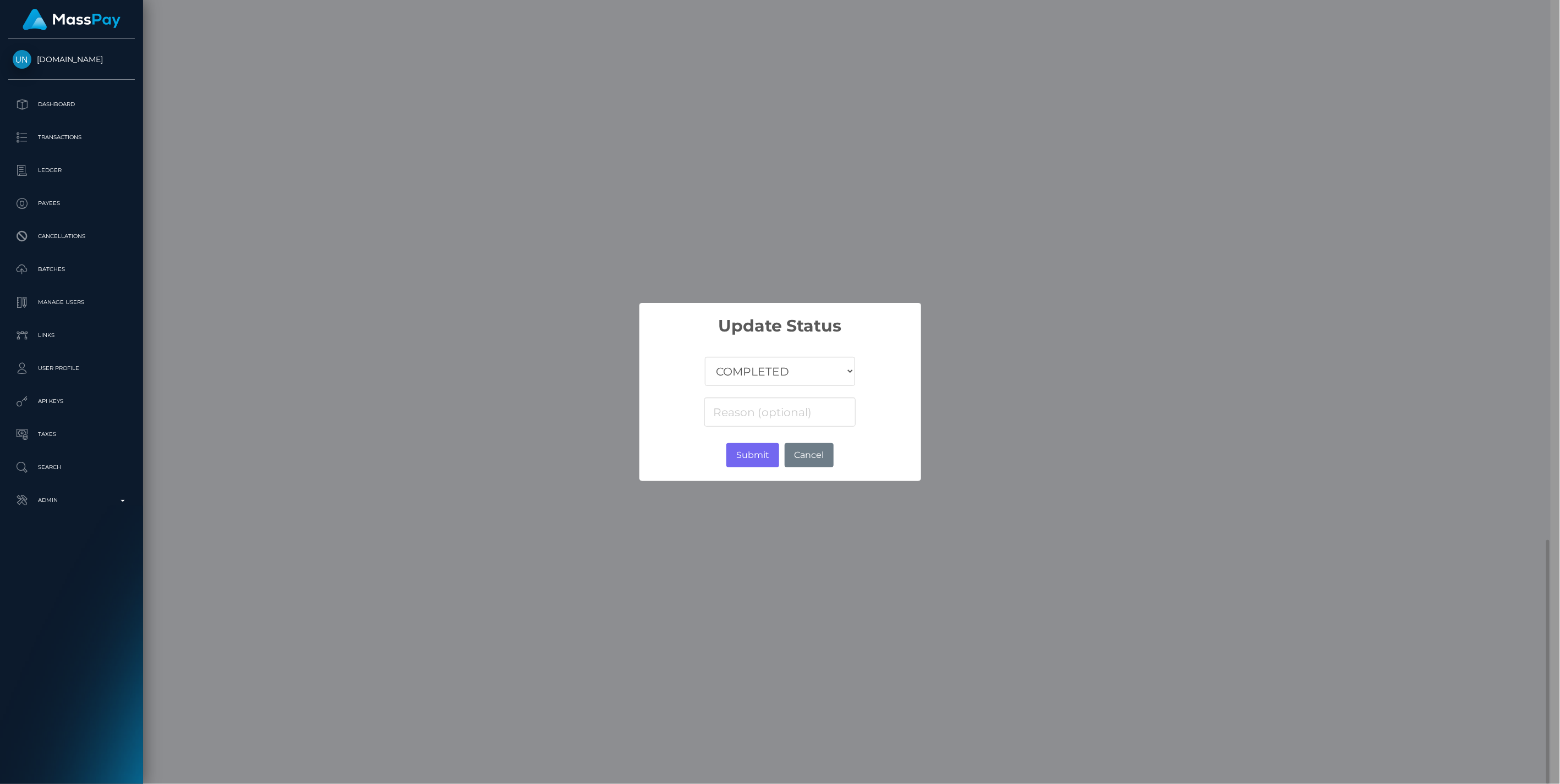
scroll to position [549925, 549675]
click at [739, 367] on select "COMPLETED CANCELLED READY_FOR_PICKUP PROCESSING" at bounding box center [780, 372] width 150 height 29
select select "CANCELLED"
click at [705, 357] on select "COMPLETED CANCELLED READY_FOR_PICKUP PROCESSING" at bounding box center [780, 372] width 150 height 29
click at [734, 418] on input at bounding box center [780, 412] width 151 height 29
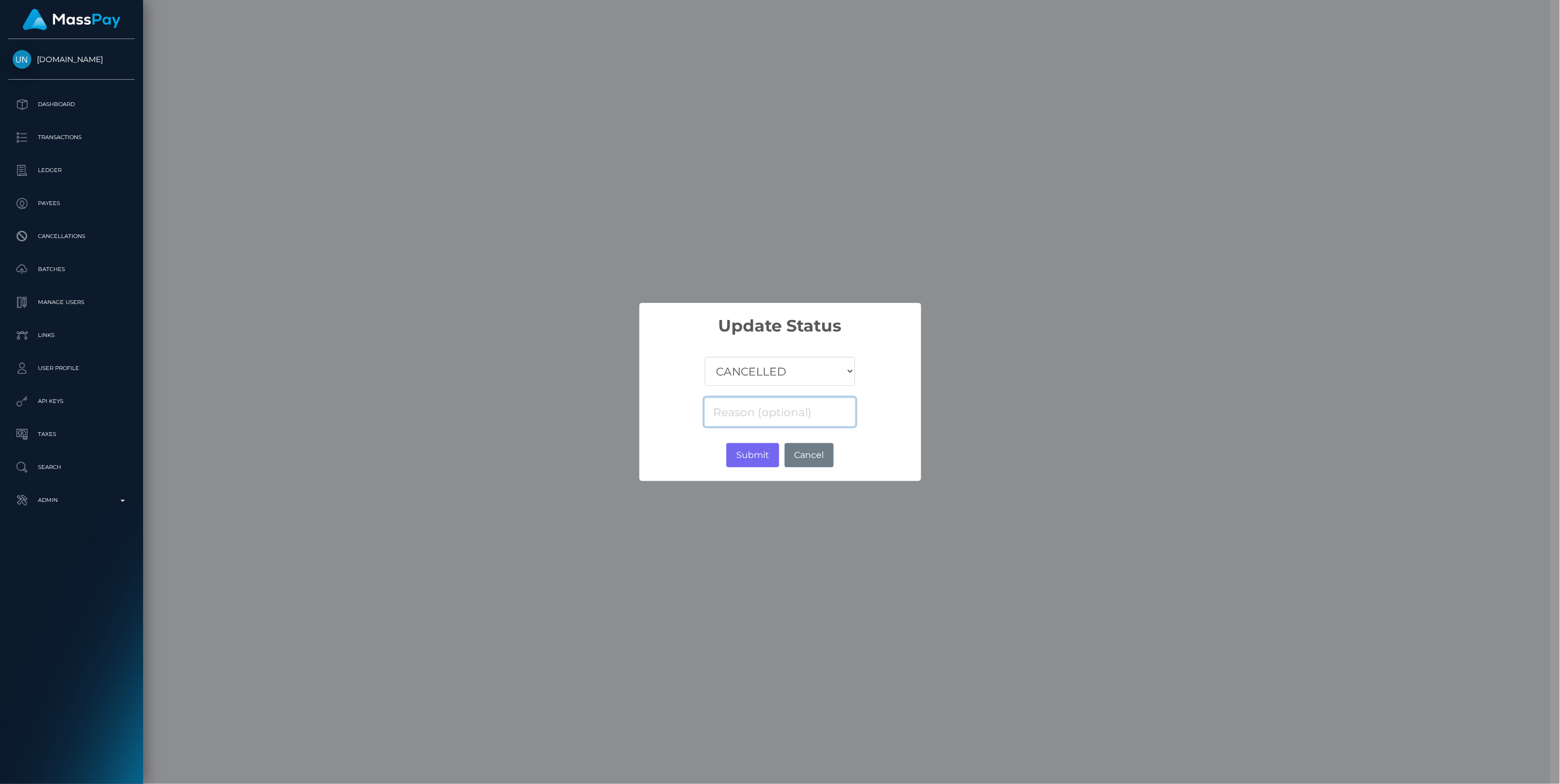
paste input "Return of transaction #T676S4U7, Transaction not accepted, please contact benef…"
type input "Return of transaction #T676S4U7, Transaction not accepted, please contact benef…"
click at [755, 455] on button "Submit" at bounding box center [751, 455] width 52 height 25
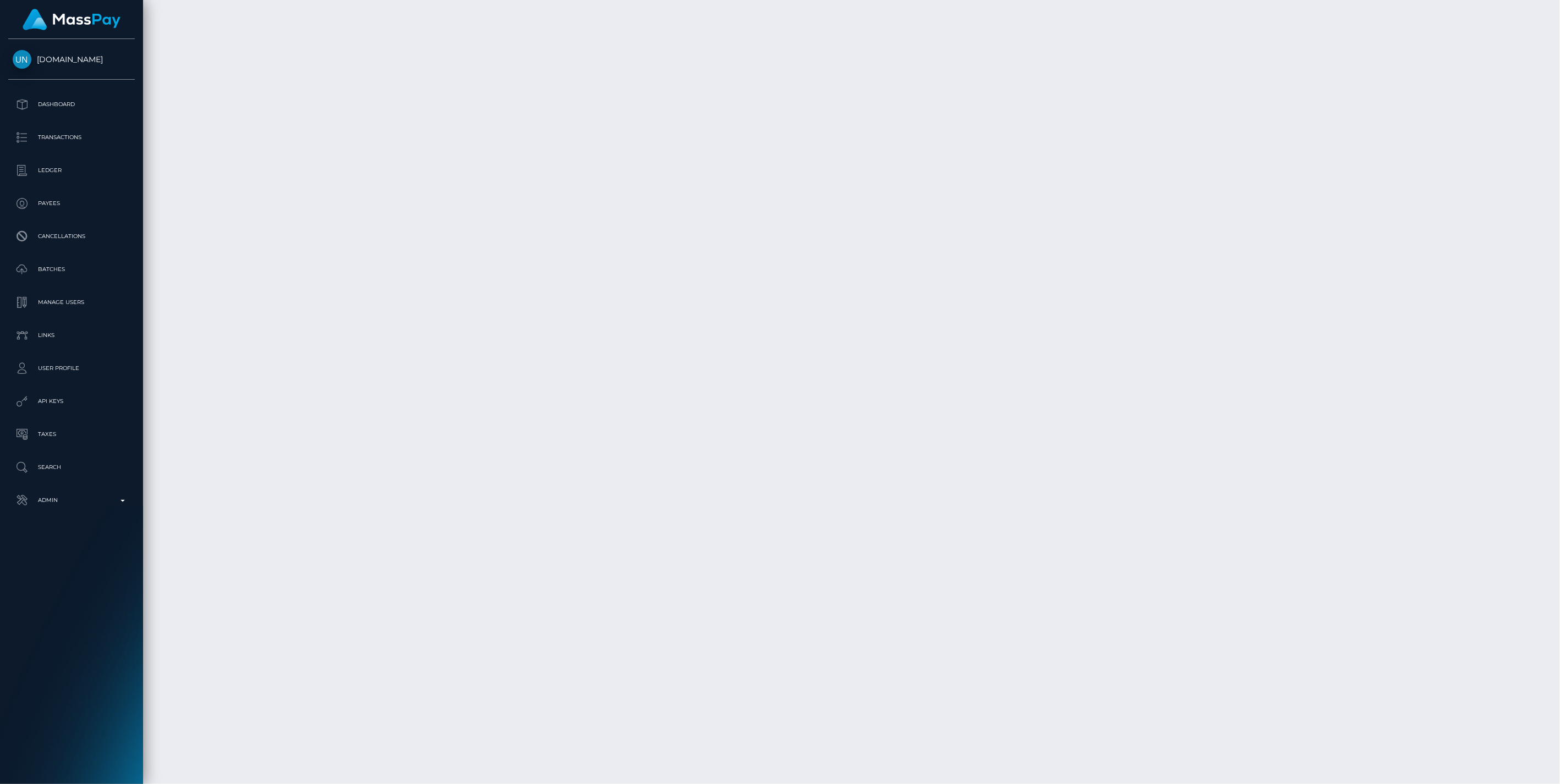
scroll to position [132, 449]
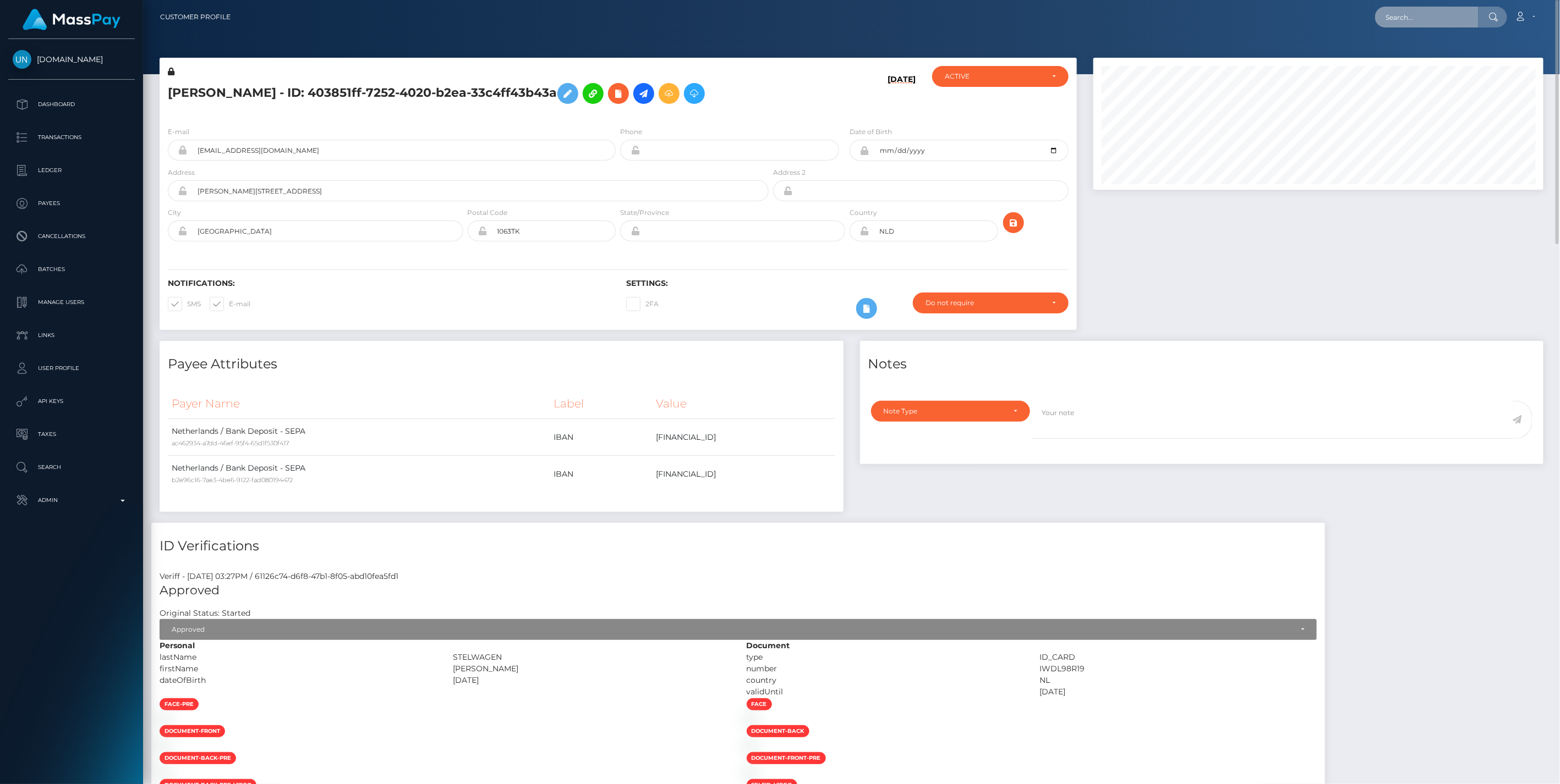
click at [1414, 17] on input "text" at bounding box center [1426, 16] width 104 height 21
paste input "26b305e7-8ec9-11f0-bd85-0694aced620b"
type input "26b305e7-8ec9-11f0-bd85-0694aced620b"
click at [1408, 54] on link "[PERSON_NAME] (Starcling LLC - )" at bounding box center [1444, 56] width 140 height 20
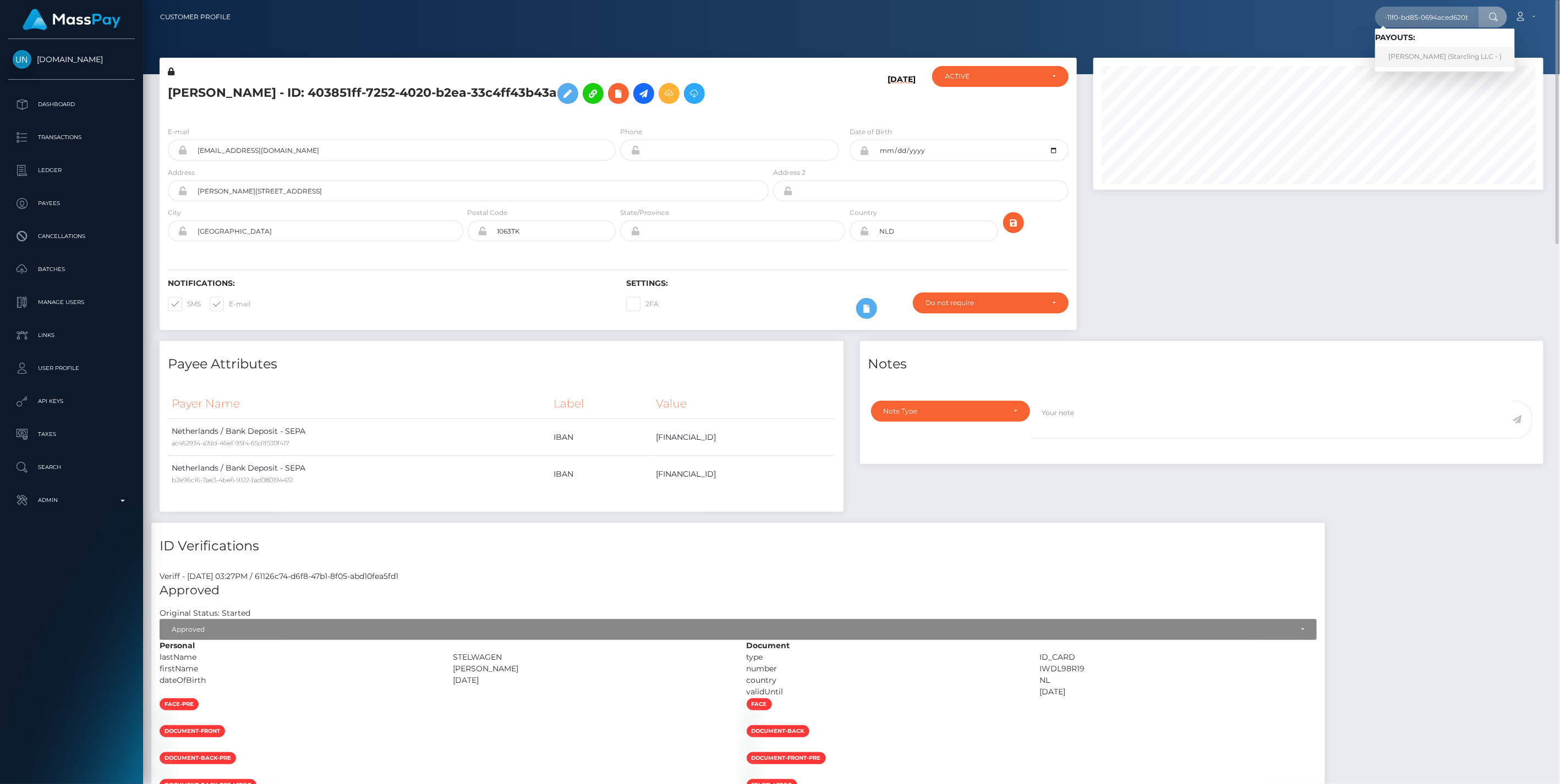
scroll to position [0, 0]
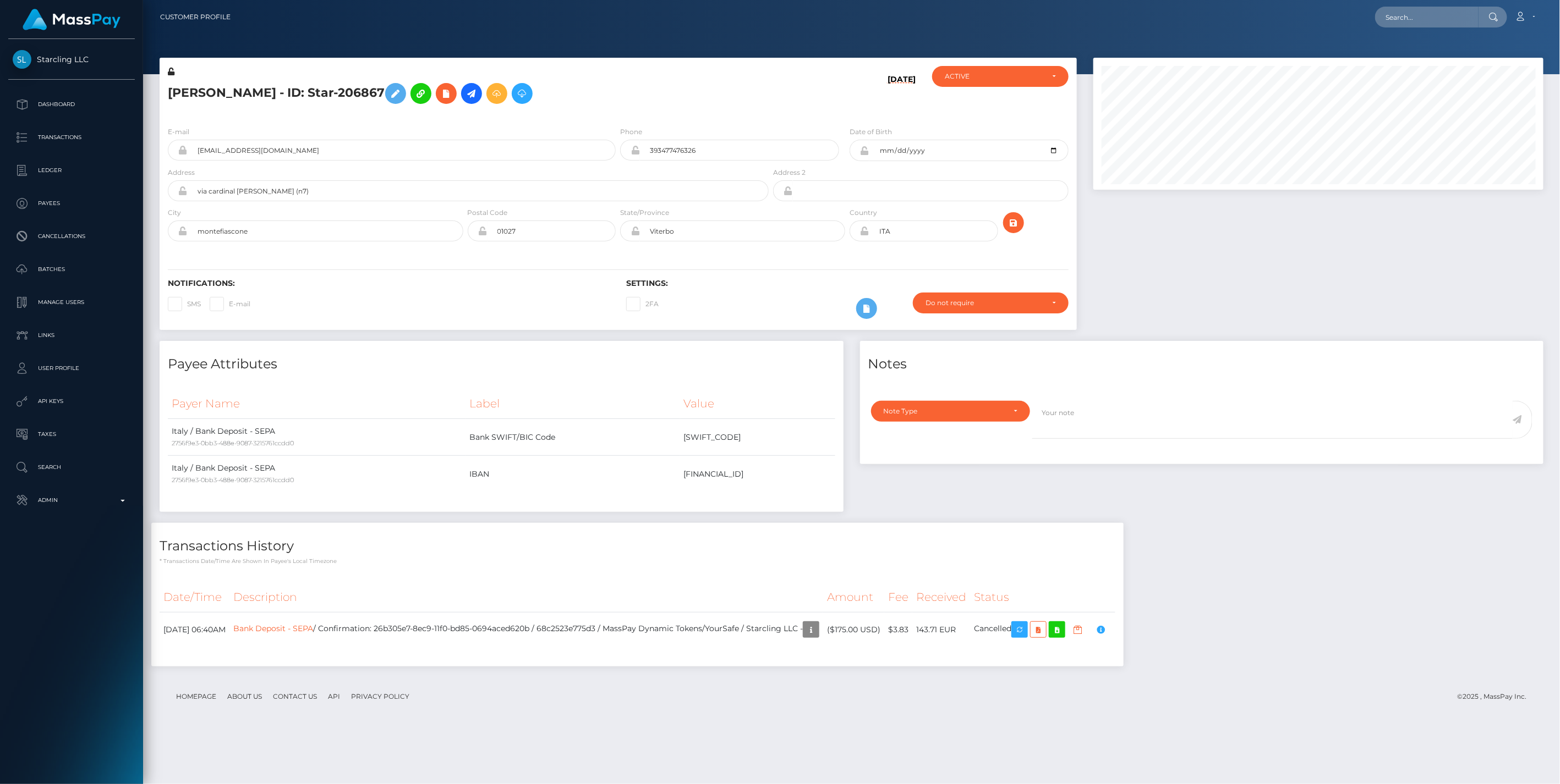
scroll to position [132, 449]
click at [119, 504] on p "Admin" at bounding box center [71, 500] width 117 height 16
click at [67, 565] on span "Balance Adjustments" at bounding box center [71, 565] width 117 height 13
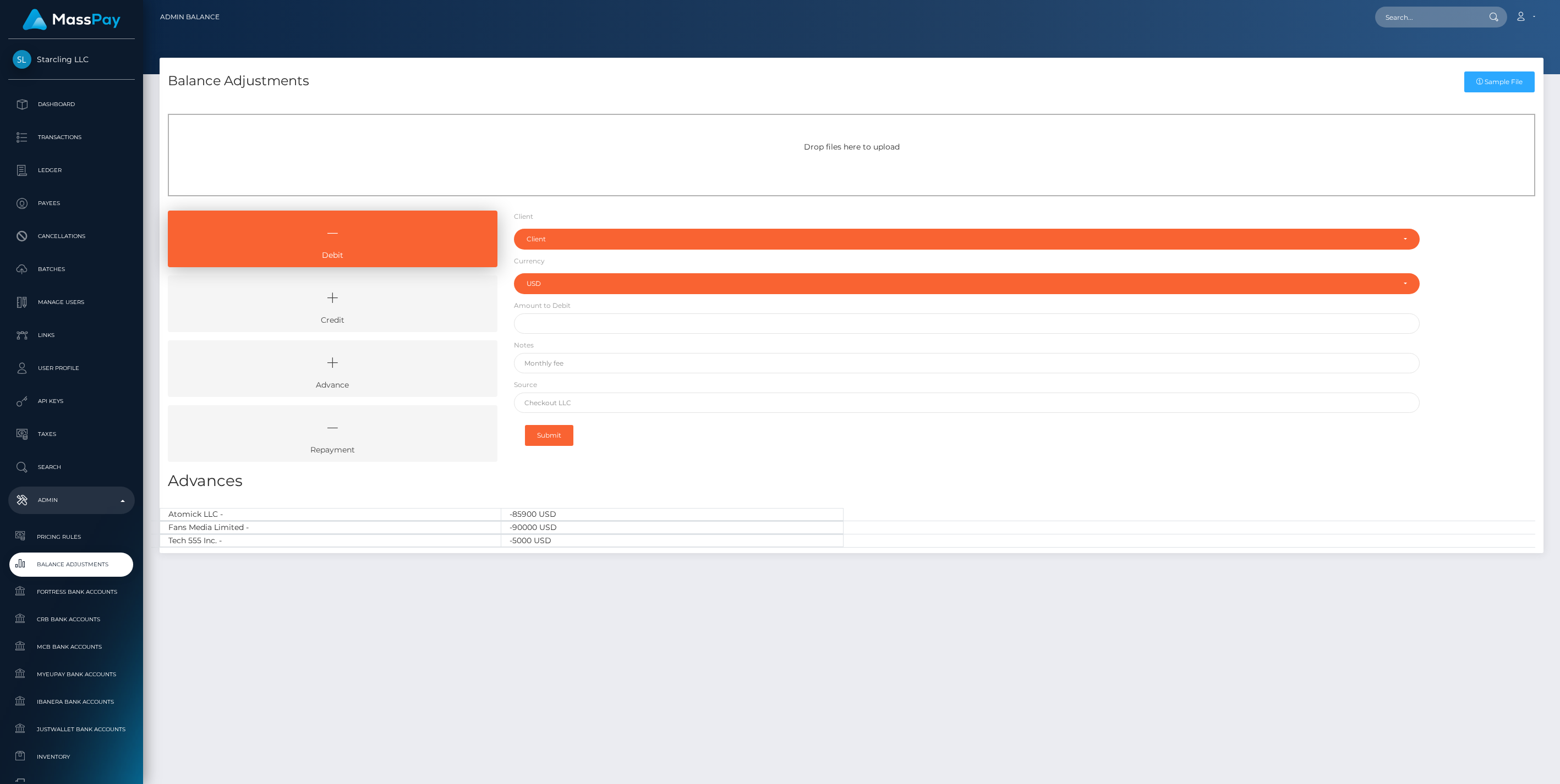
select select "USD"
click at [365, 306] on icon at bounding box center [332, 298] width 304 height 33
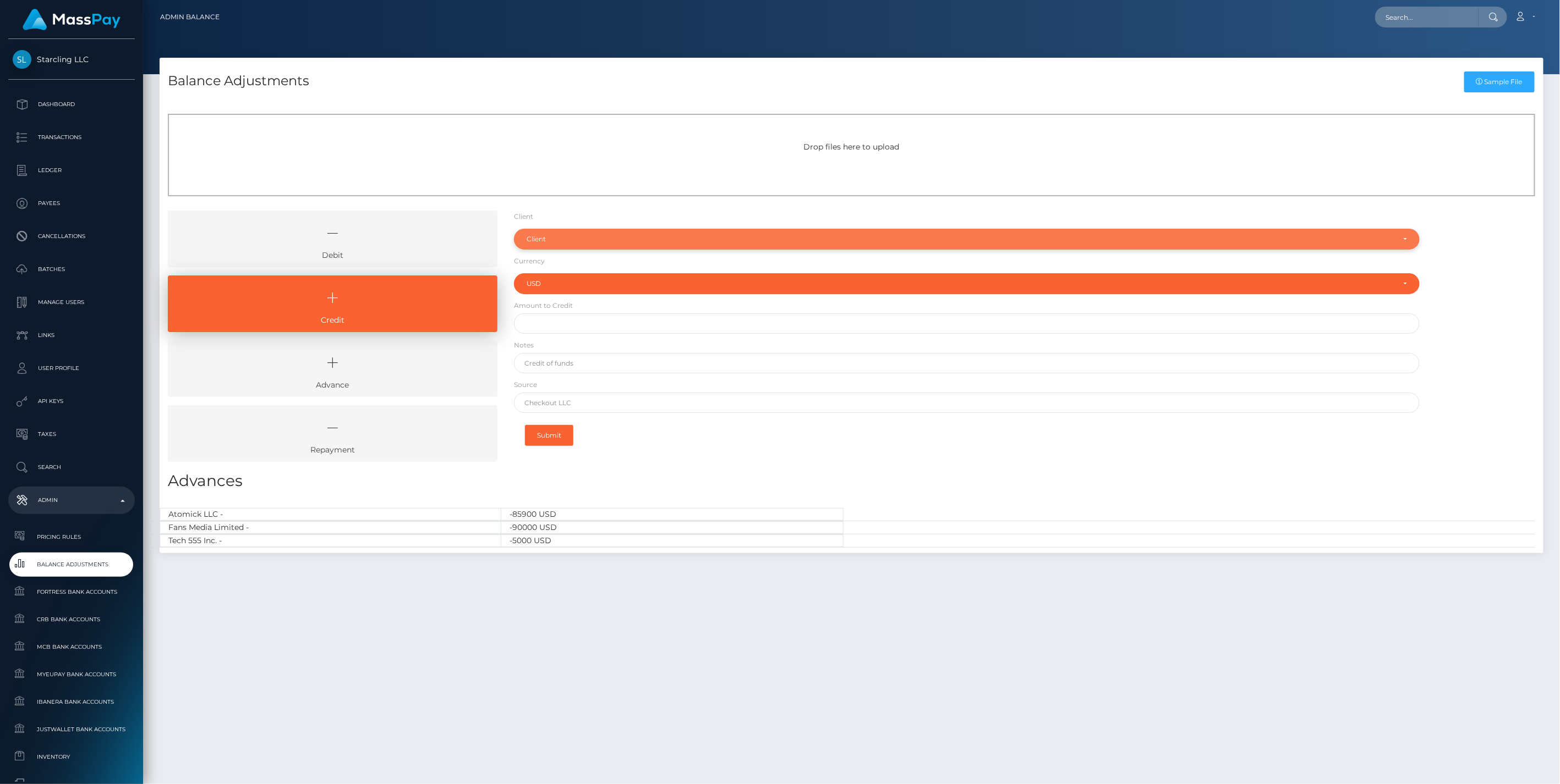
click at [539, 245] on div "Client" at bounding box center [967, 239] width 906 height 21
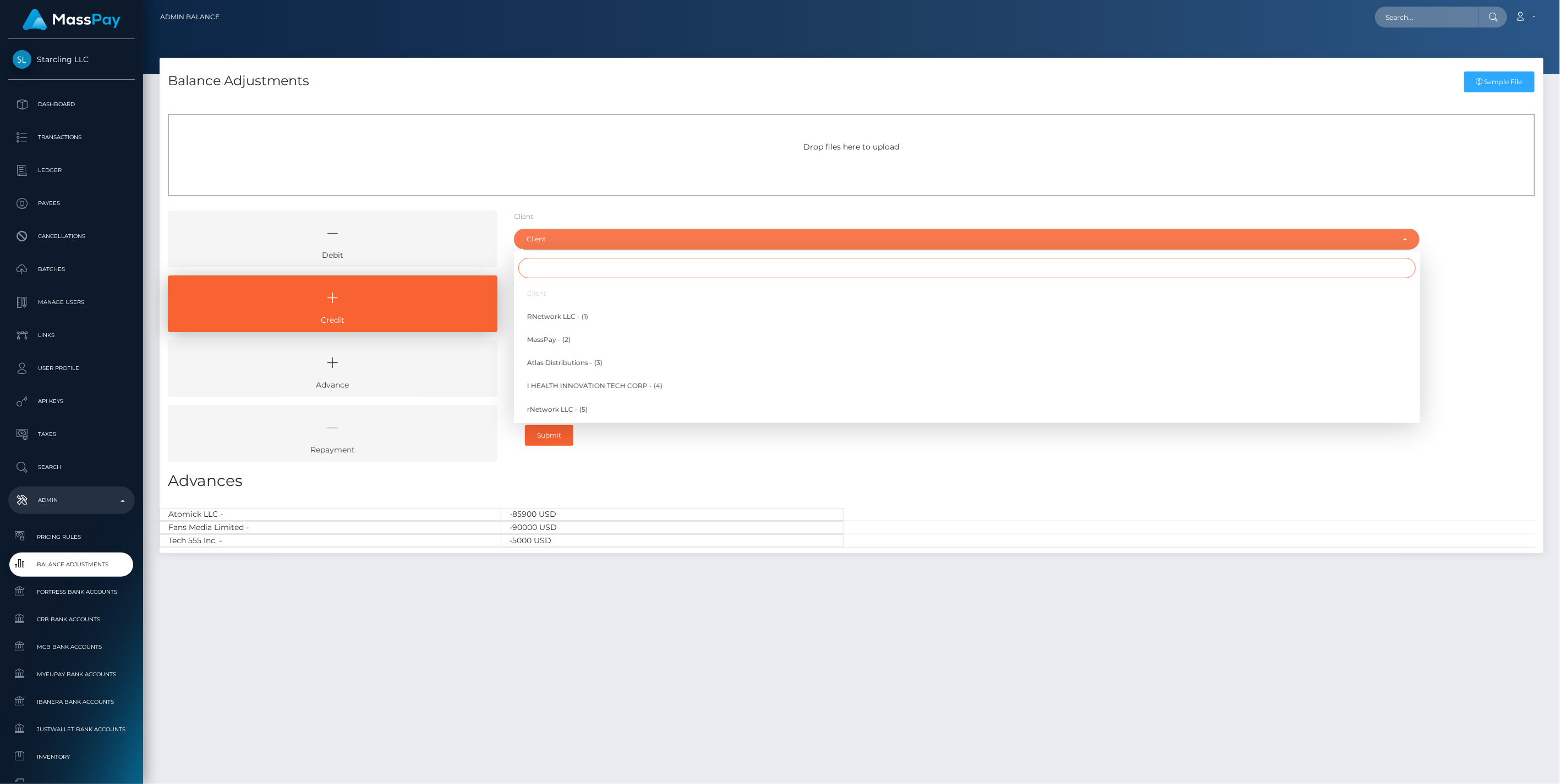
click at [551, 268] on input "Search" at bounding box center [967, 268] width 897 height 20
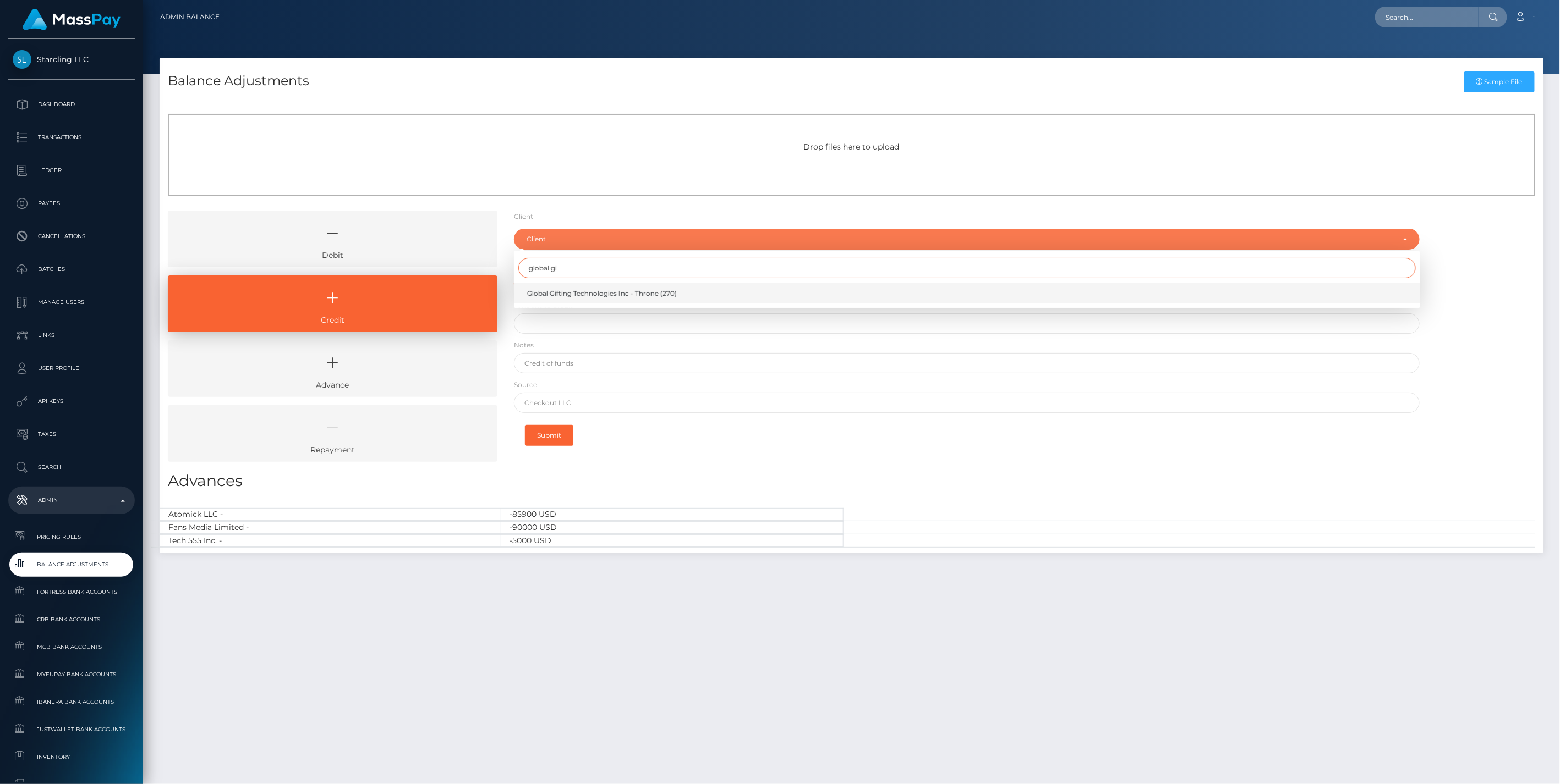
type input "global gi"
click at [553, 294] on span "Global Gifting Technologies Inc - Throne (270)" at bounding box center [601, 294] width 150 height 10
select select "270"
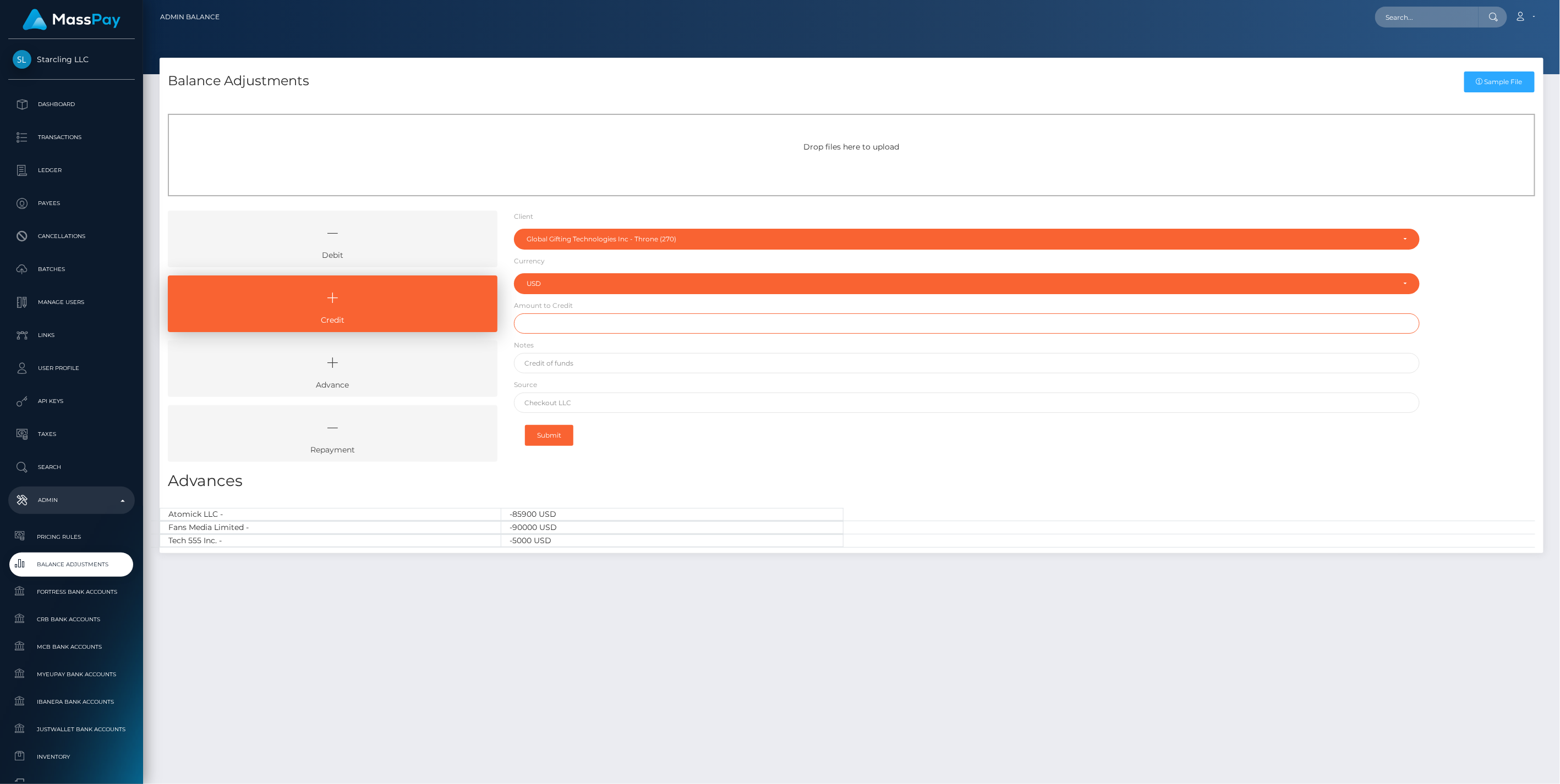
click at [539, 325] on input "text" at bounding box center [967, 324] width 906 height 20
type input "$1,500,000.00"
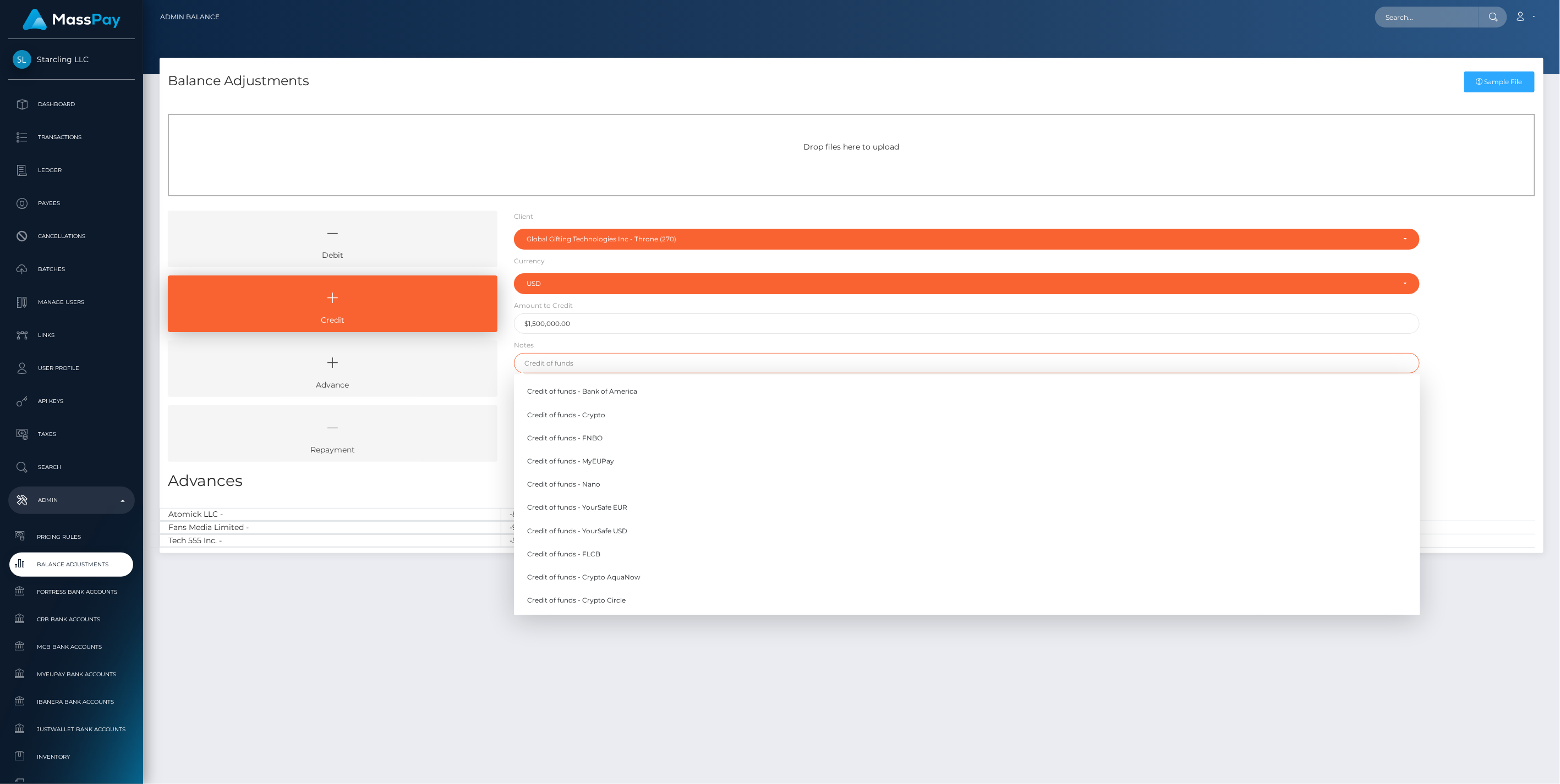
click at [561, 370] on input "text" at bounding box center [967, 363] width 906 height 20
click at [562, 437] on link "Credit of funds - FNBO" at bounding box center [967, 438] width 906 height 20
type input "Credit of funds - FNBO"
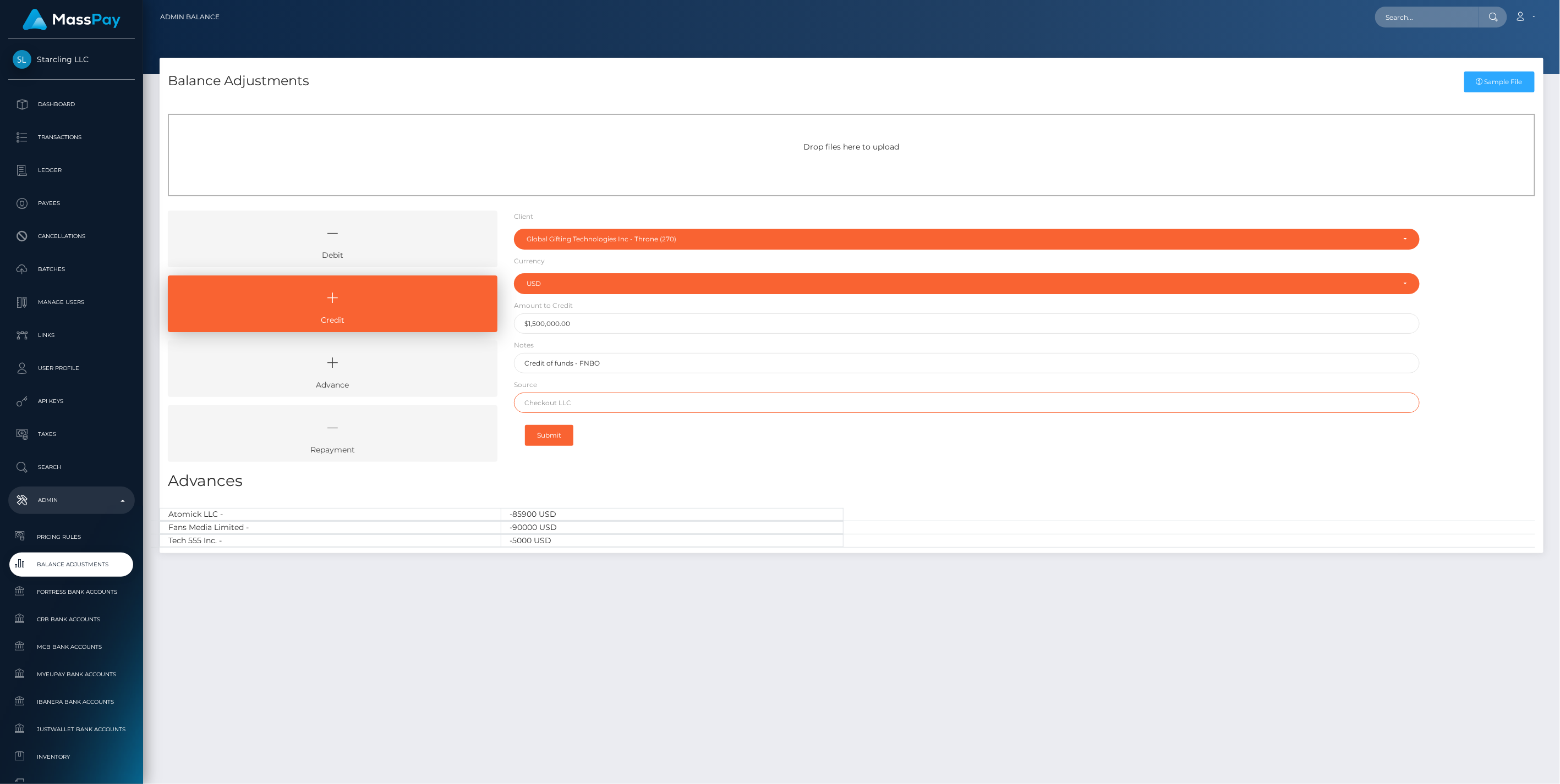
click at [547, 401] on input "text" at bounding box center [967, 403] width 906 height 20
paste input "Mercury"
type input "Mercury"
click at [552, 432] on button "Submit" at bounding box center [549, 435] width 48 height 21
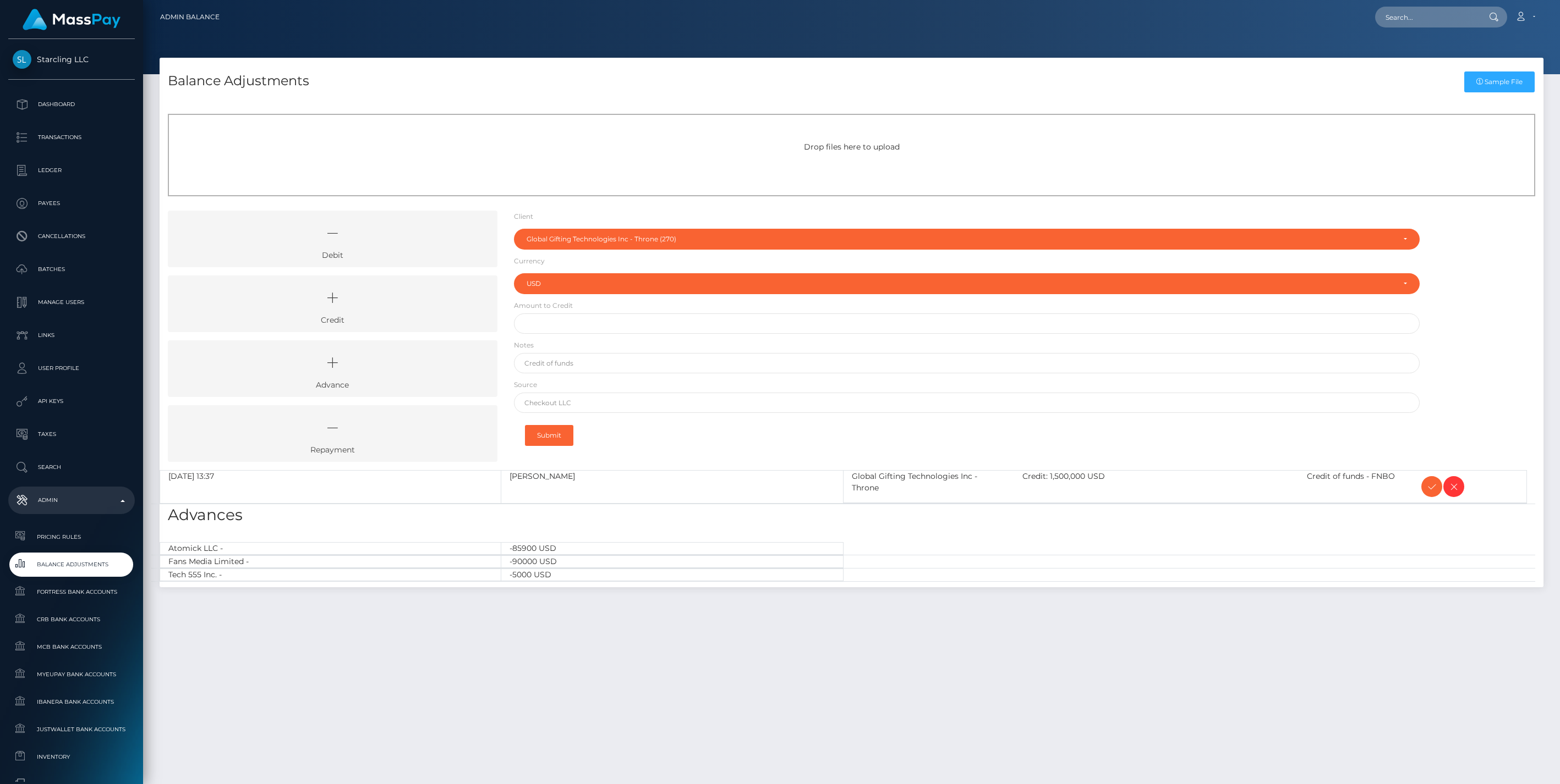
select select "270"
select select "USD"
click at [1432, 487] on icon at bounding box center [1431, 487] width 14 height 14
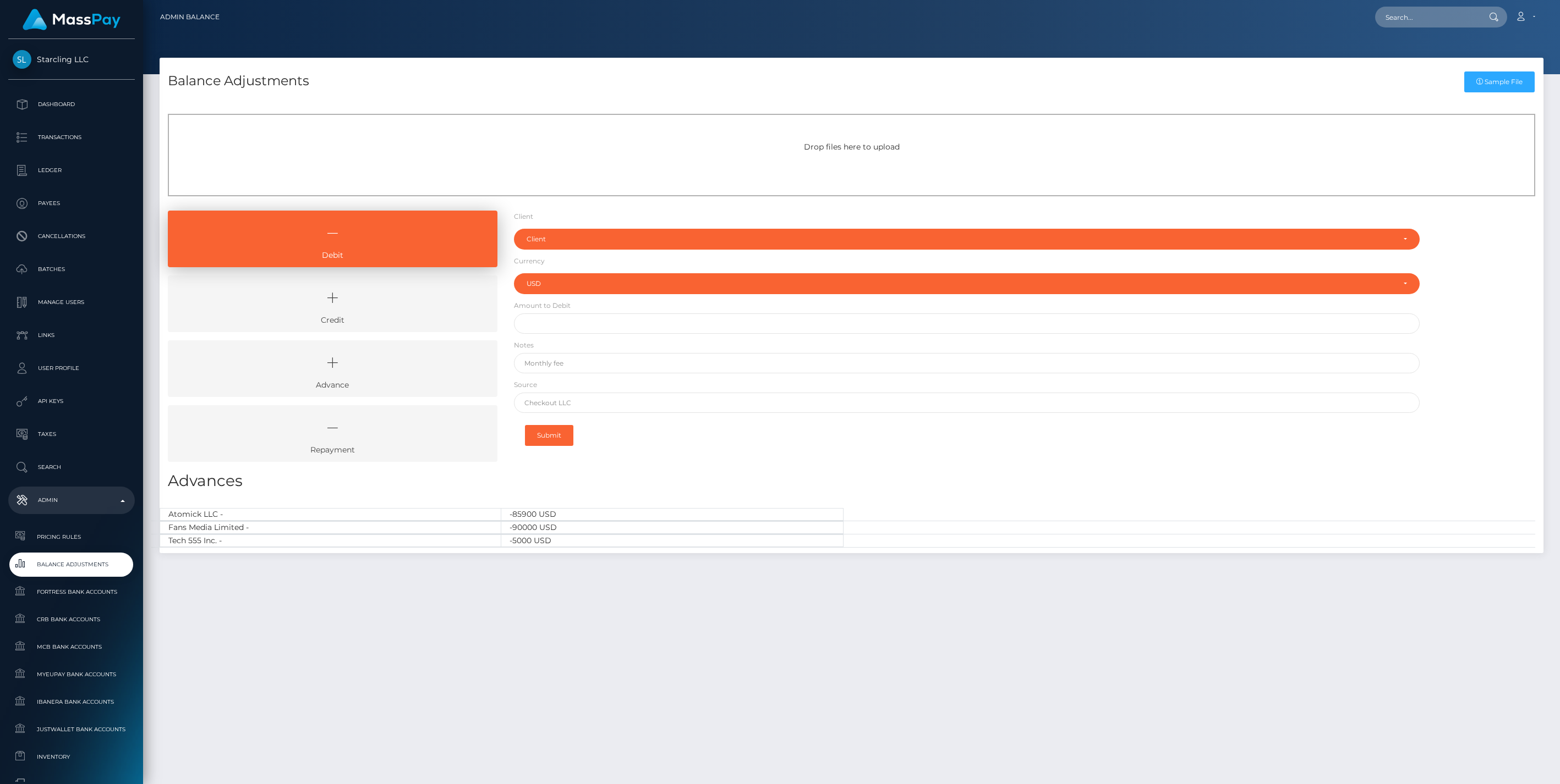
select select "USD"
click at [398, 301] on icon at bounding box center [332, 298] width 304 height 33
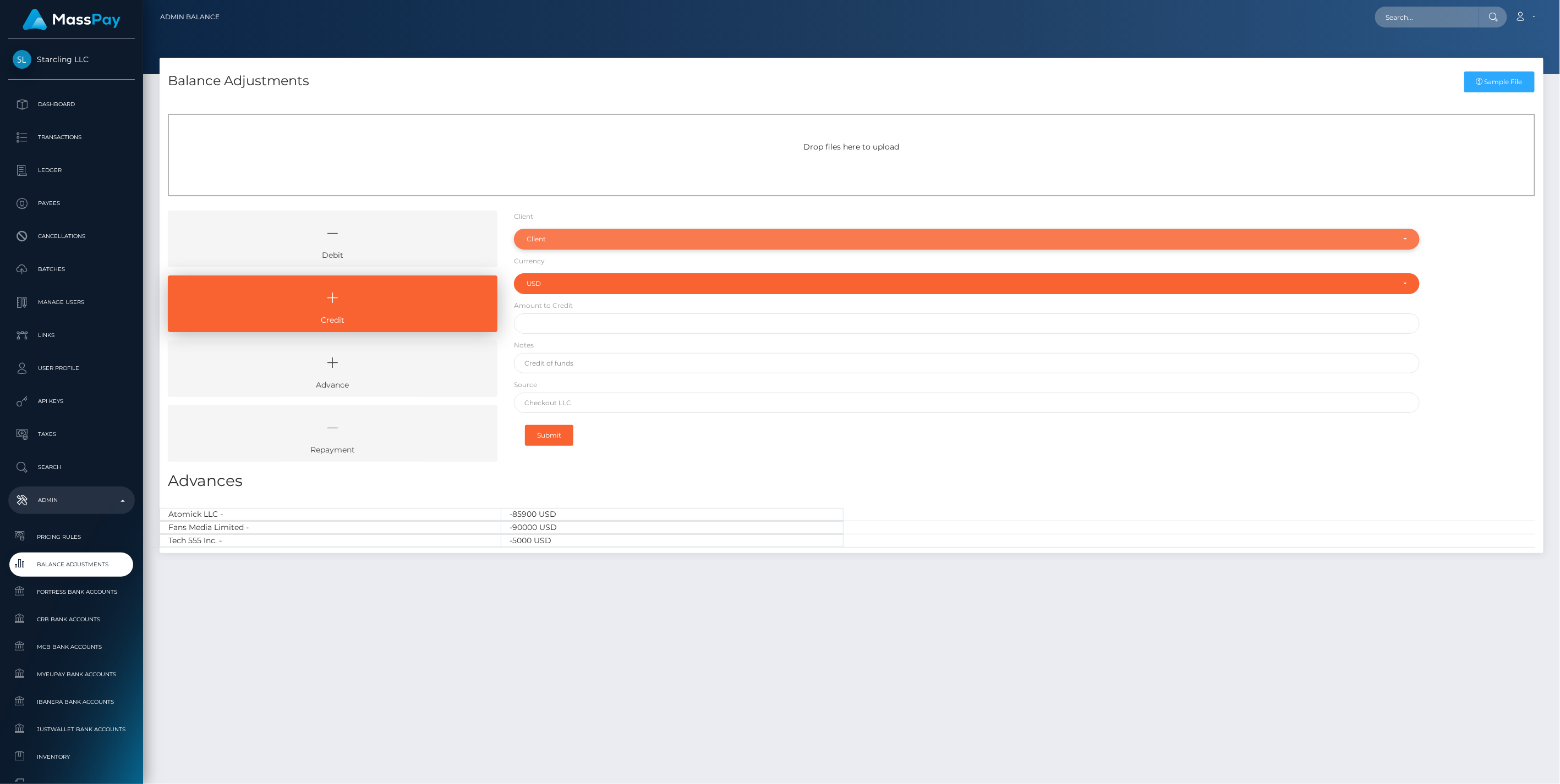
click at [574, 237] on div "Client" at bounding box center [961, 239] width 868 height 9
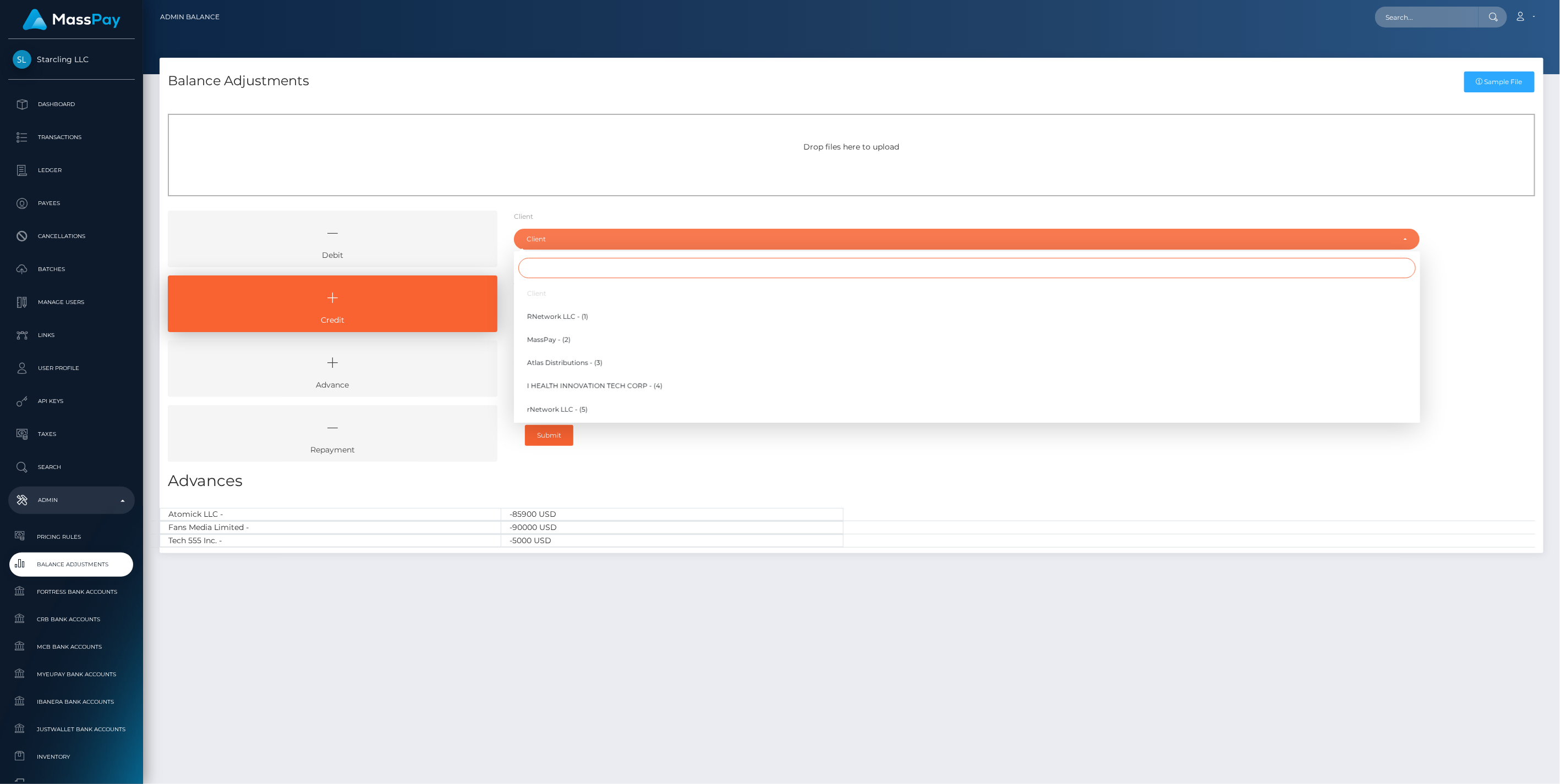
click at [556, 268] on input "Search" at bounding box center [967, 268] width 897 height 20
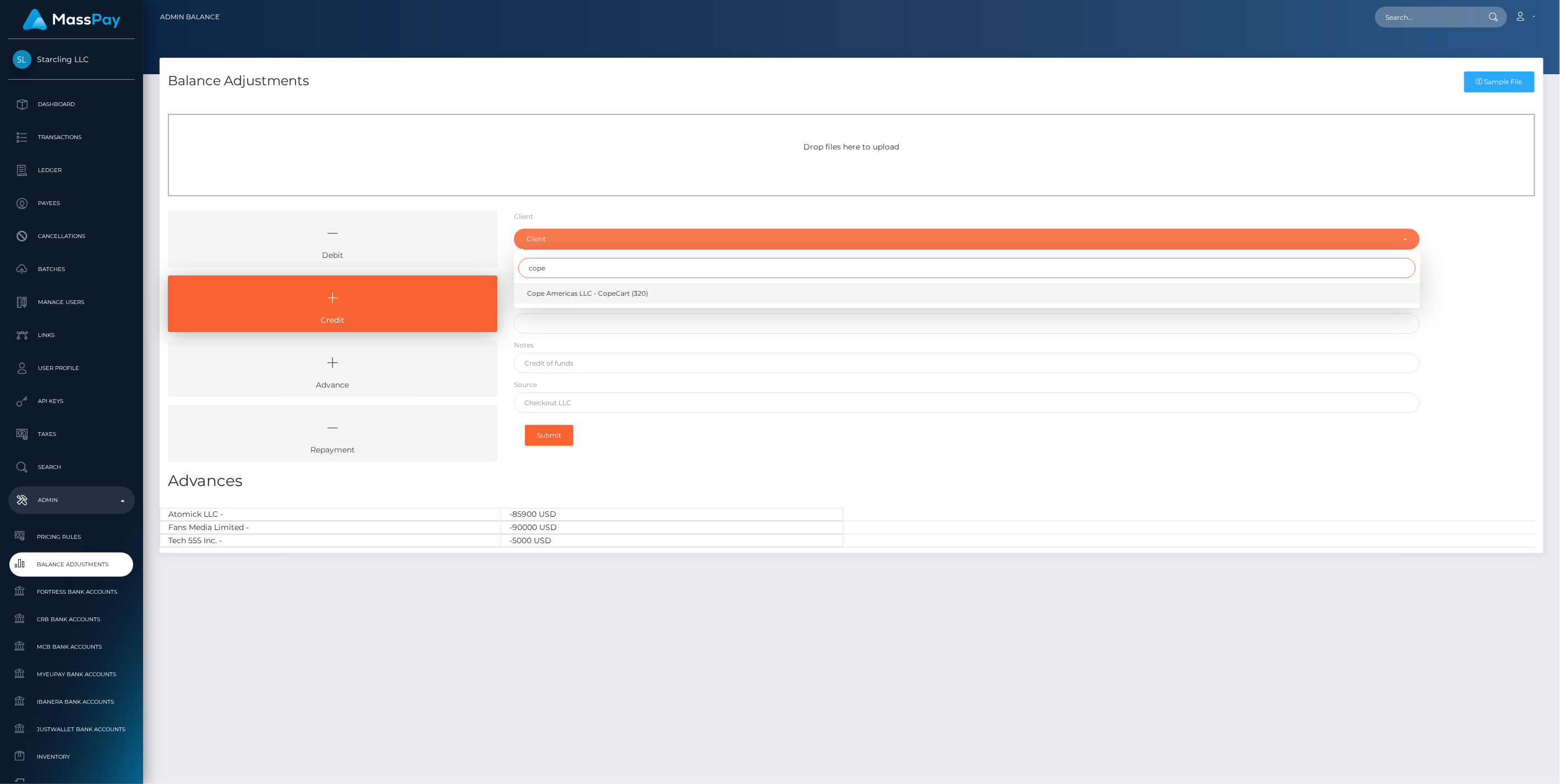
type input "cope"
click at [573, 293] on span "Cope Americas LLC - CopeCart (320)" at bounding box center [587, 294] width 121 height 10
select select "320"
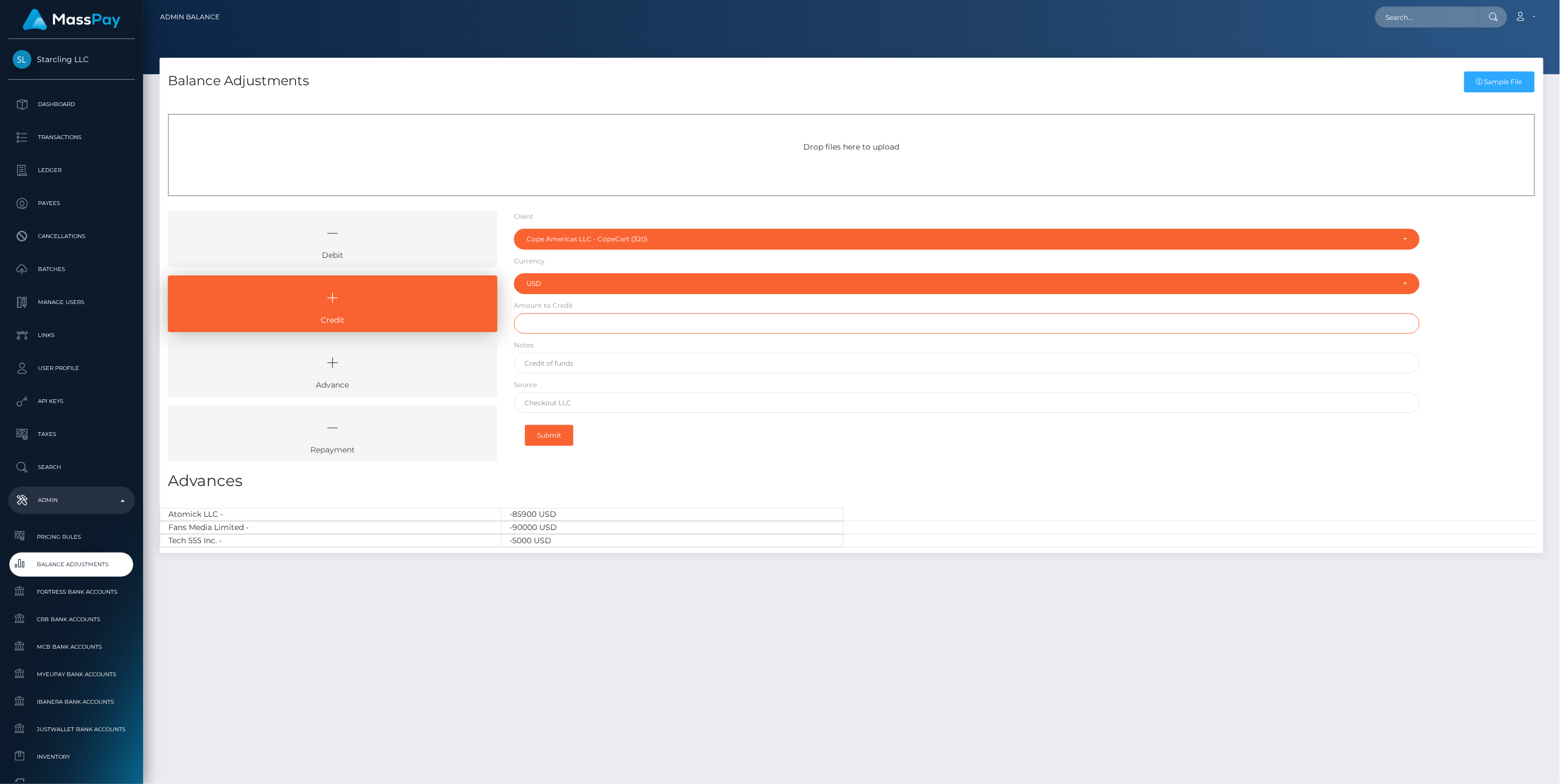
click at [552, 327] on input "text" at bounding box center [967, 324] width 906 height 20
paste input "300,001.90"
type input "$300,001.90"
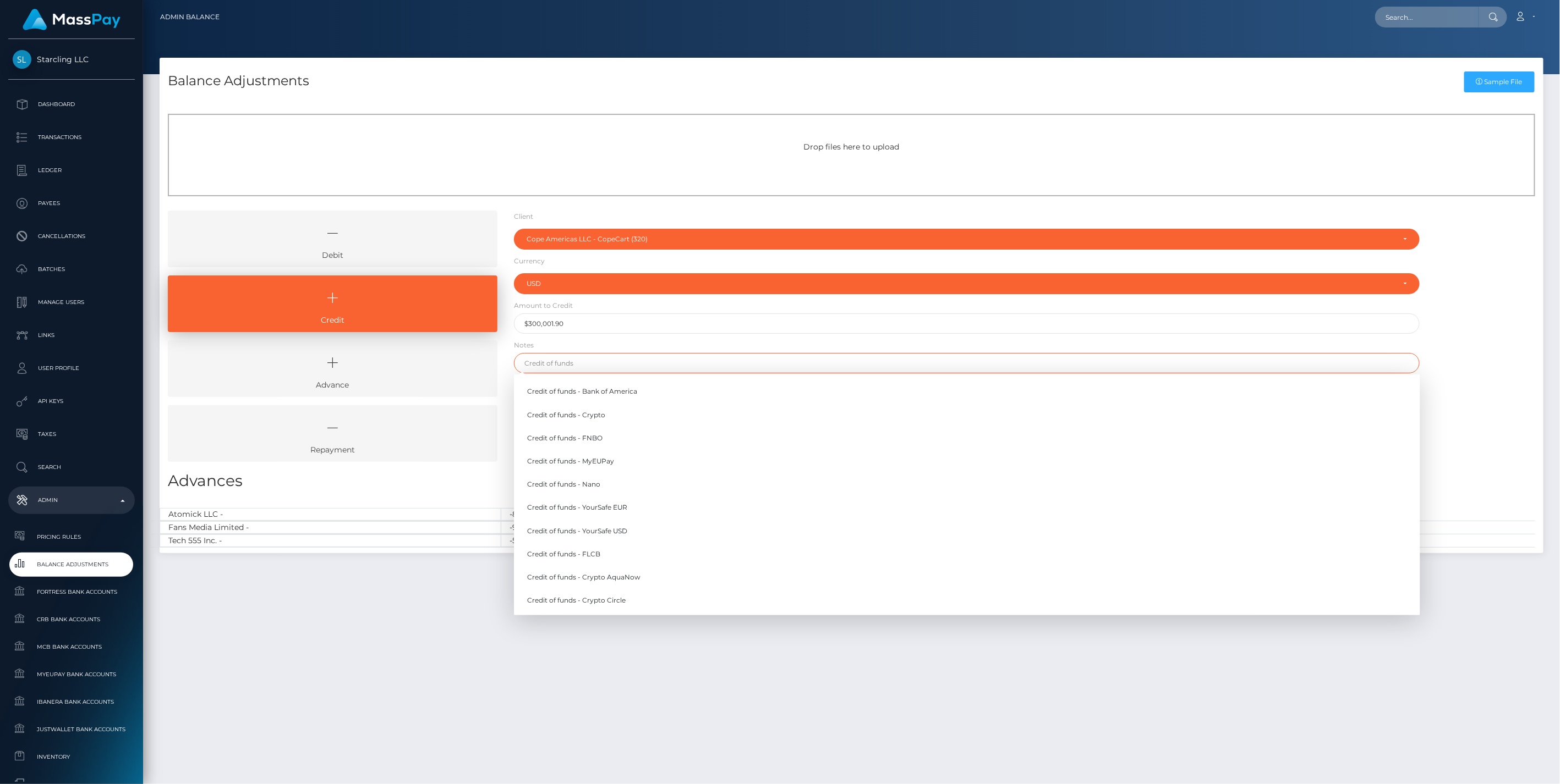
click at [561, 367] on input "text" at bounding box center [967, 363] width 906 height 20
click at [585, 436] on link "Credit of funds - FNBO" at bounding box center [967, 438] width 906 height 20
type input "Credit of funds - FNBO"
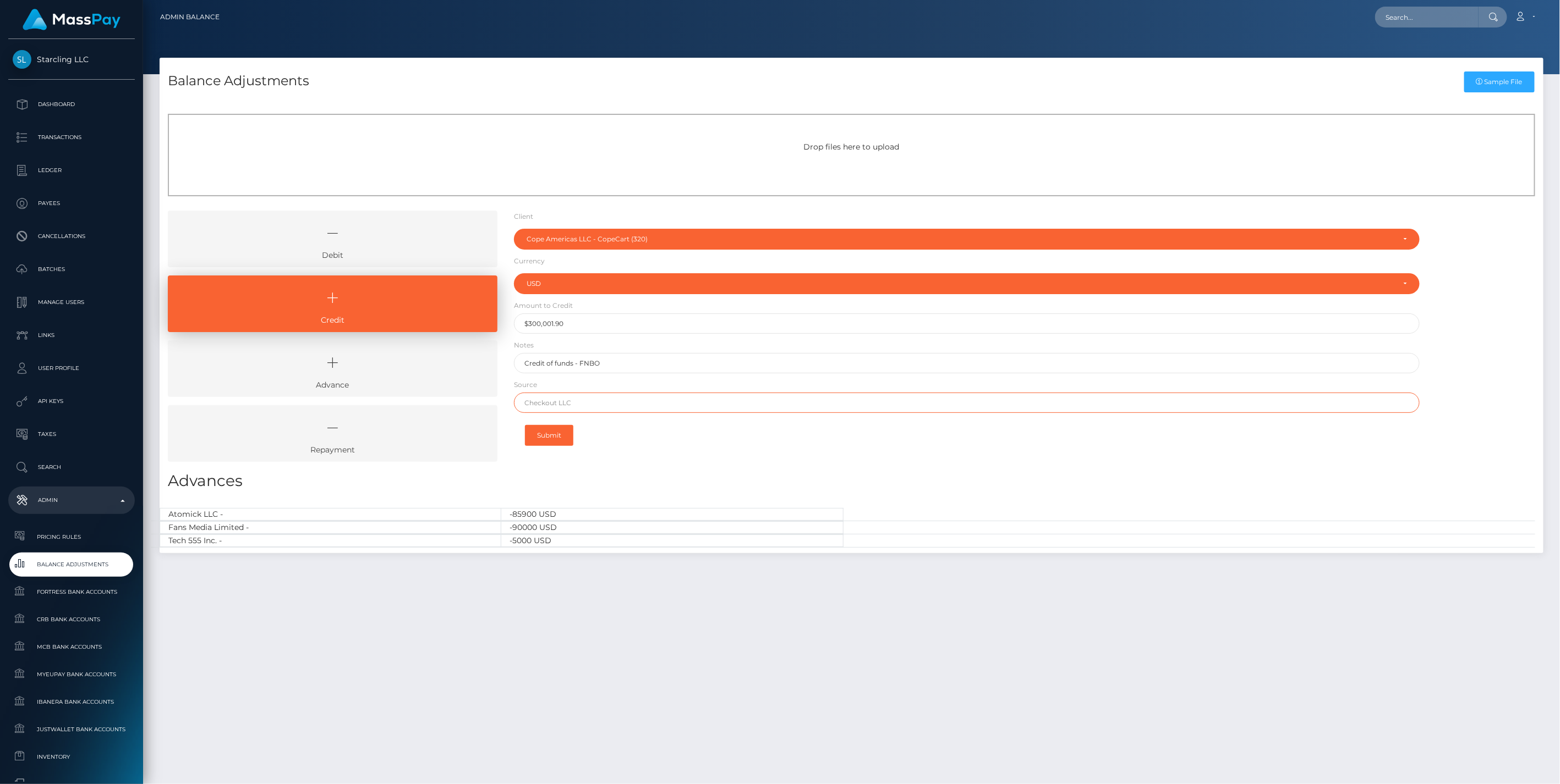
click at [587, 407] on input "text" at bounding box center [967, 403] width 906 height 20
paste input "Synovus"
type input "Synovus"
click at [552, 437] on button "Submit" at bounding box center [549, 435] width 48 height 21
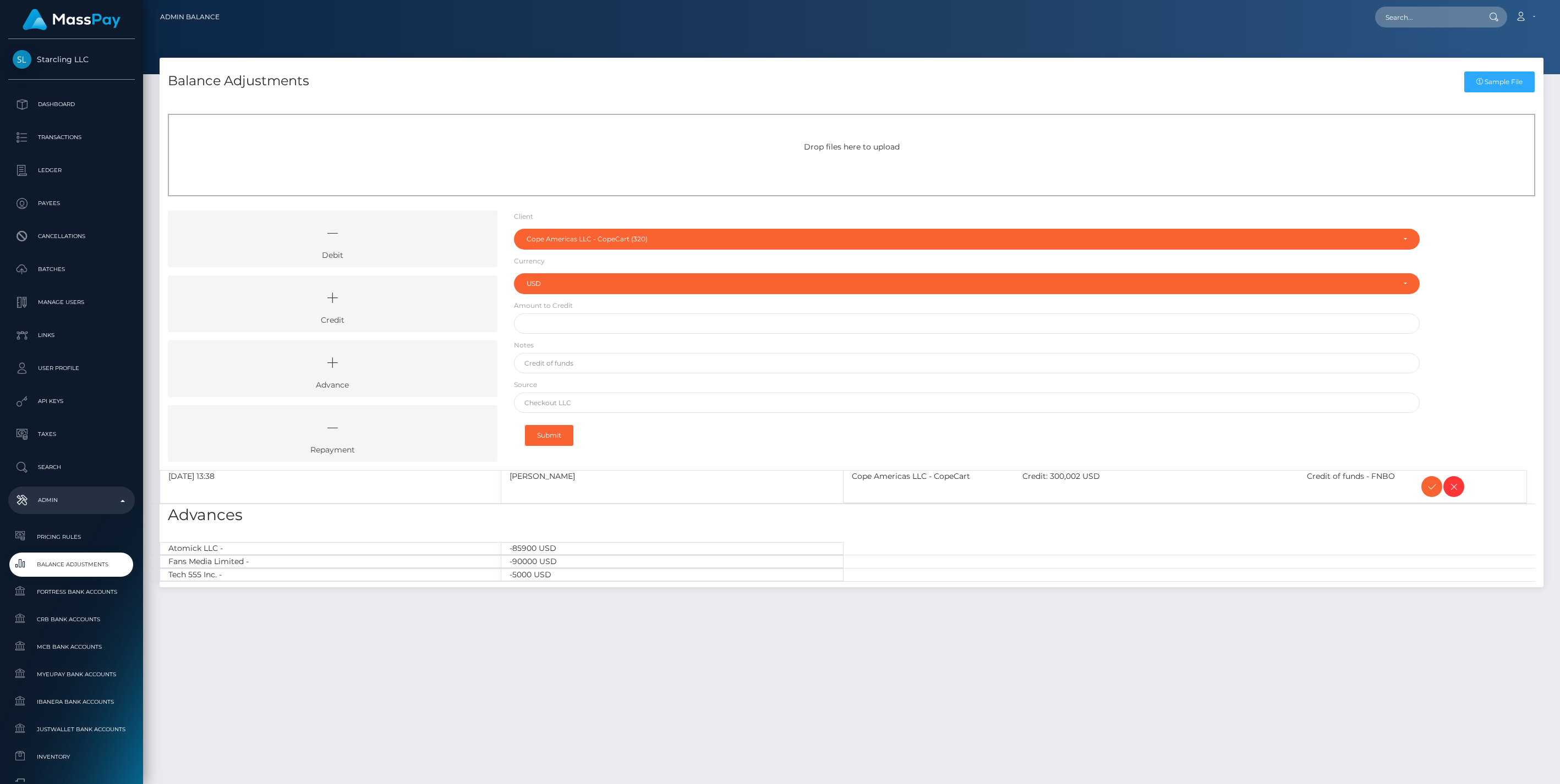
select select "320"
select select "USD"
click at [1432, 485] on icon at bounding box center [1431, 487] width 14 height 14
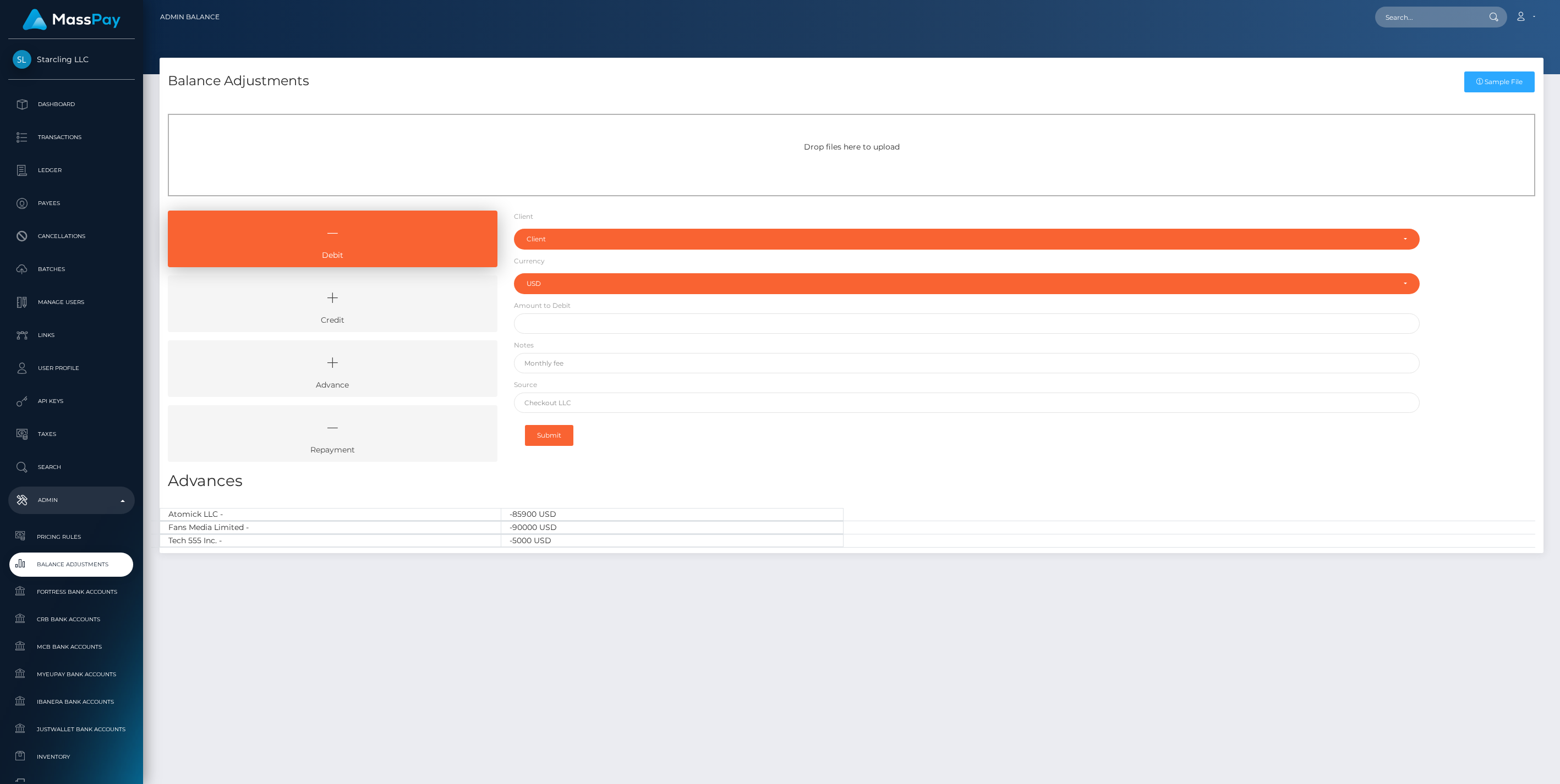
select select "USD"
click at [416, 301] on icon at bounding box center [332, 298] width 304 height 33
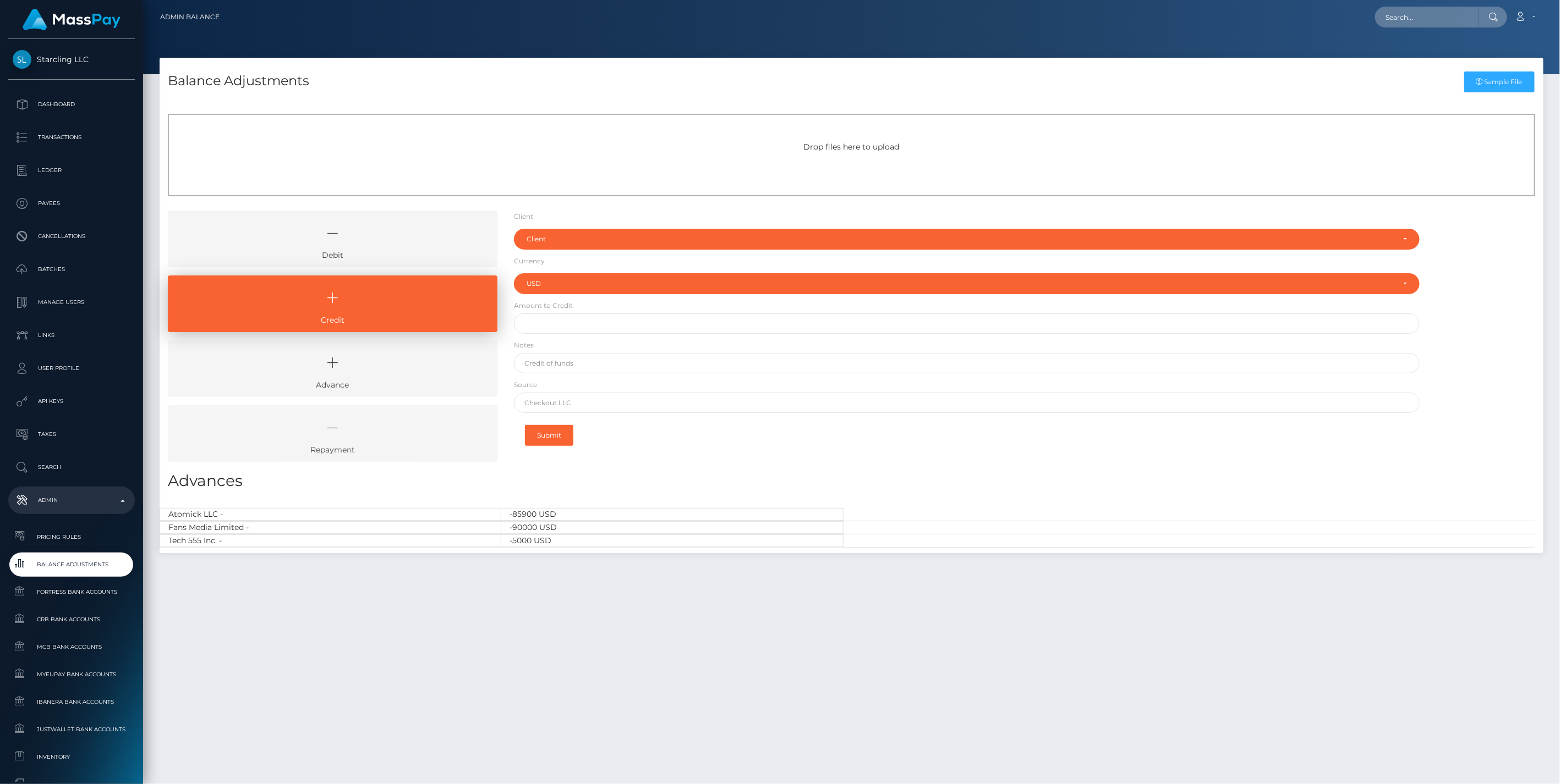
click at [373, 239] on icon at bounding box center [332, 233] width 304 height 33
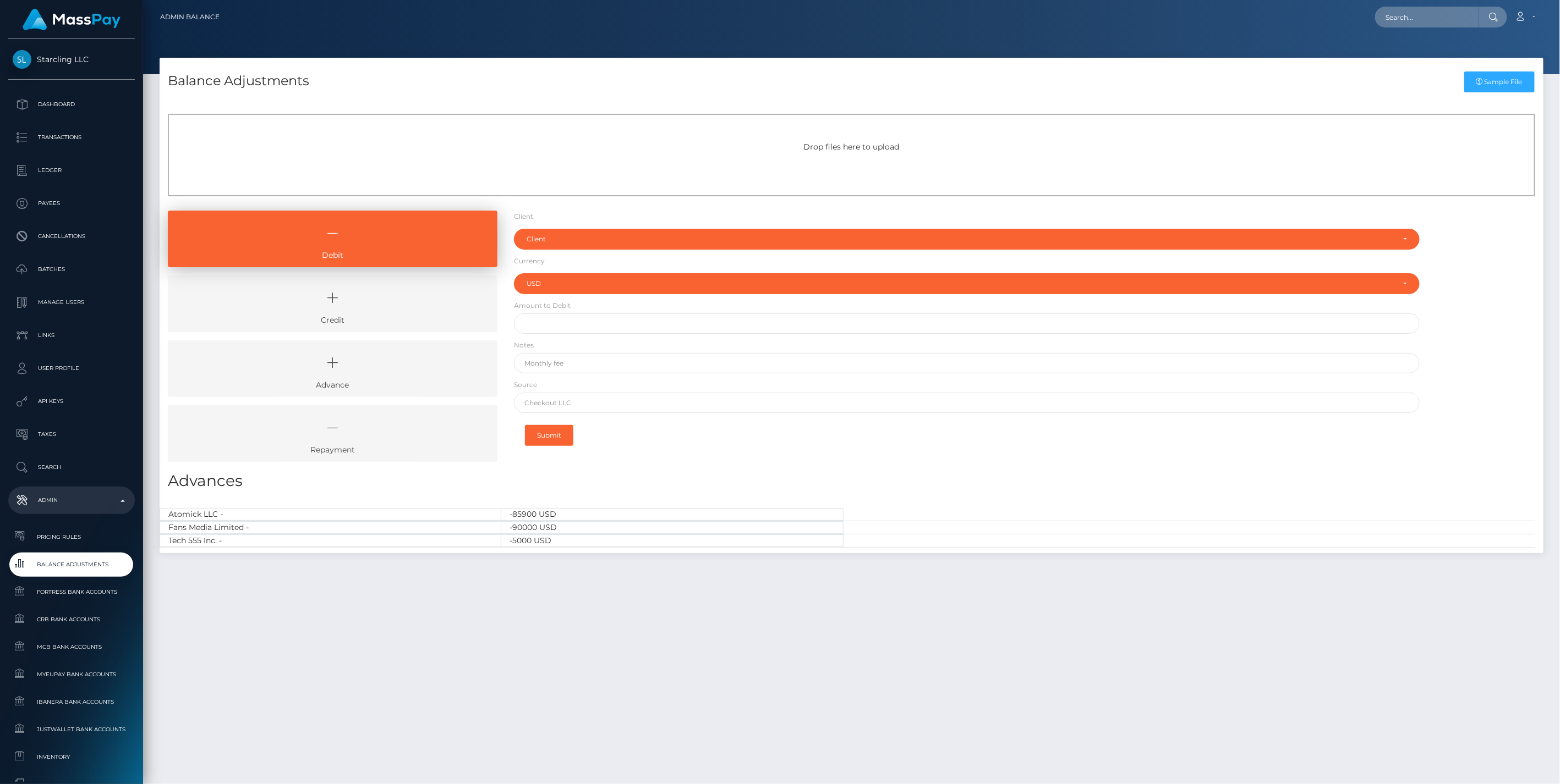
click at [374, 295] on icon at bounding box center [332, 298] width 304 height 33
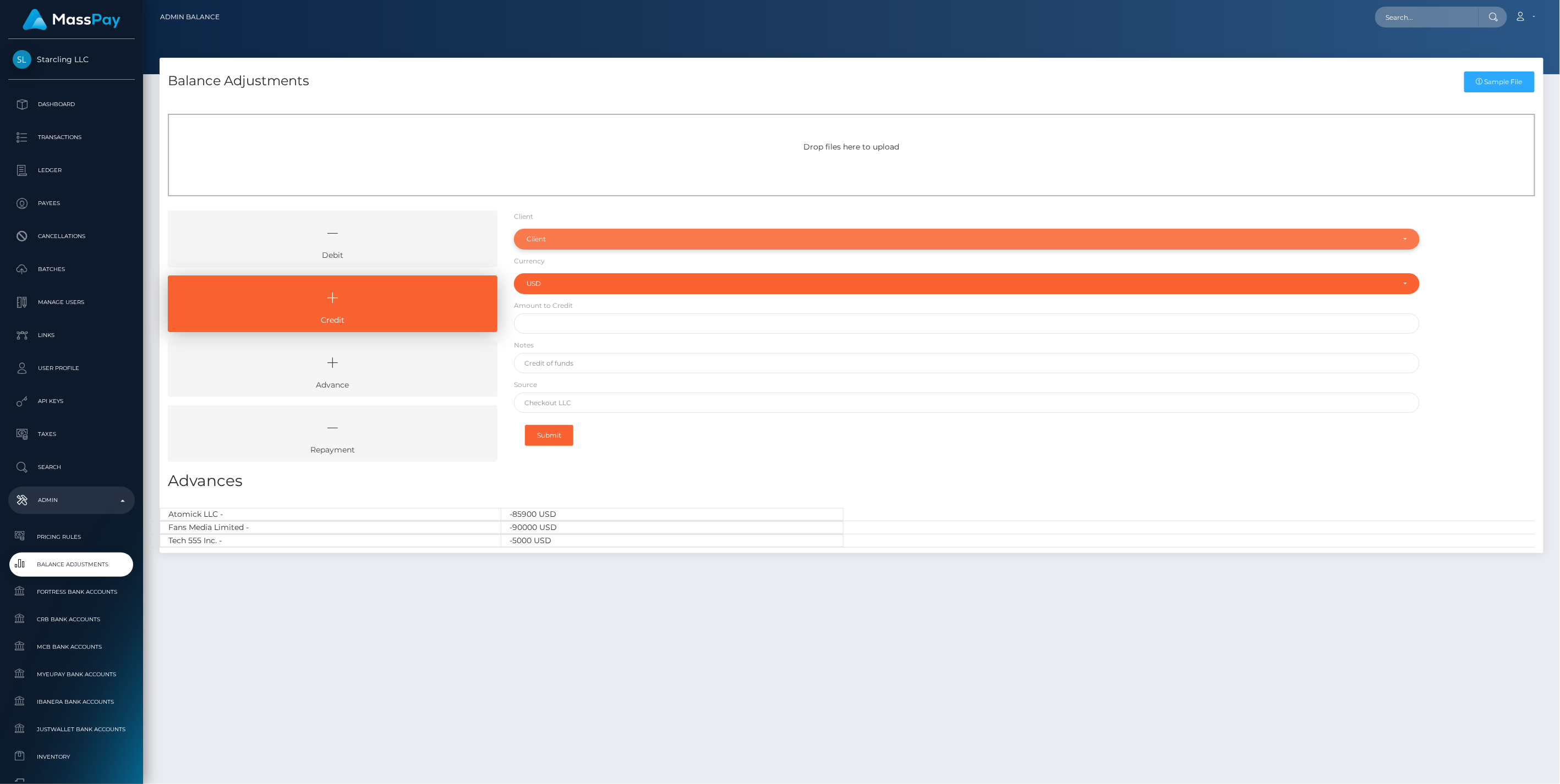
click at [537, 242] on div "Client" at bounding box center [961, 239] width 868 height 9
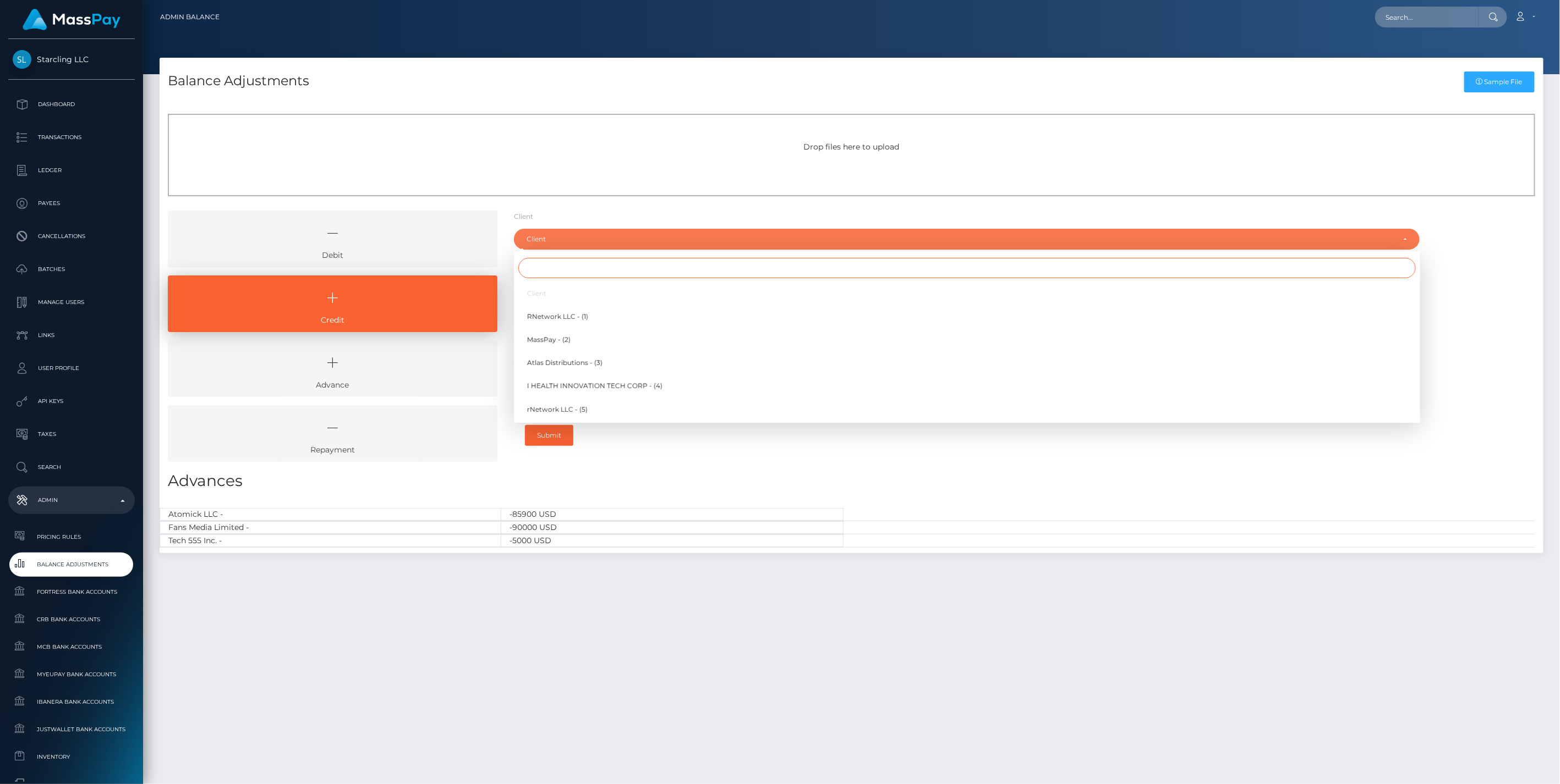
click at [570, 267] on input "Search" at bounding box center [967, 268] width 897 height 20
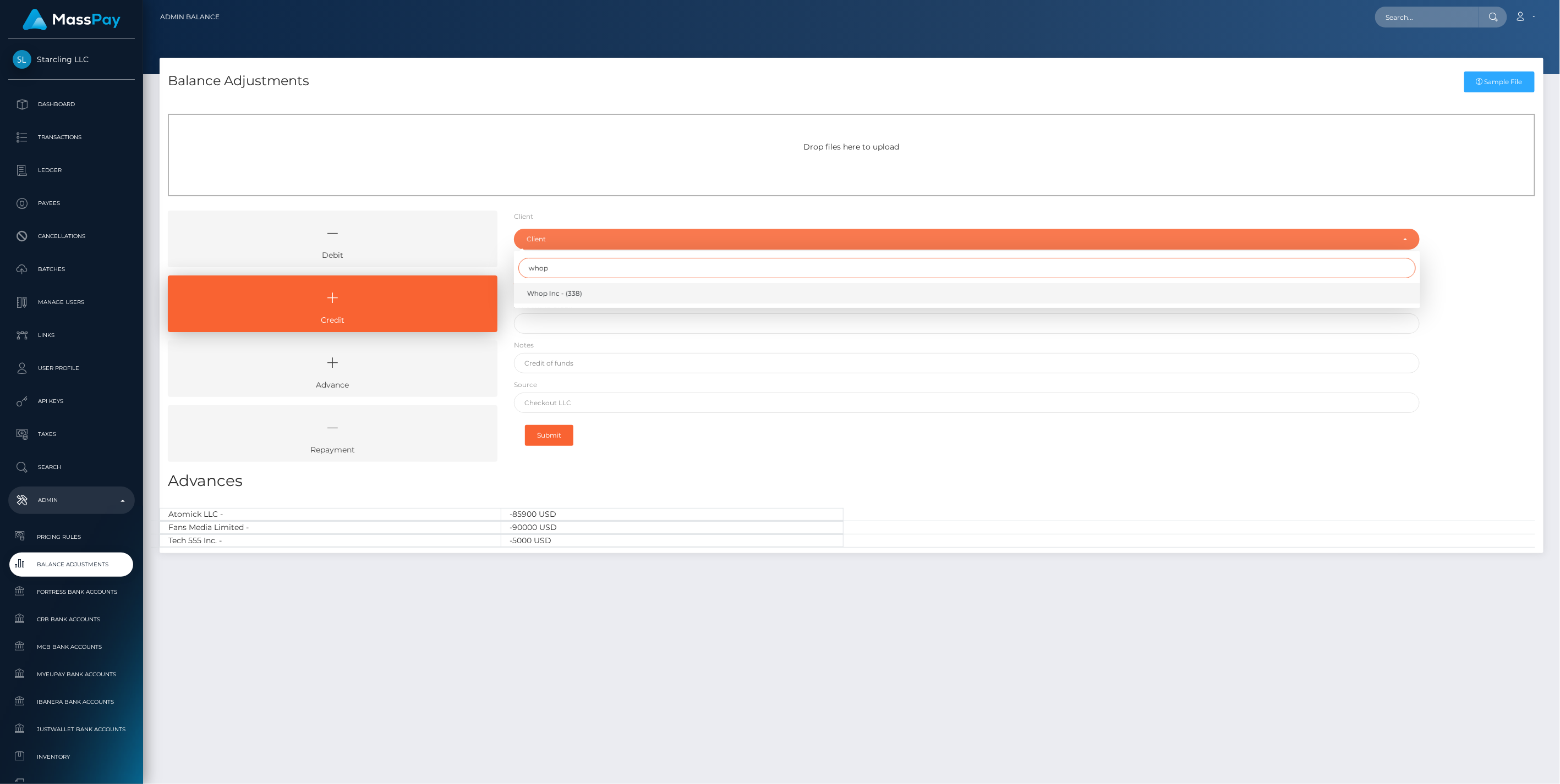
type input "whop"
click at [572, 293] on span "Whop Inc - (338)" at bounding box center [554, 294] width 55 height 10
select select "338"
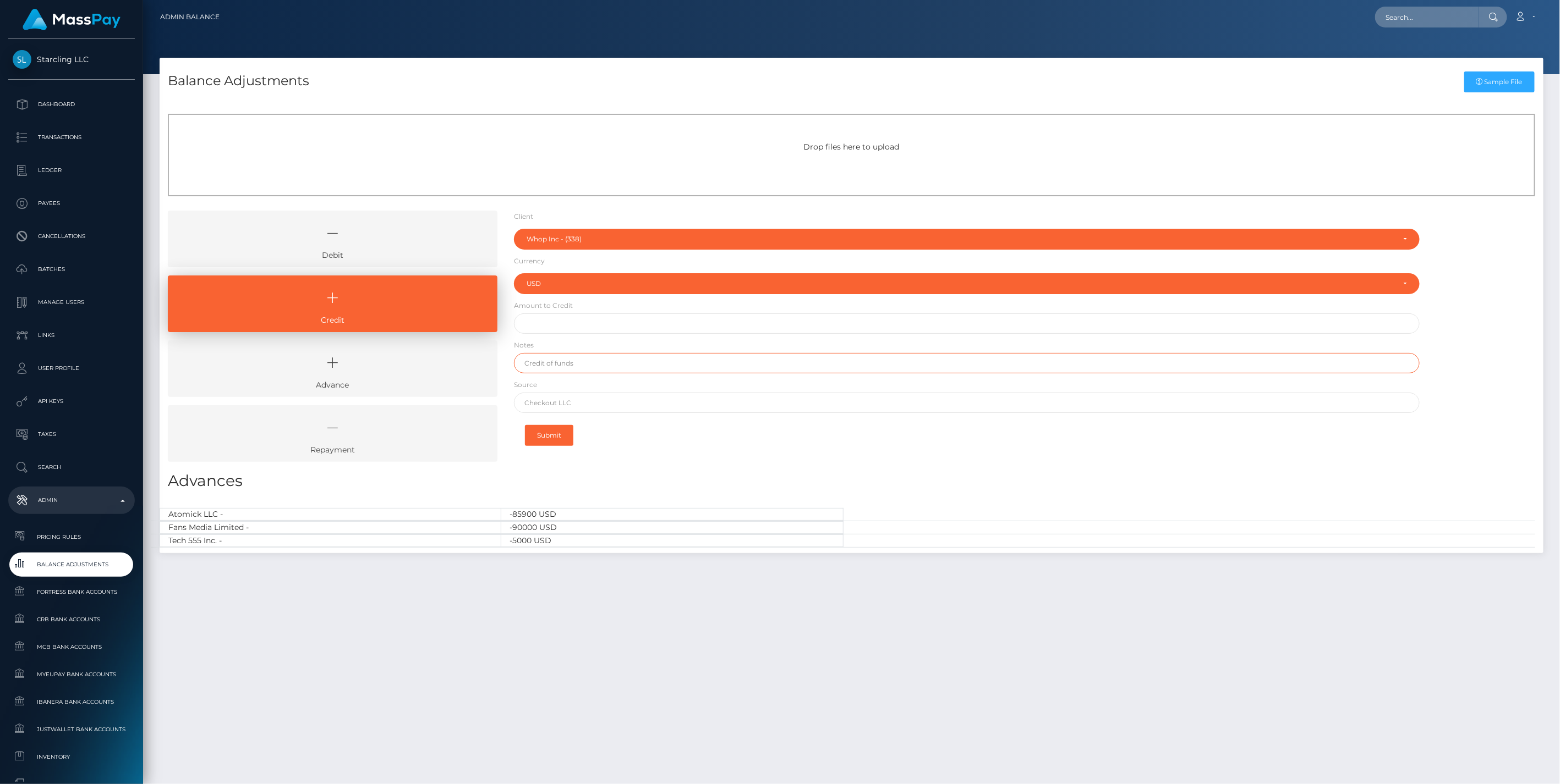
click at [548, 363] on input "text" at bounding box center [967, 363] width 906 height 20
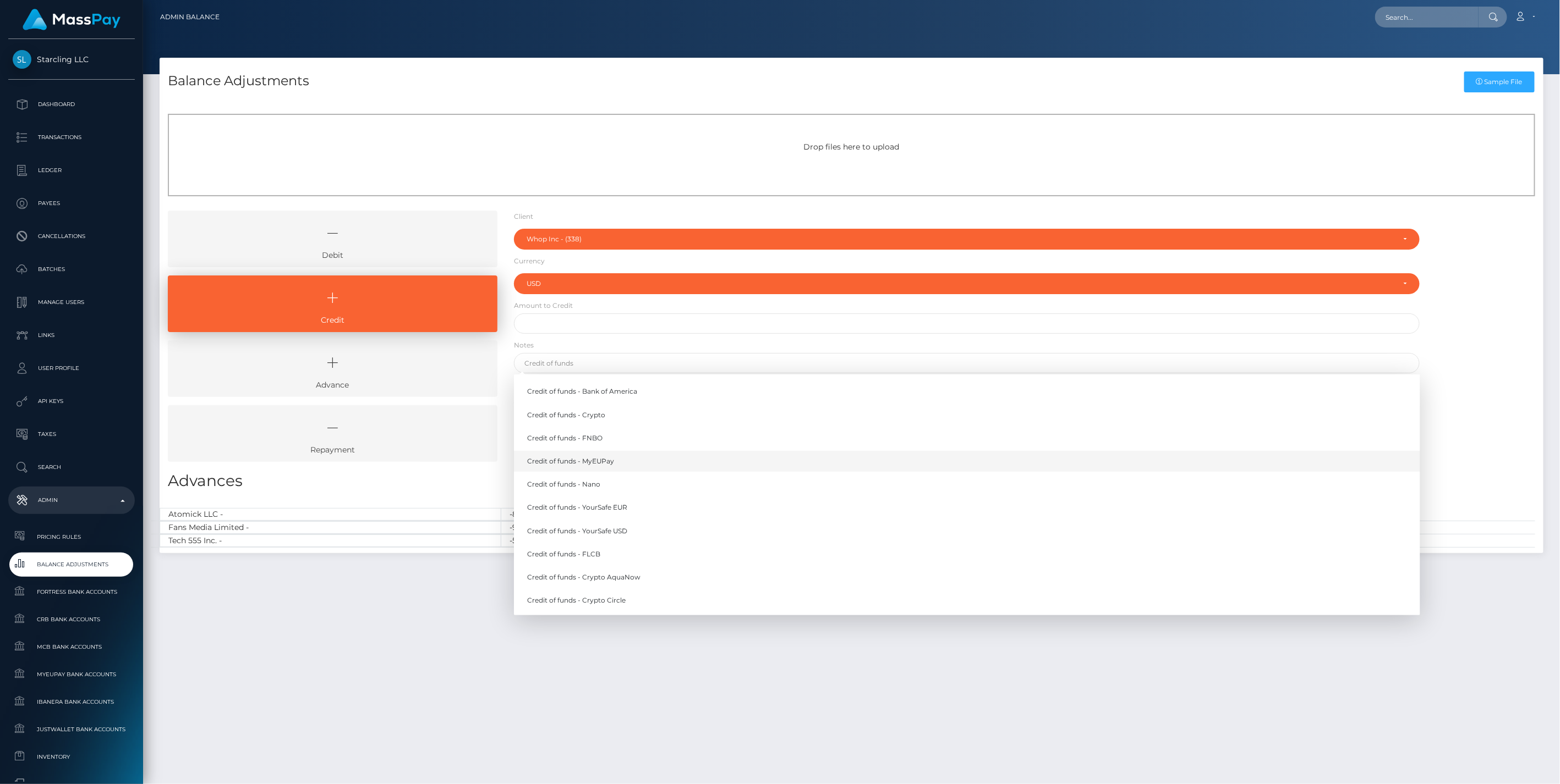
click at [602, 463] on link "Credit of funds - MyEUPay" at bounding box center [967, 461] width 906 height 20
type input "Credit of funds - MyEUPay"
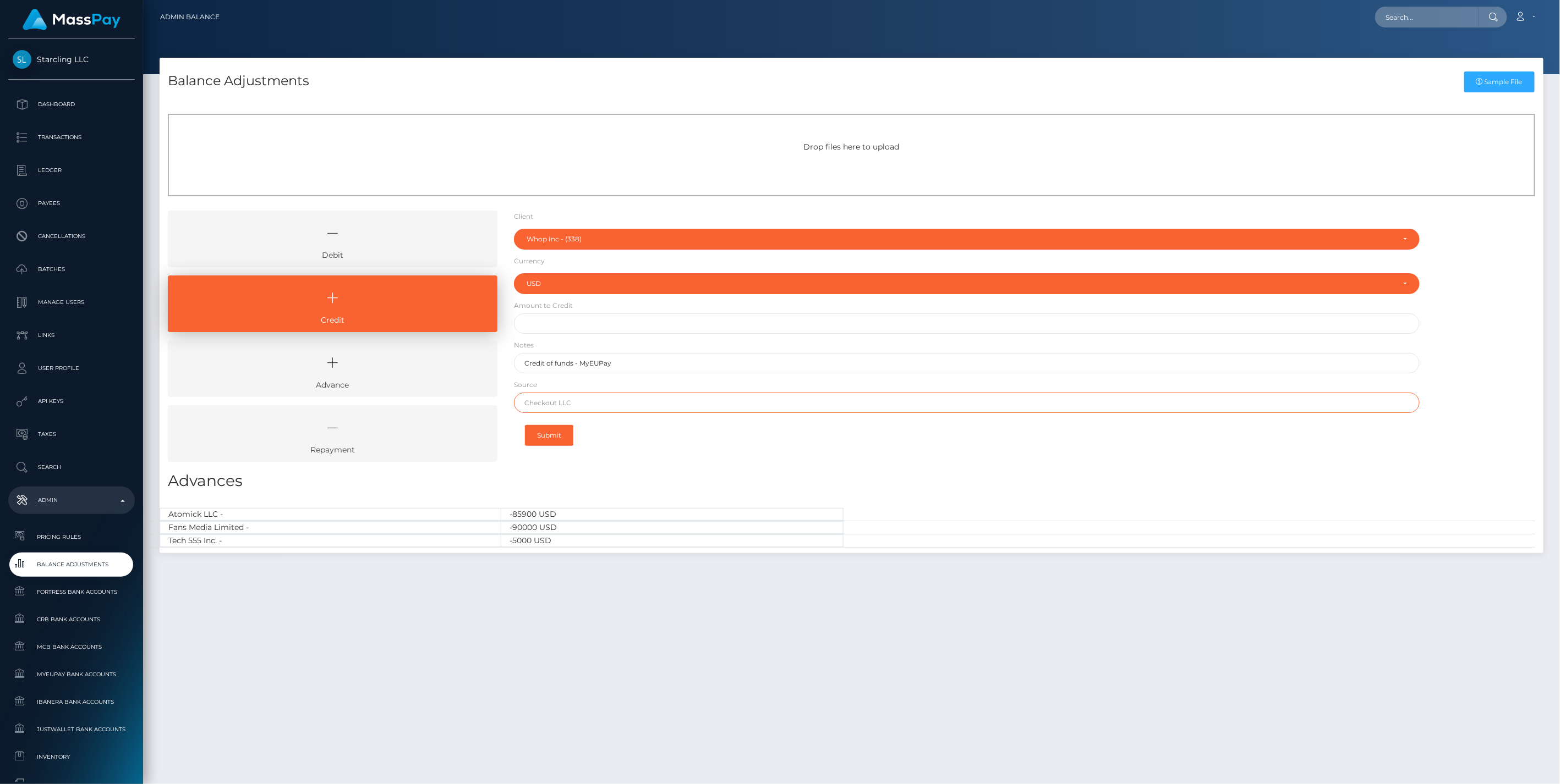
click at [532, 404] on input "text" at bounding box center [967, 403] width 906 height 20
paste input "CHECKOUT SAS"
type input "CHECKOUT SAS"
click at [546, 323] on input "text" at bounding box center [967, 324] width 906 height 20
paste input "95,546.47"
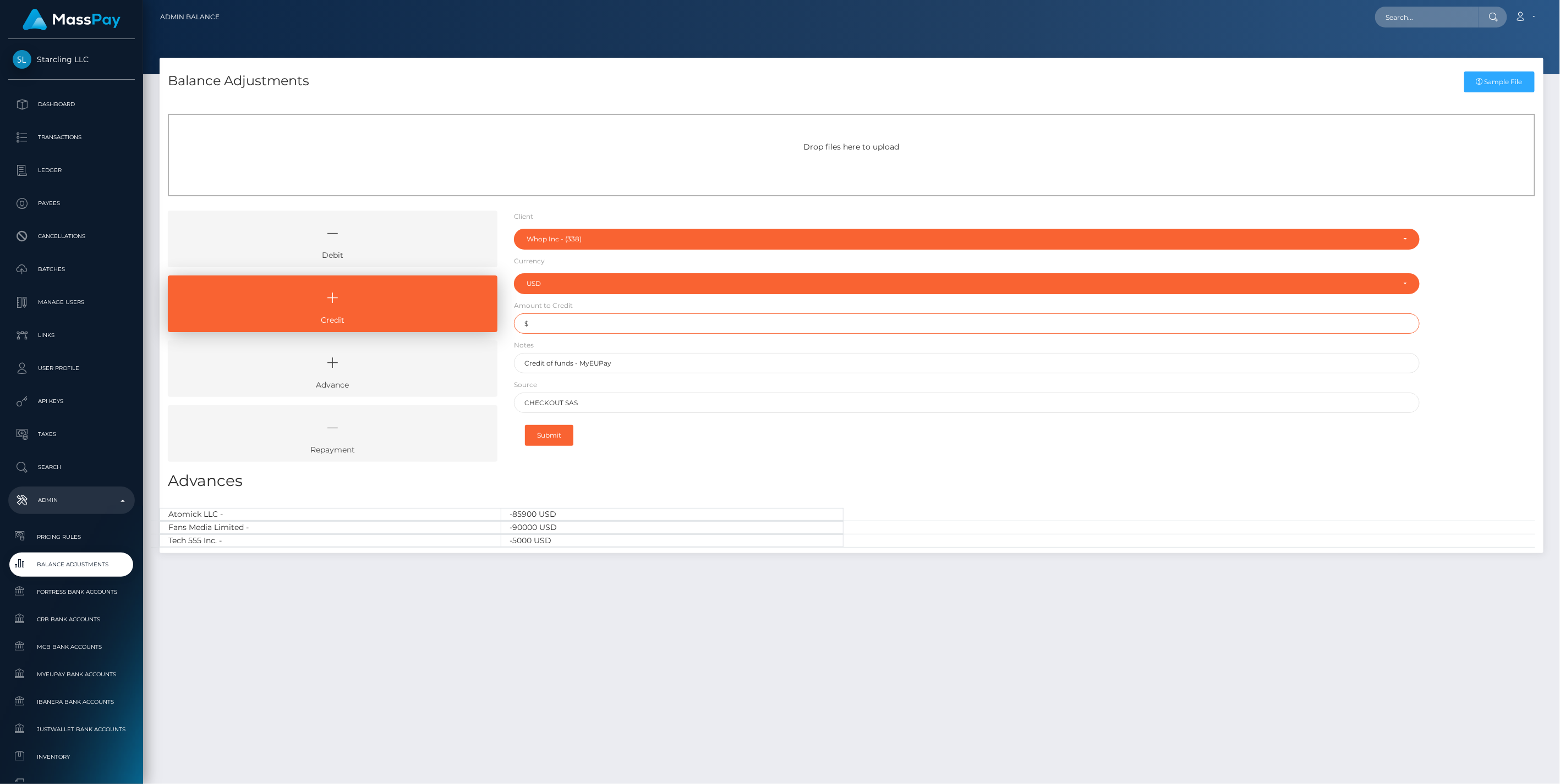
type input "$95,546.47"
click at [555, 435] on button "Submit" at bounding box center [549, 435] width 48 height 21
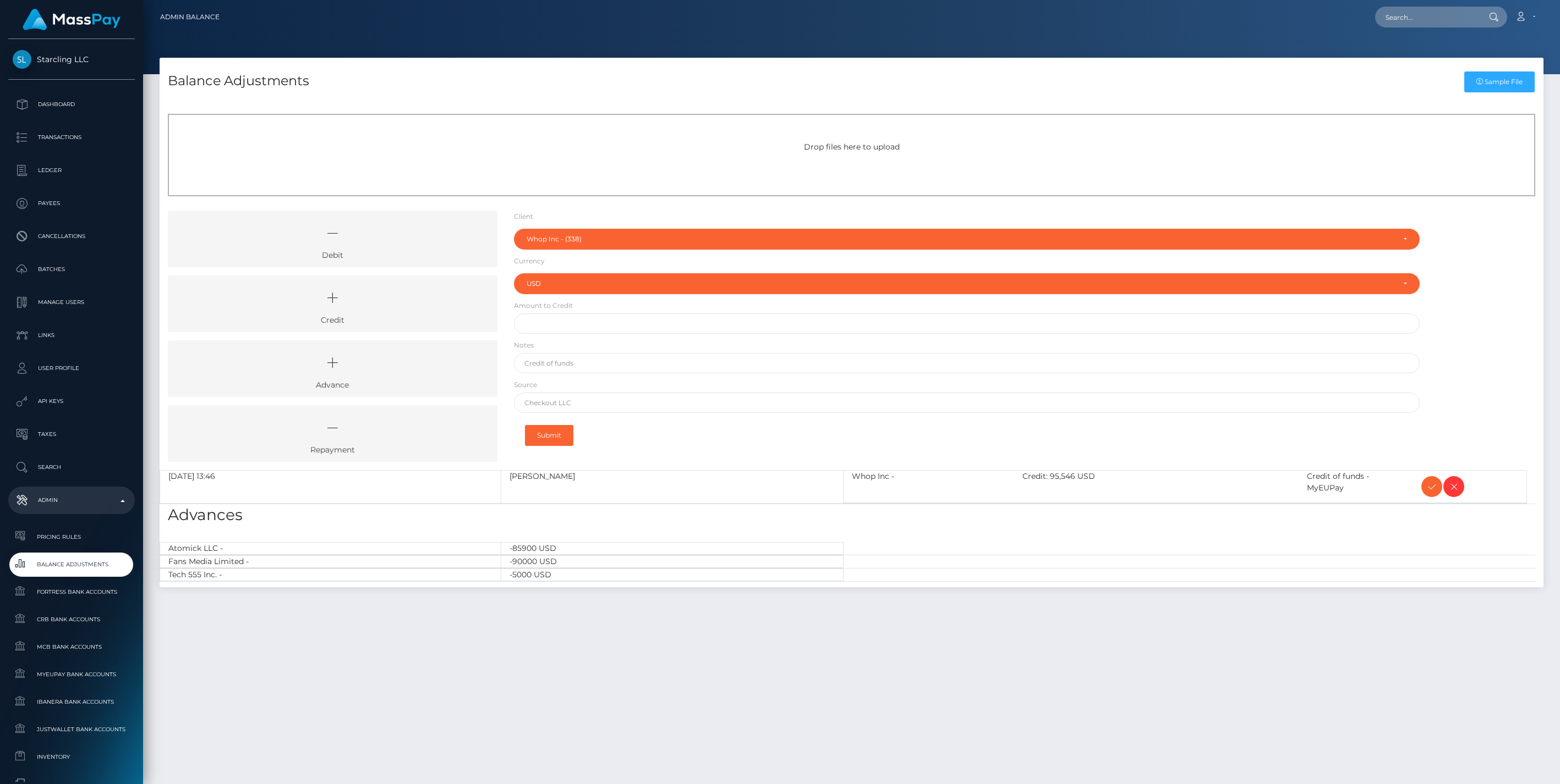
select select "338"
select select "USD"
click at [1429, 487] on icon at bounding box center [1431, 487] width 14 height 14
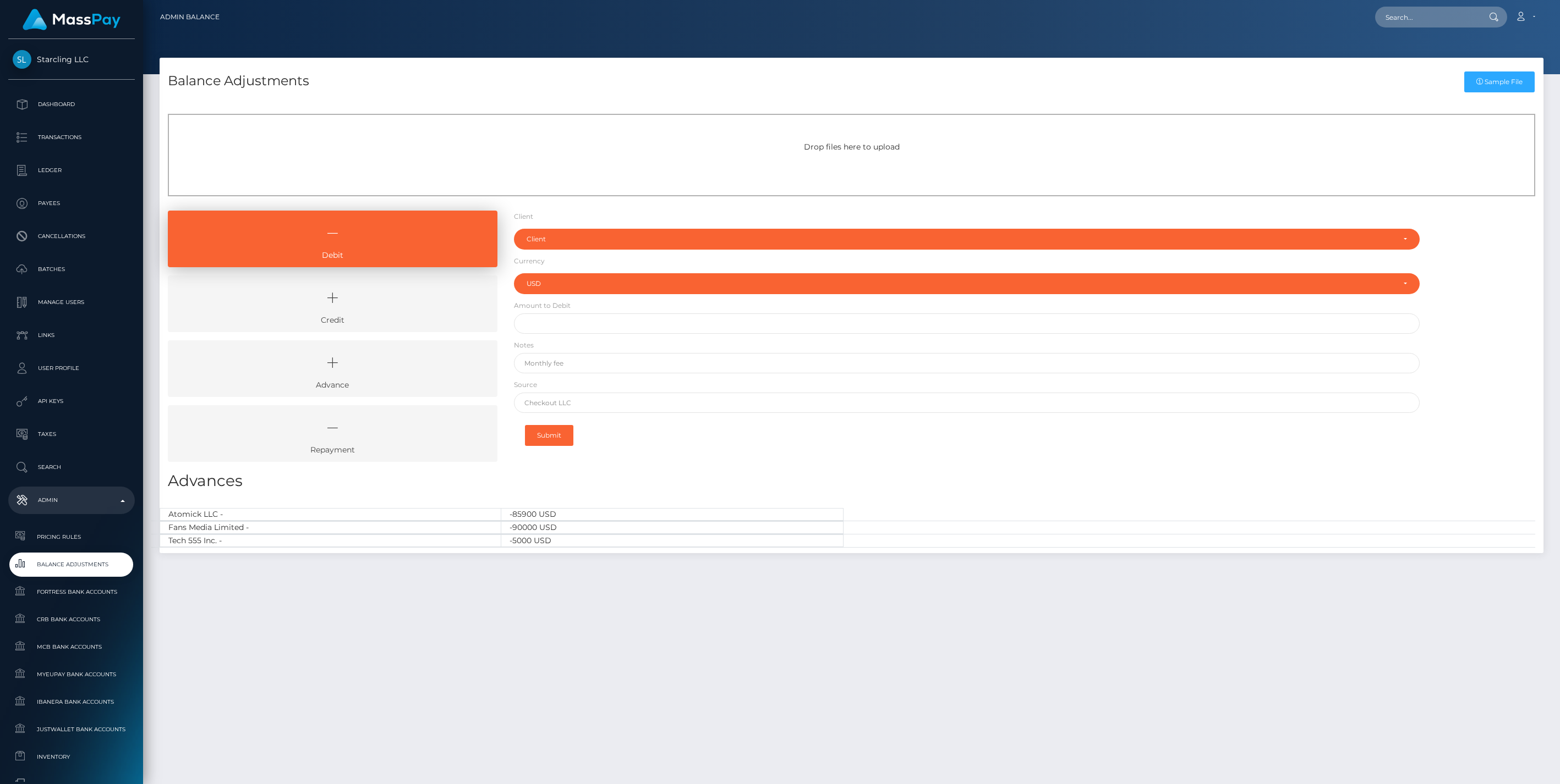
select select "USD"
